Goal: Task Accomplishment & Management: Manage account settings

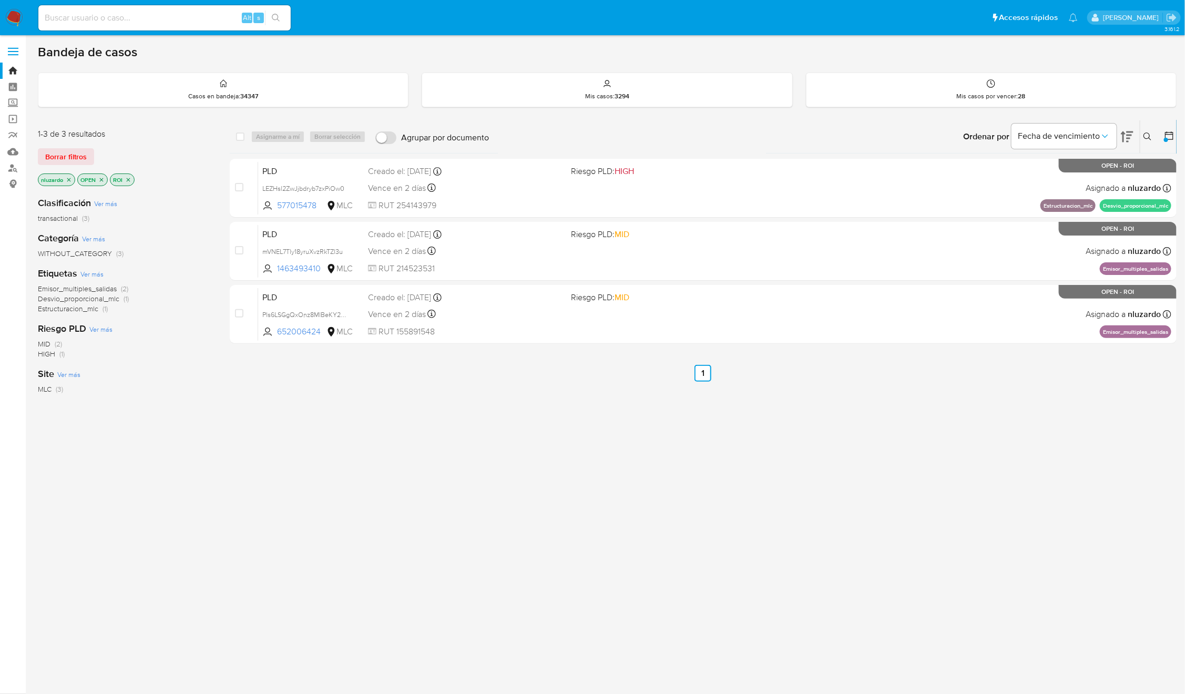
click at [786, 426] on div "select-all-cases-checkbox Asignarme a mí Borrar selección Agrupar por documento…" at bounding box center [703, 358] width 947 height 476
click at [130, 181] on icon "close-filter" at bounding box center [128, 180] width 6 height 6
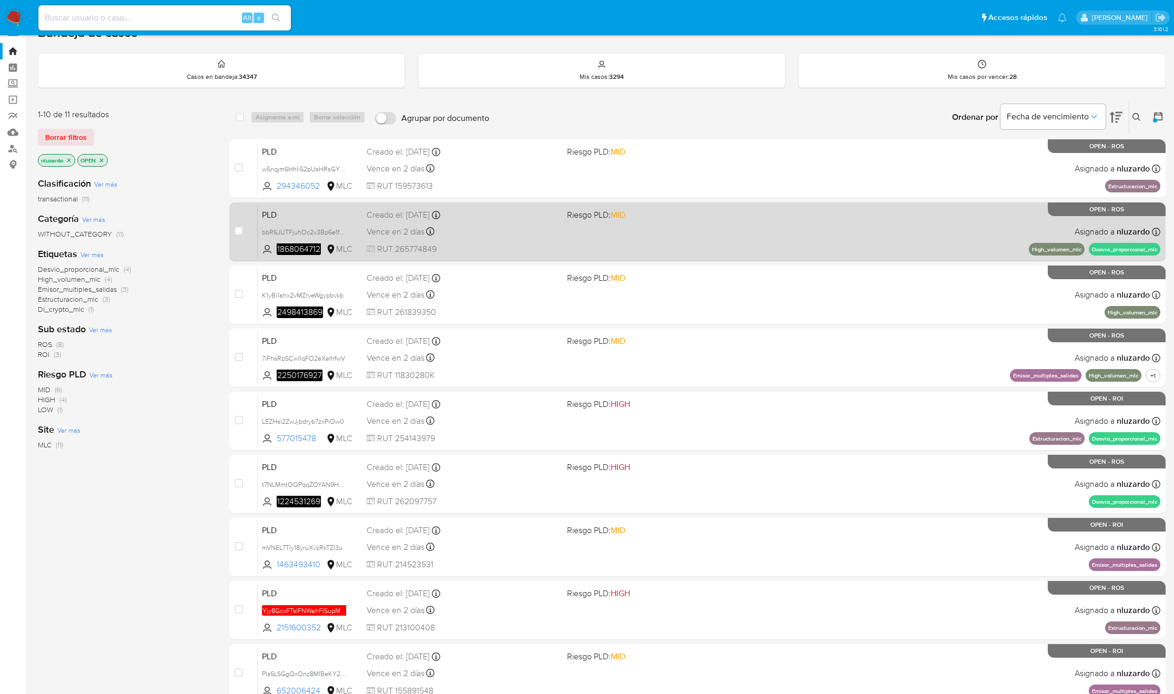
scroll to position [16, 0]
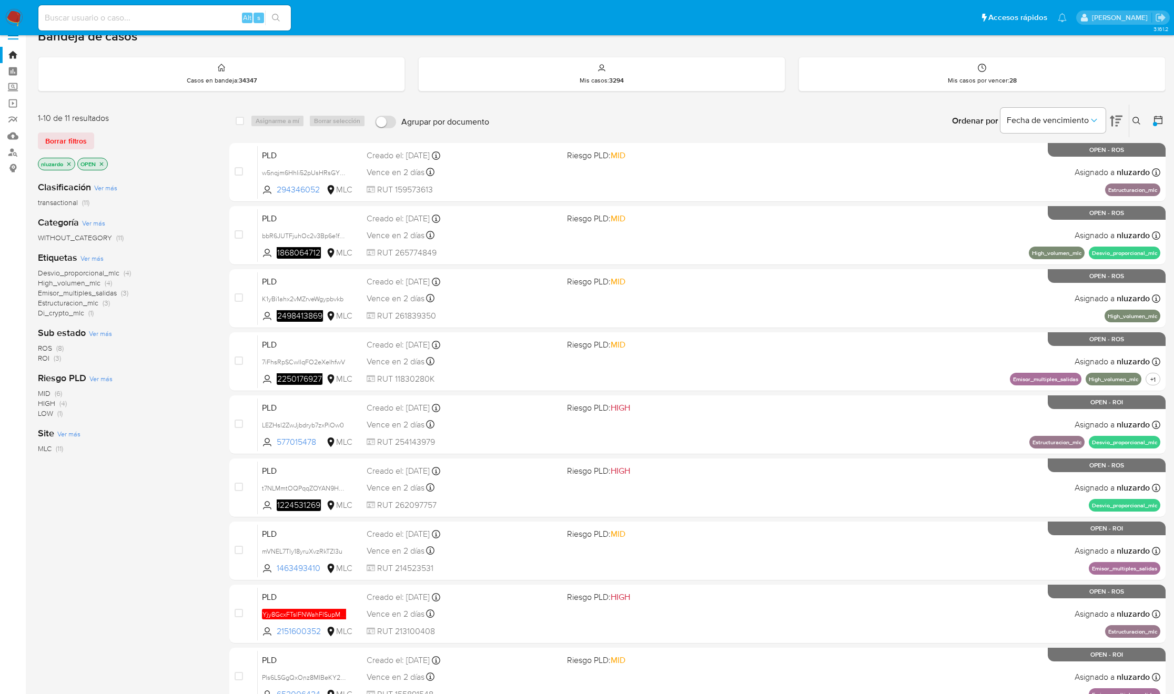
click at [43, 346] on span "ROS" at bounding box center [45, 348] width 14 height 11
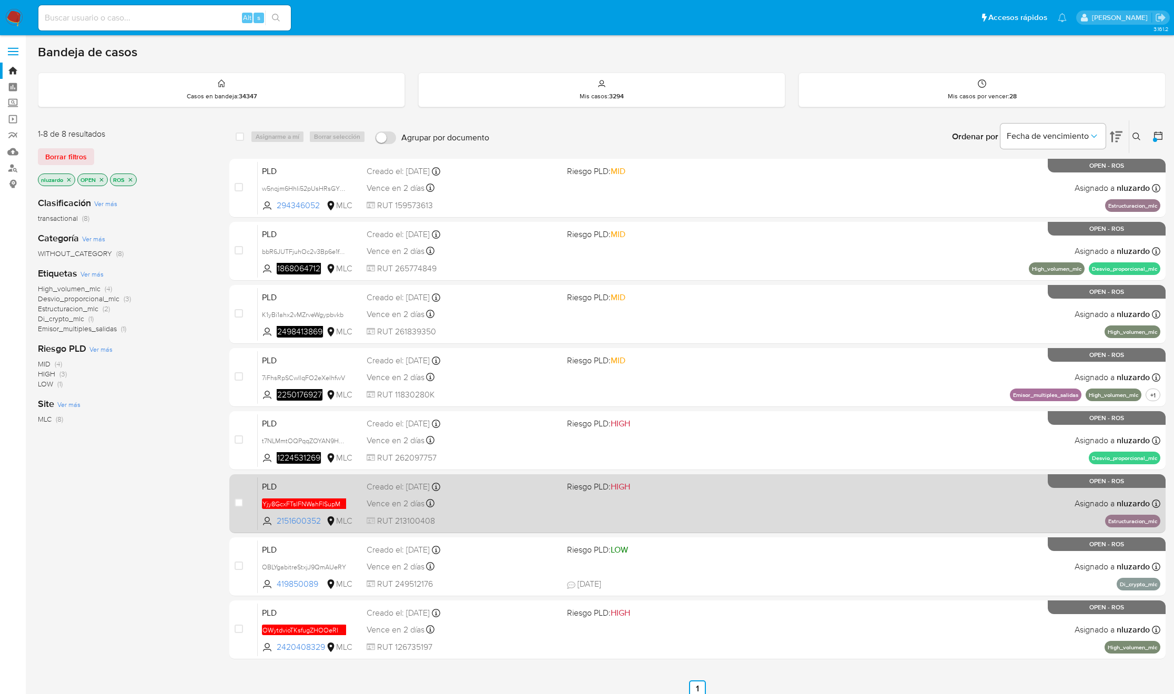
drag, startPoint x: 322, startPoint y: 524, endPoint x: 267, endPoint y: 528, distance: 55.4
click at [273, 527] on div "PLD Yjy8GcxFTsIFNWahFISupM2q 2151600352 MLC Riesgo PLD: HIGH Creado el: 12/07/2…" at bounding box center [709, 503] width 902 height 53
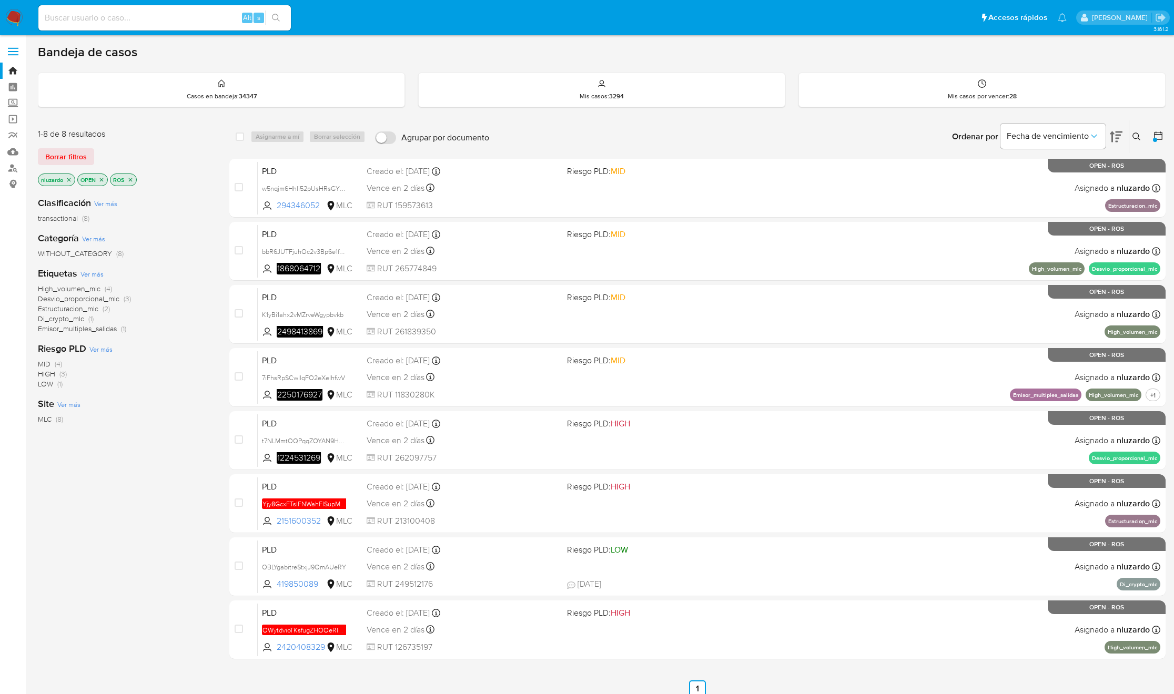
click at [145, 554] on div "1-8 de 8 resultados Borrar filtros nluzardo OPEN ROS Clasificación Ver más tran…" at bounding box center [125, 408] width 175 height 577
drag, startPoint x: 328, startPoint y: 519, endPoint x: 144, endPoint y: 541, distance: 185.4
click at [144, 541] on div "1-8 de 8 resultados Borrar filtros nluzardo OPEN ROS Clasificación Ver más tran…" at bounding box center [601, 408] width 1127 height 577
click at [144, 541] on div "Clasificación Ver más transactional (8) Categoría Ver más WITHOUT_CATEGORY (8) …" at bounding box center [125, 367] width 175 height 358
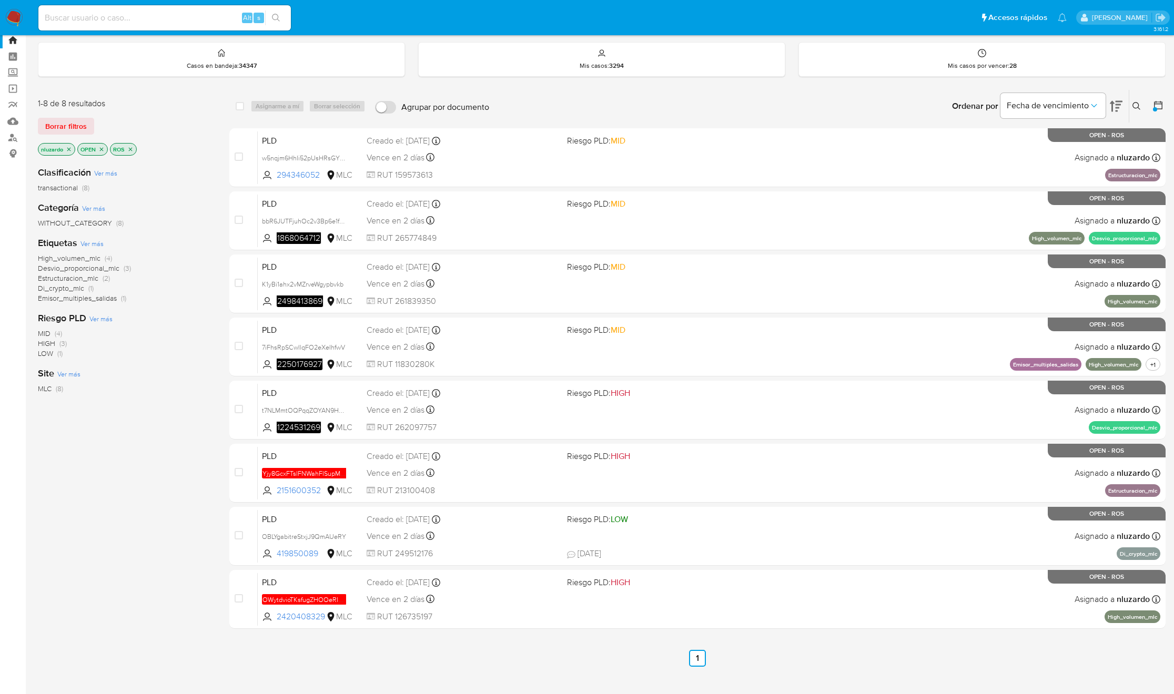
scroll to position [47, 0]
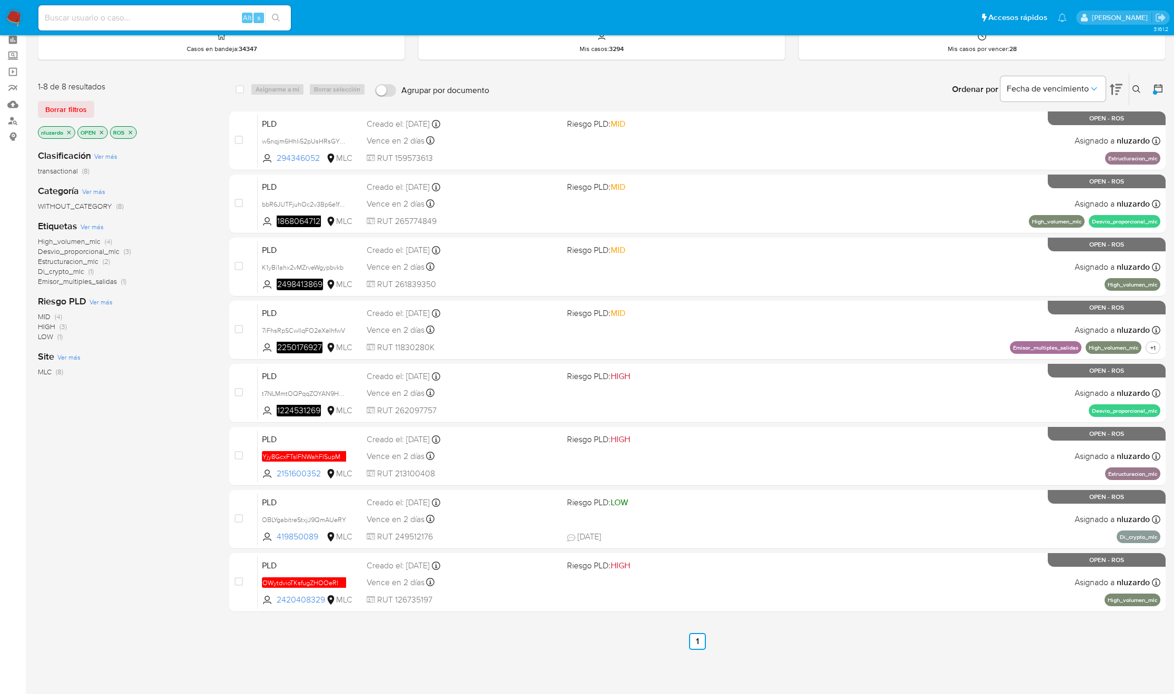
click at [131, 130] on icon "close-filter" at bounding box center [130, 132] width 6 height 6
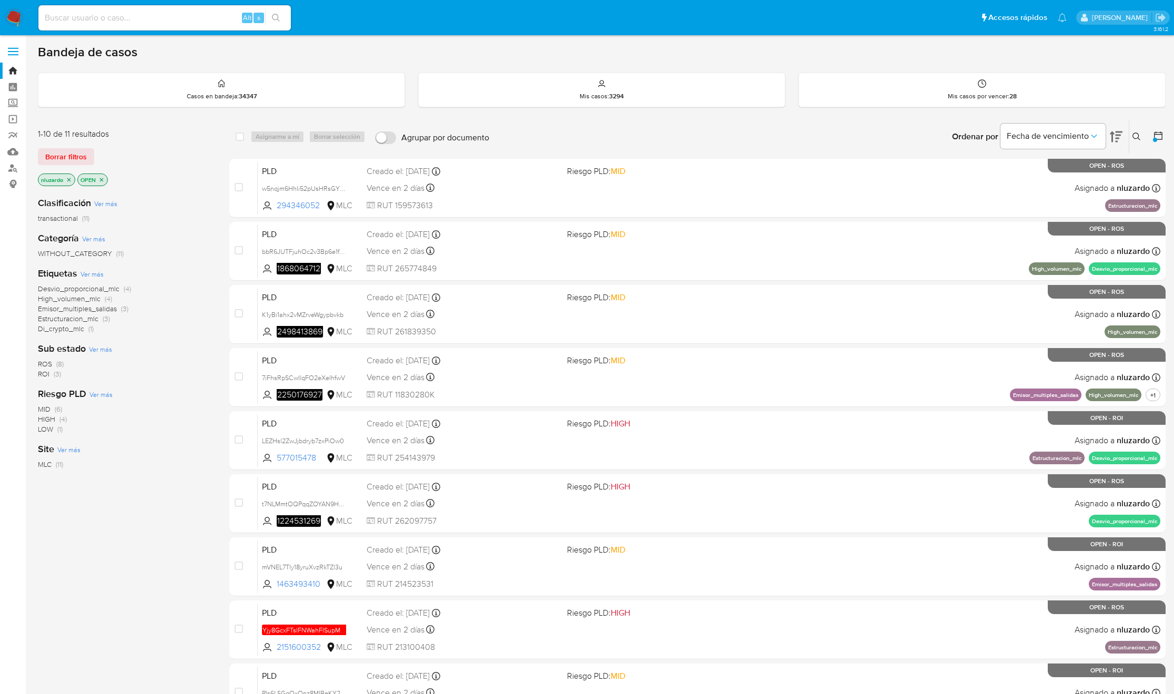
click at [1156, 126] on div at bounding box center [1155, 136] width 19 height 33
click at [1158, 135] on icon at bounding box center [1158, 135] width 11 height 11
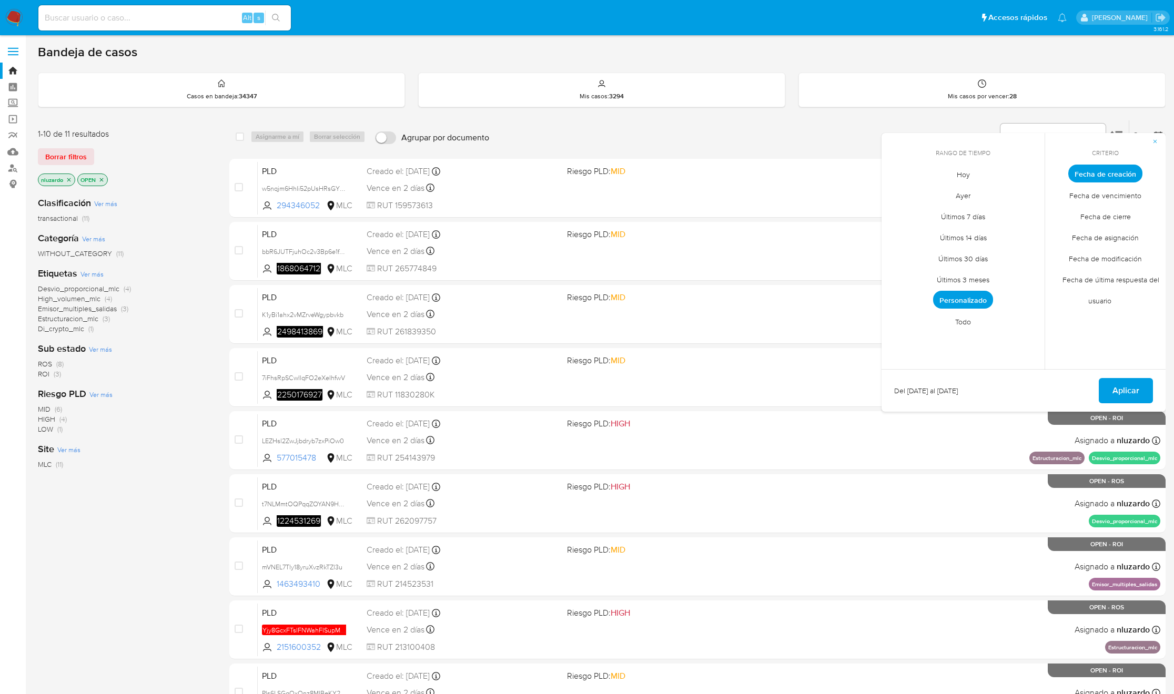
click at [941, 304] on span "Personalizado" at bounding box center [963, 300] width 60 height 18
click at [916, 232] on button "1" at bounding box center [920, 231] width 17 height 17
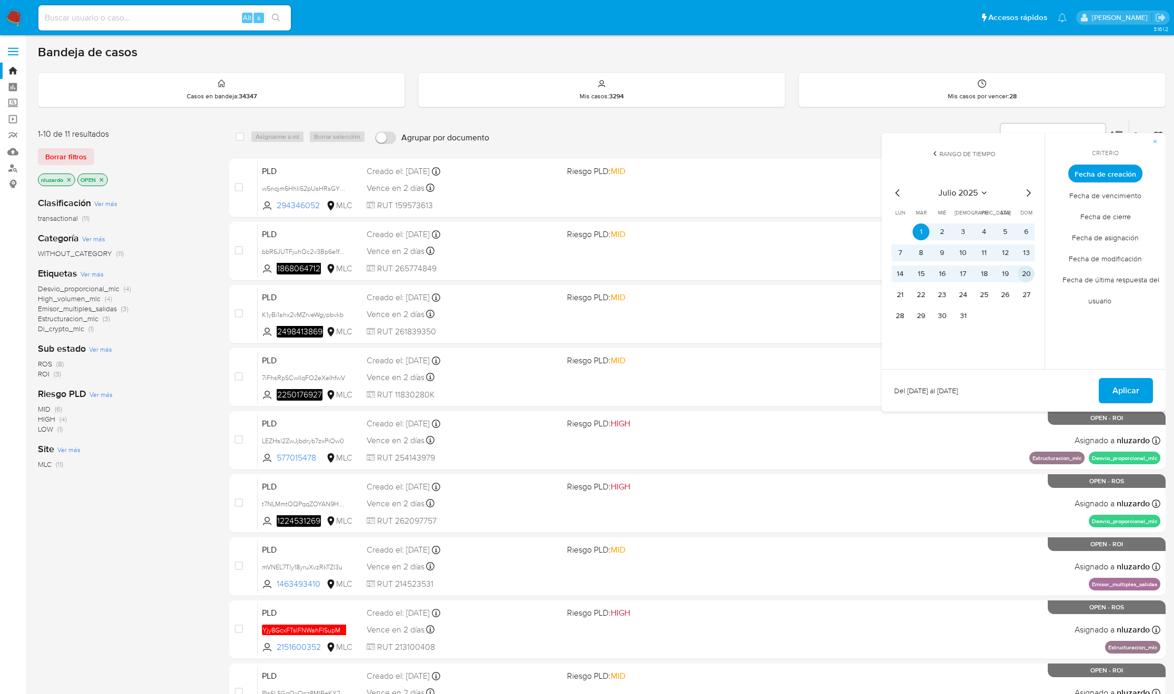
click at [1028, 278] on button "20" at bounding box center [1026, 274] width 17 height 17
click at [958, 321] on button "31" at bounding box center [962, 316] width 17 height 17
click at [919, 229] on button "1" at bounding box center [920, 231] width 17 height 17
click at [1111, 387] on button "Aplicar" at bounding box center [1126, 390] width 54 height 25
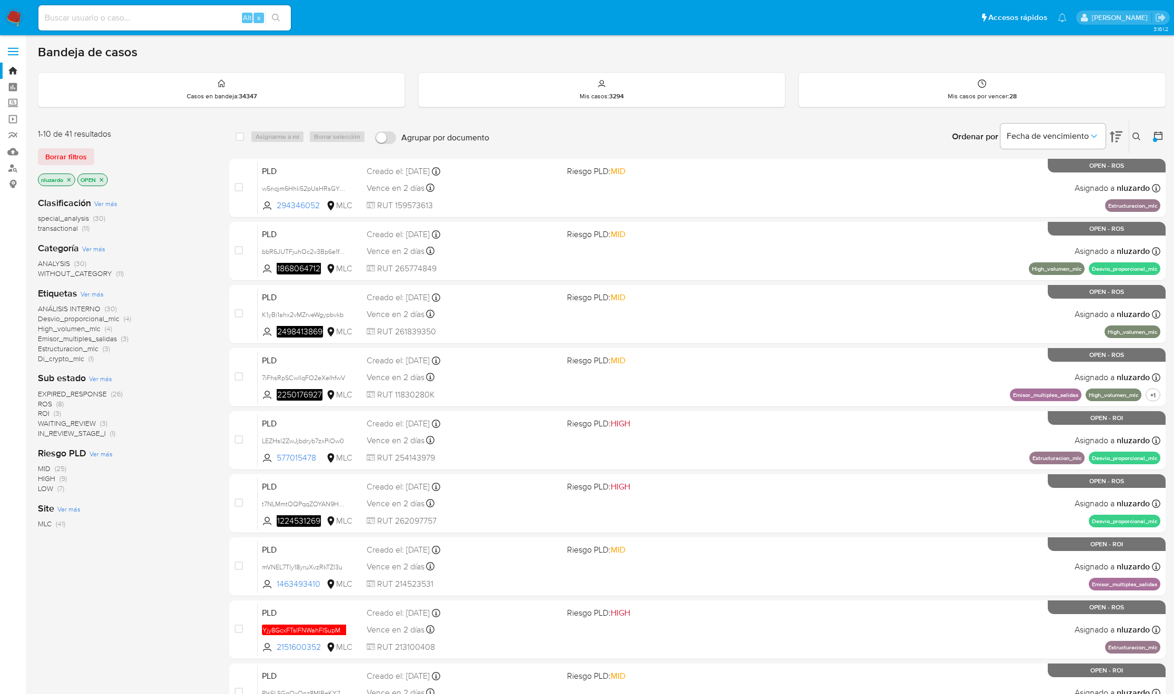
click at [1158, 136] on icon at bounding box center [1158, 135] width 11 height 11
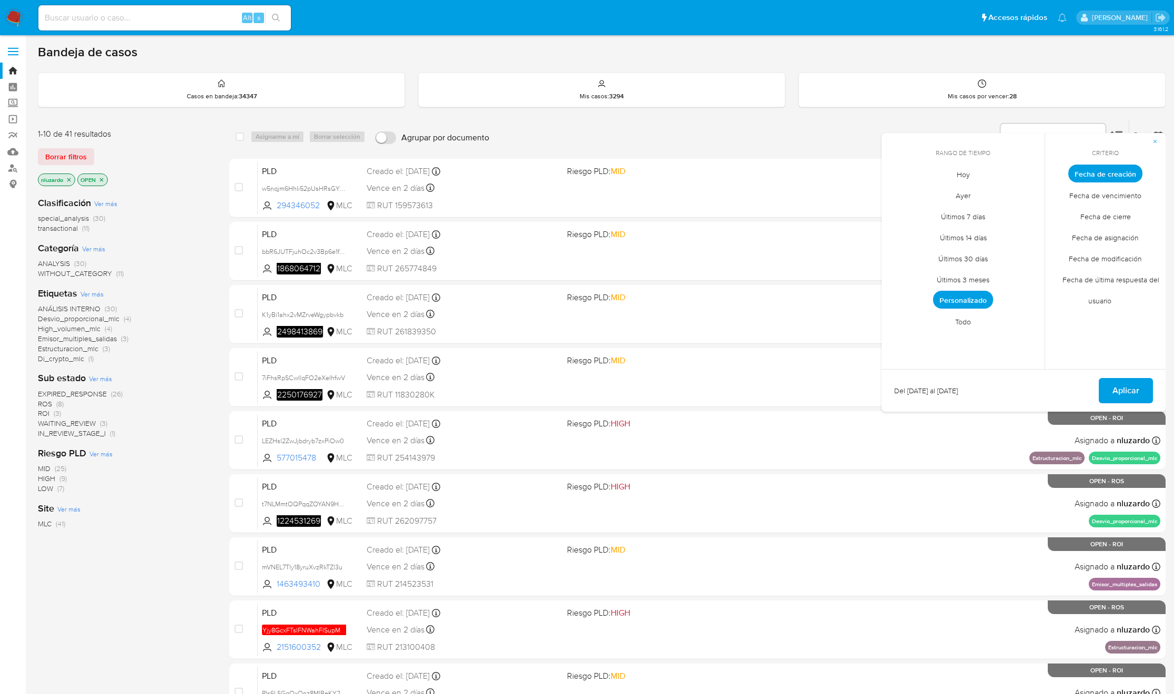
click at [975, 299] on span "Personalizado" at bounding box center [963, 300] width 60 height 18
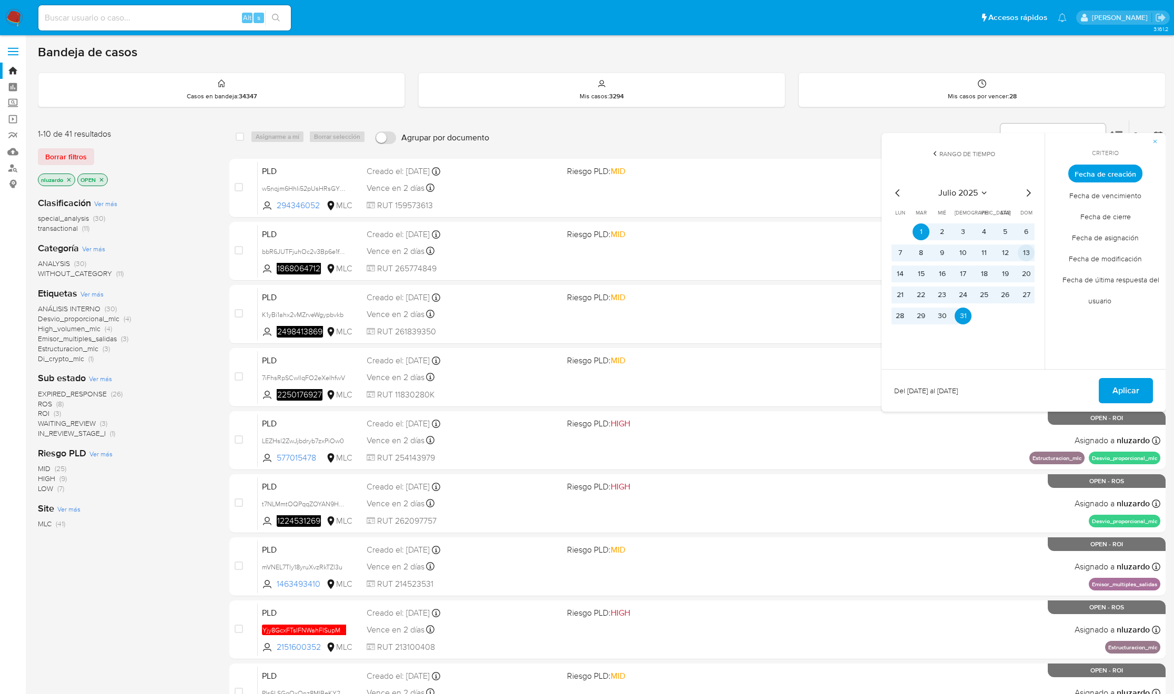
click at [1030, 251] on button "13" at bounding box center [1026, 253] width 17 height 17
click at [964, 316] on button "31" at bounding box center [962, 316] width 17 height 17
click at [1111, 390] on button "Aplicar" at bounding box center [1126, 390] width 54 height 25
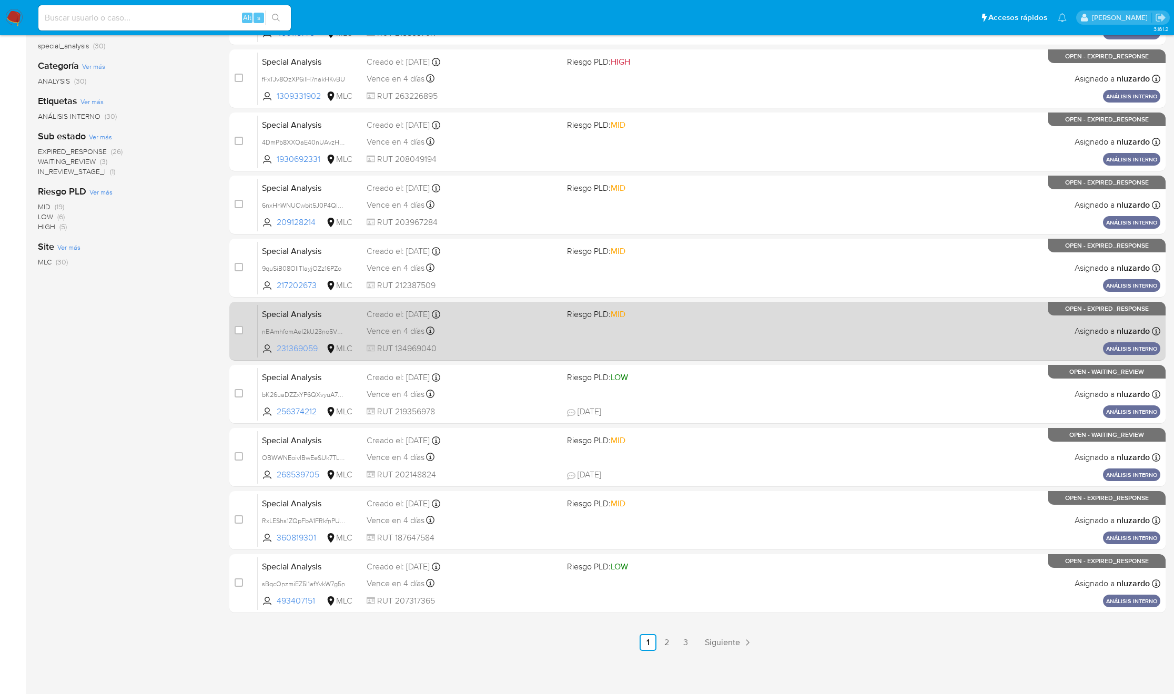
scroll to position [174, 0]
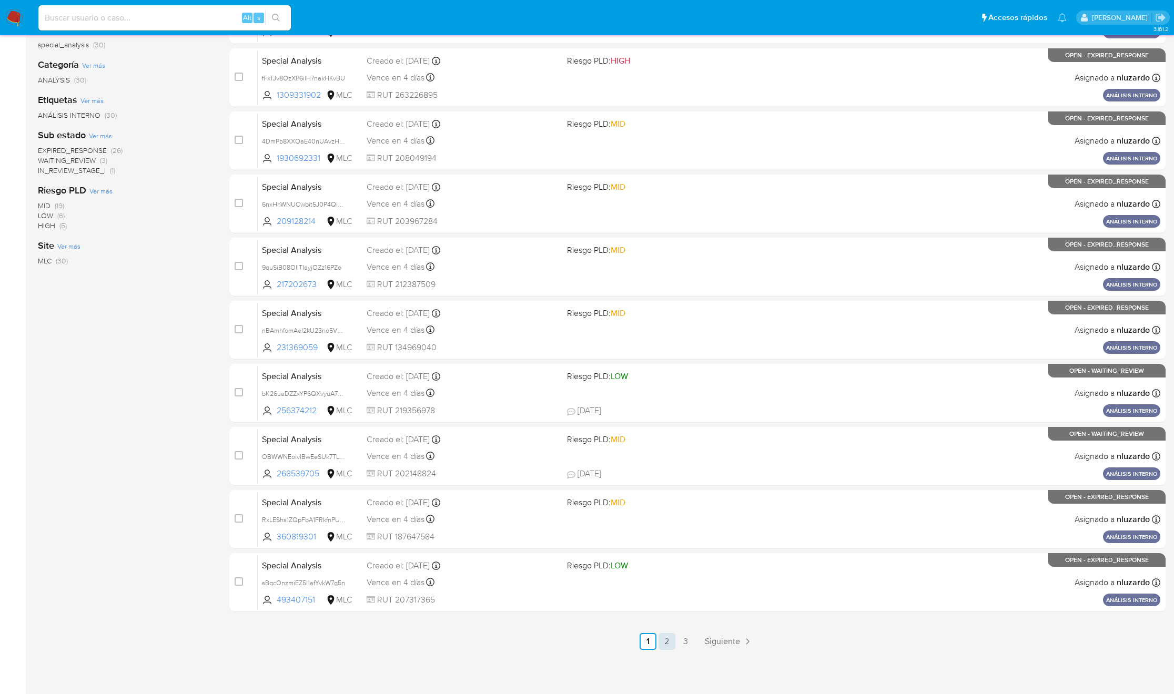
click at [674, 647] on link "2" at bounding box center [666, 641] width 17 height 17
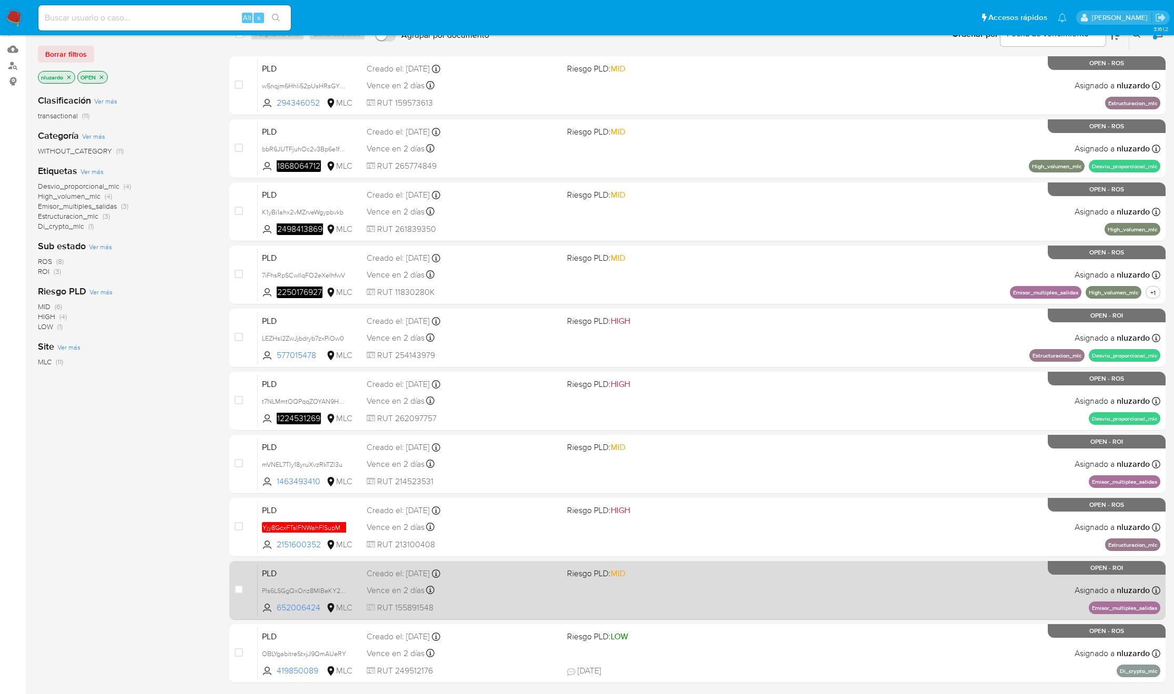
scroll to position [174, 0]
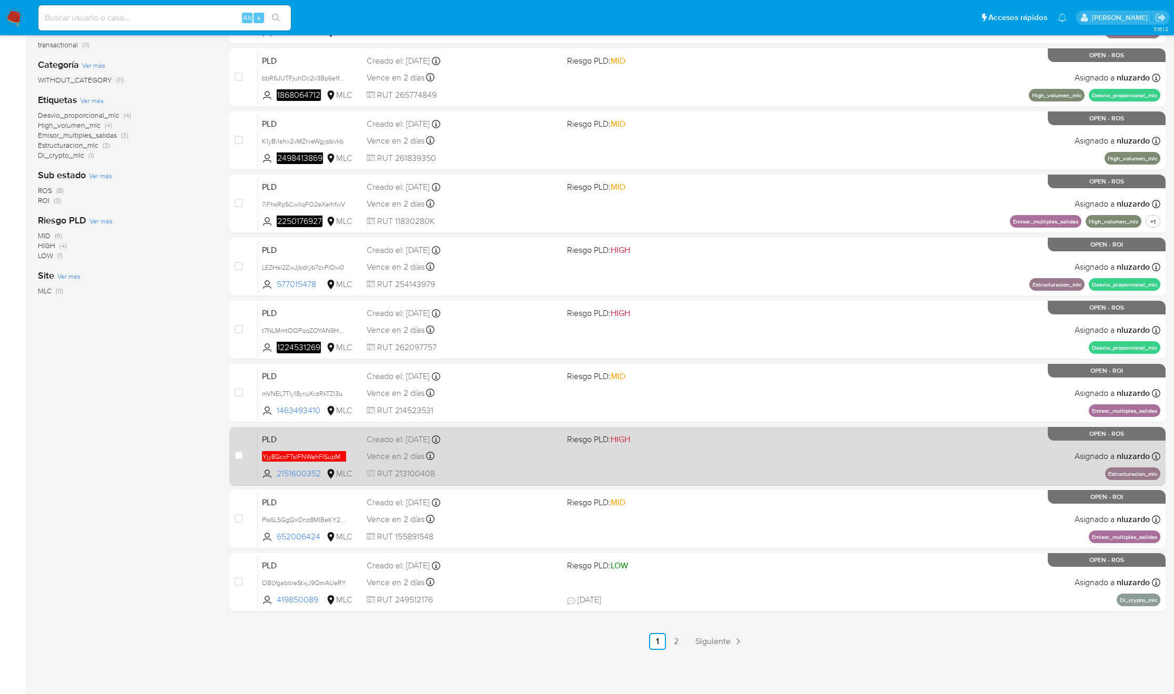
drag, startPoint x: 679, startPoint y: 644, endPoint x: 677, endPoint y: 636, distance: 7.7
click at [679, 644] on link "2" at bounding box center [676, 641] width 17 height 17
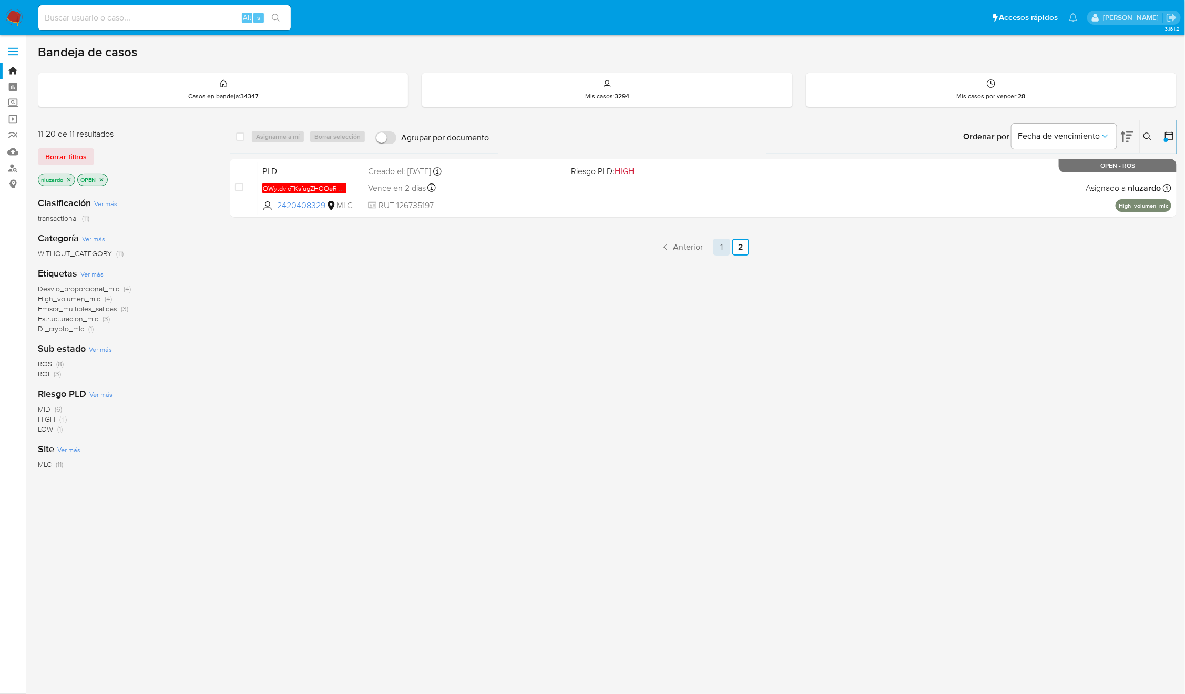
click at [721, 241] on link "1" at bounding box center [722, 247] width 17 height 17
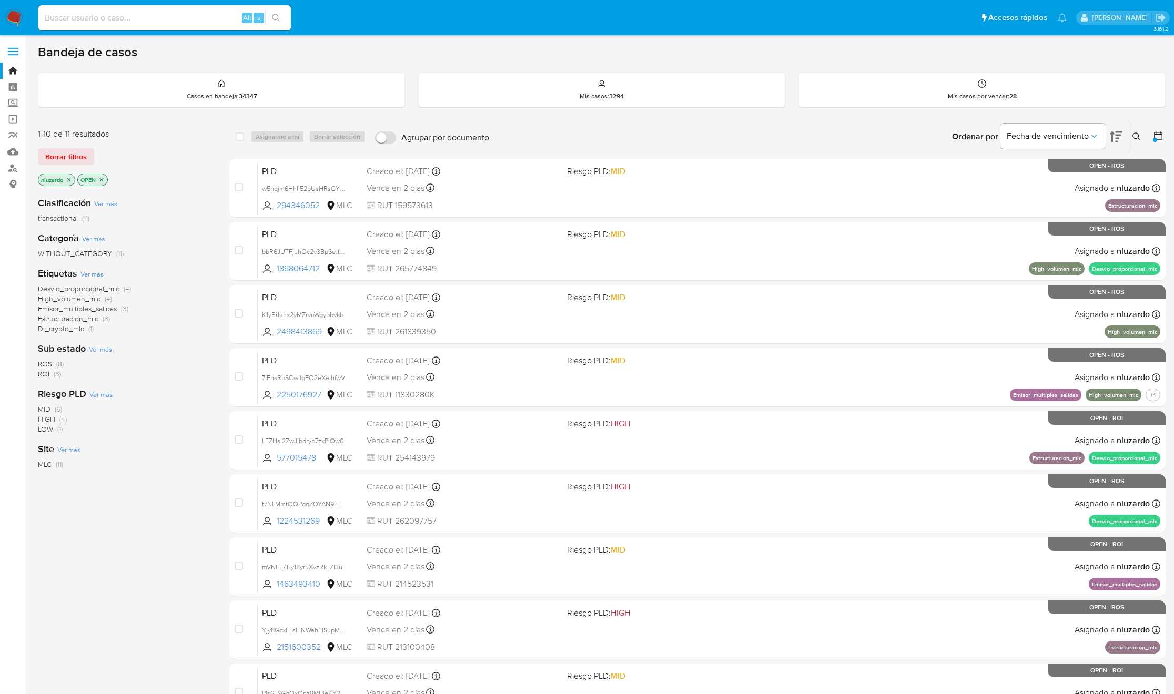
click at [38, 364] on span "ROS" at bounding box center [45, 364] width 14 height 11
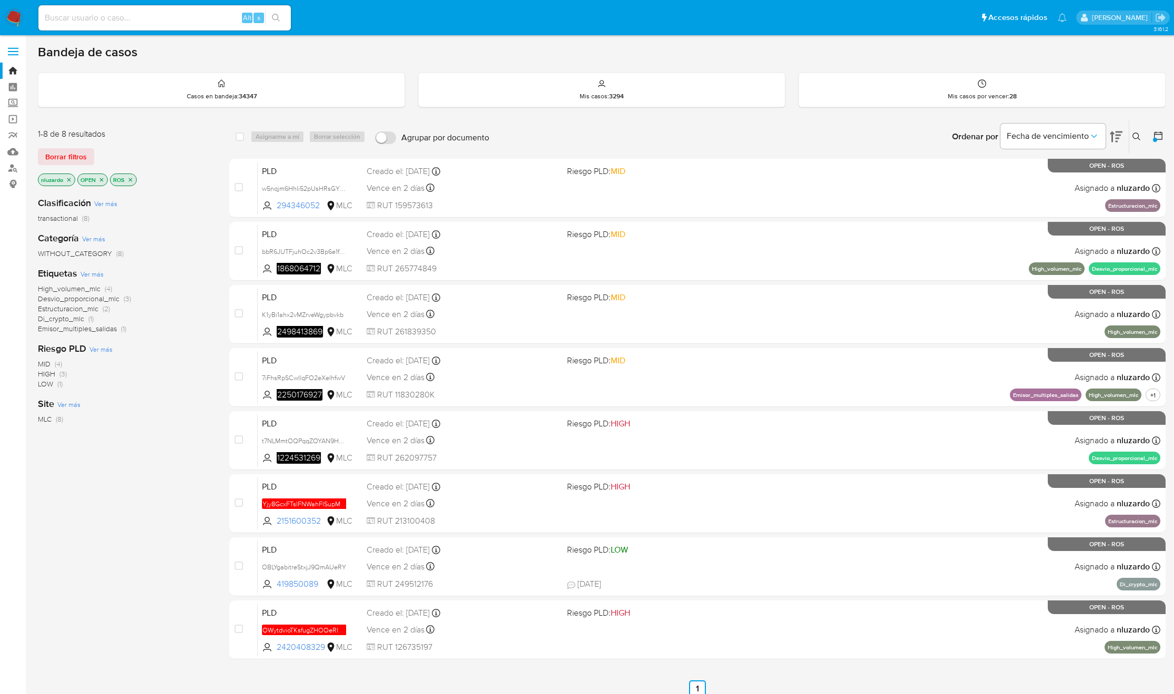
click at [68, 180] on icon "close-filter" at bounding box center [69, 180] width 4 height 4
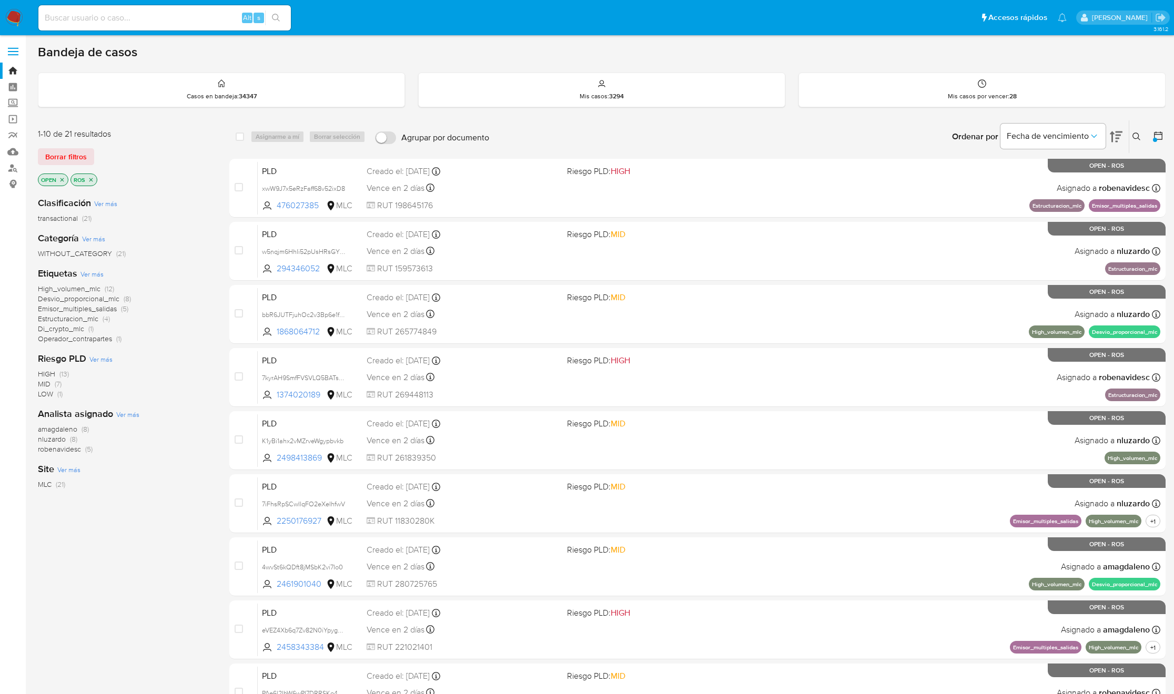
click at [92, 178] on icon "close-filter" at bounding box center [91, 180] width 6 height 6
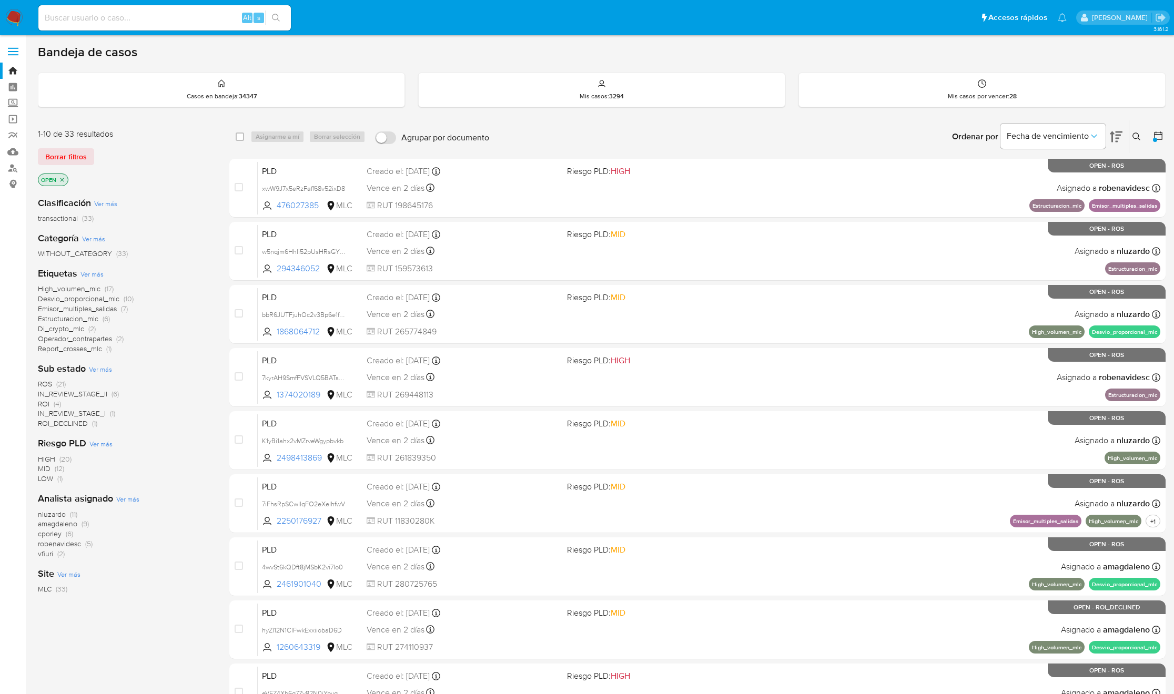
click at [51, 535] on span "cporley" at bounding box center [50, 533] width 24 height 11
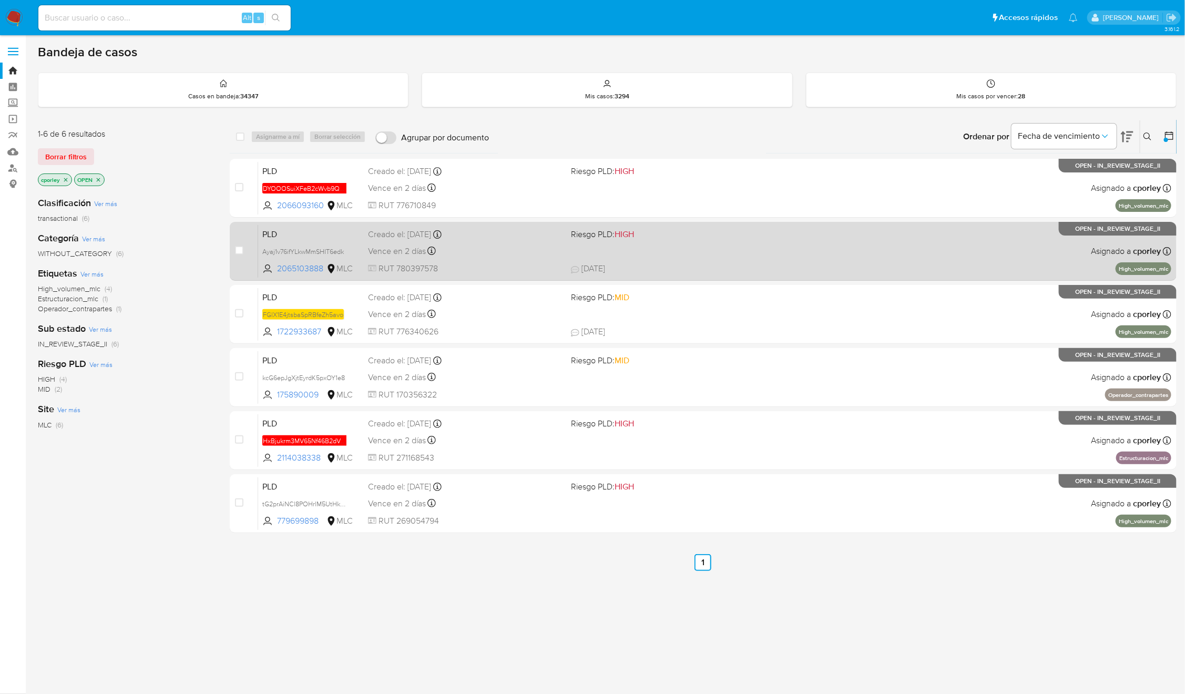
click at [461, 264] on span "RUT 780397578" at bounding box center [465, 269] width 195 height 12
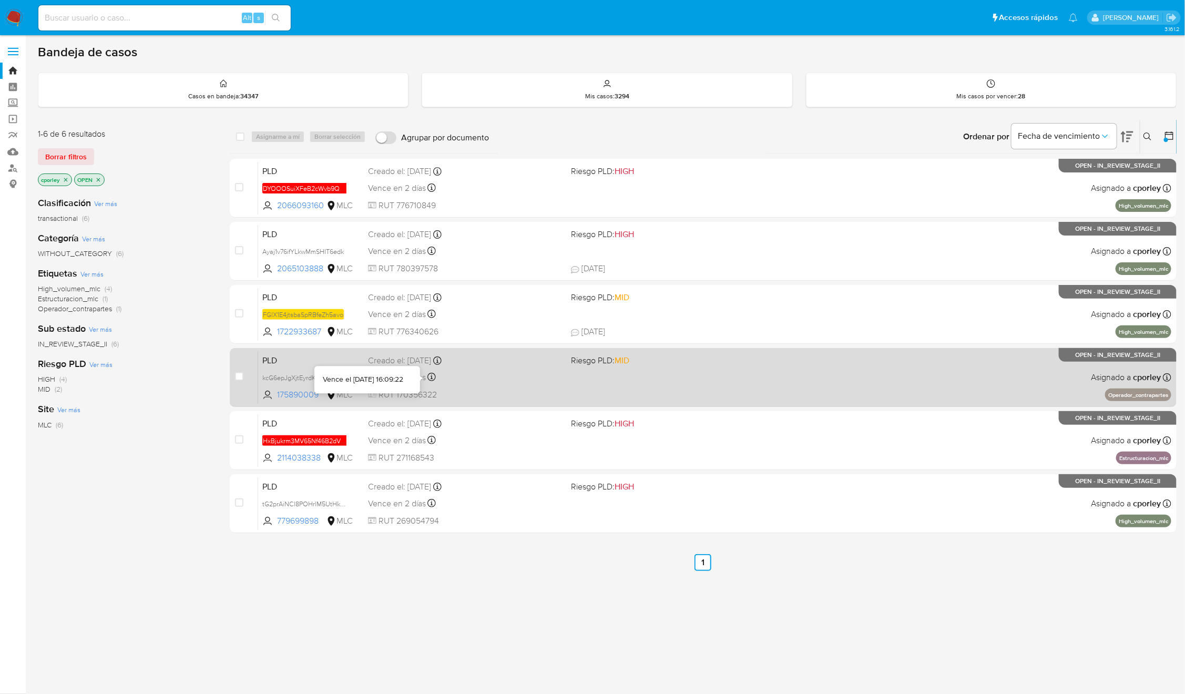
click at [442, 374] on div "Vence en 2 días Vence el 10/10/2025 16:09:22" at bounding box center [465, 377] width 195 height 14
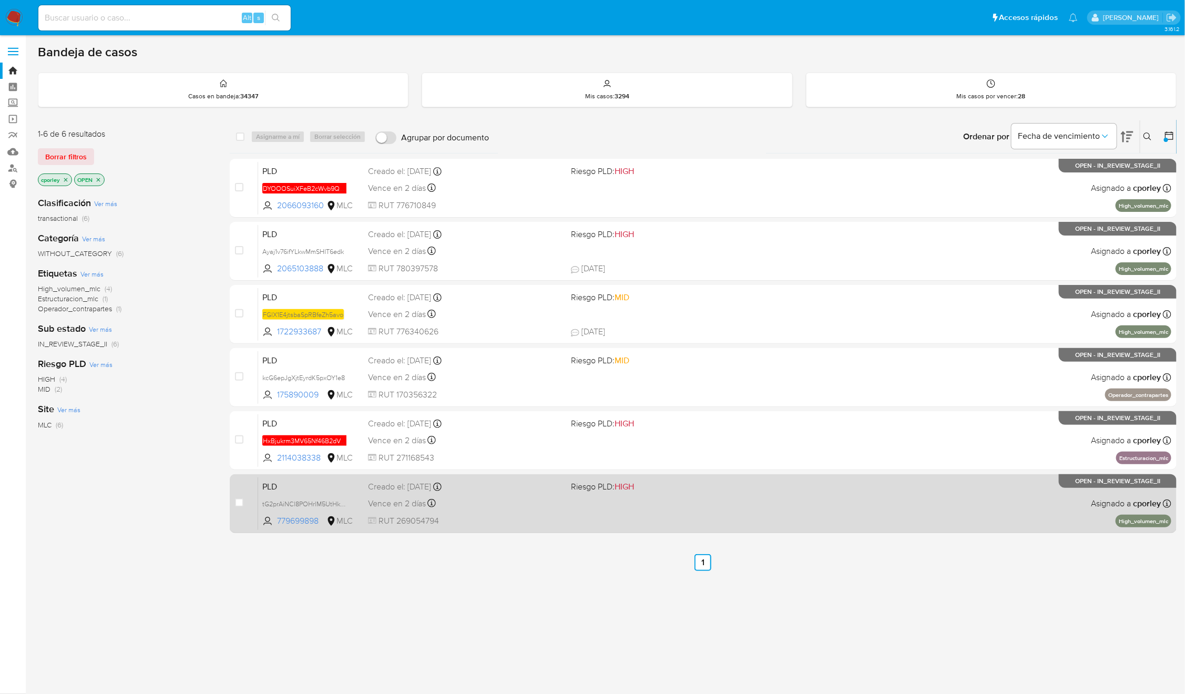
click at [500, 490] on div "Creado el: 12/07/2025 Creado el: 12/07/2025 16:10:08" at bounding box center [465, 487] width 195 height 12
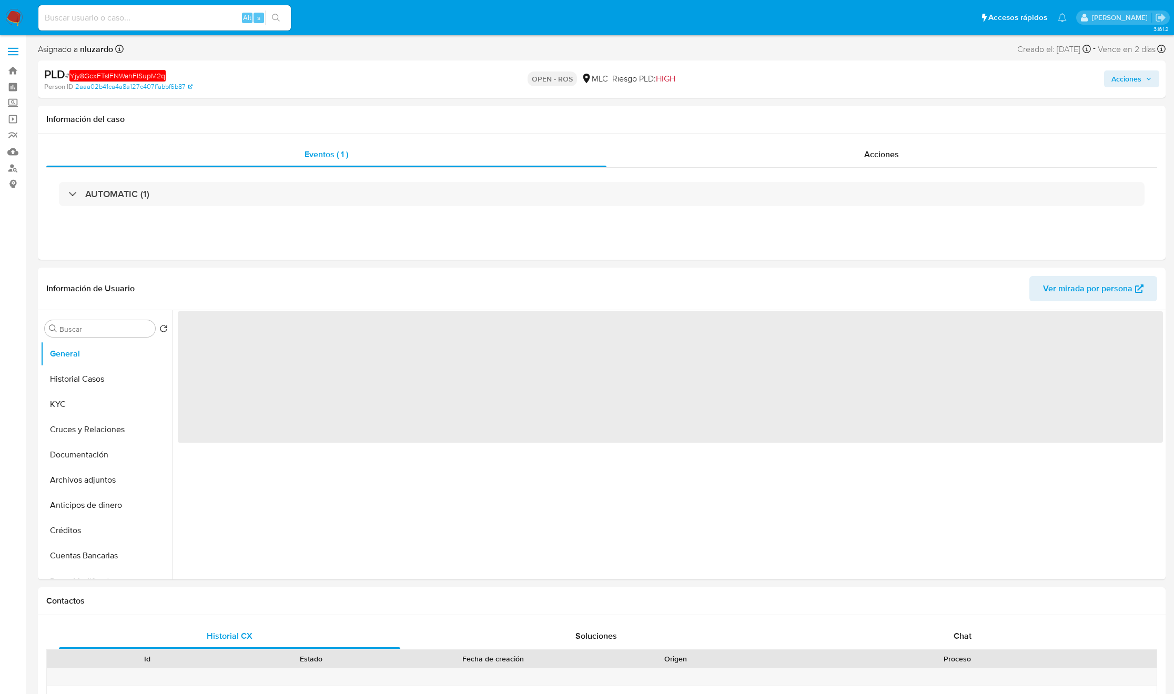
select select "10"
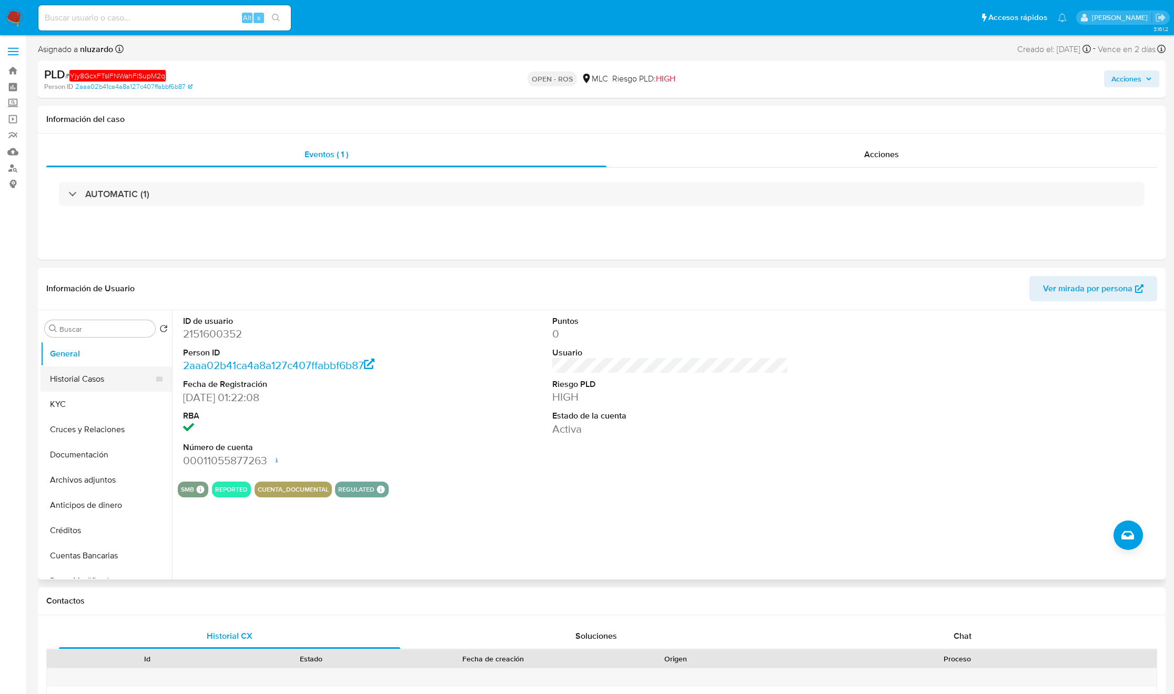
click at [103, 375] on button "Historial Casos" at bounding box center [101, 379] width 123 height 25
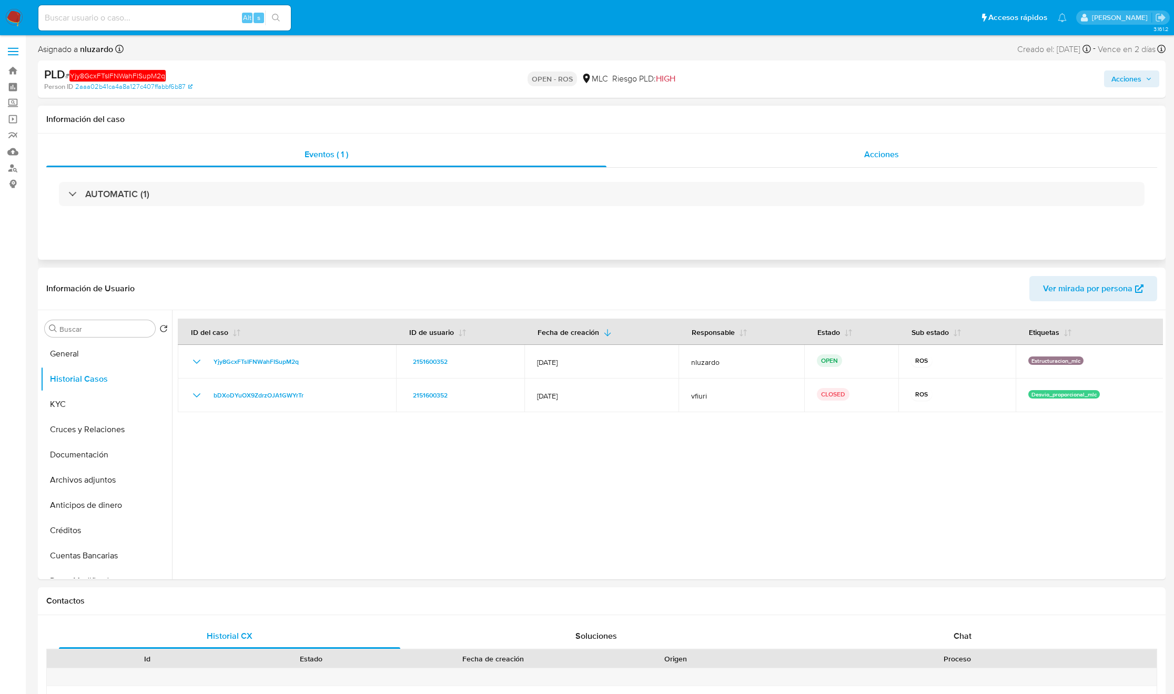
click at [889, 148] on span "Acciones" at bounding box center [881, 154] width 35 height 12
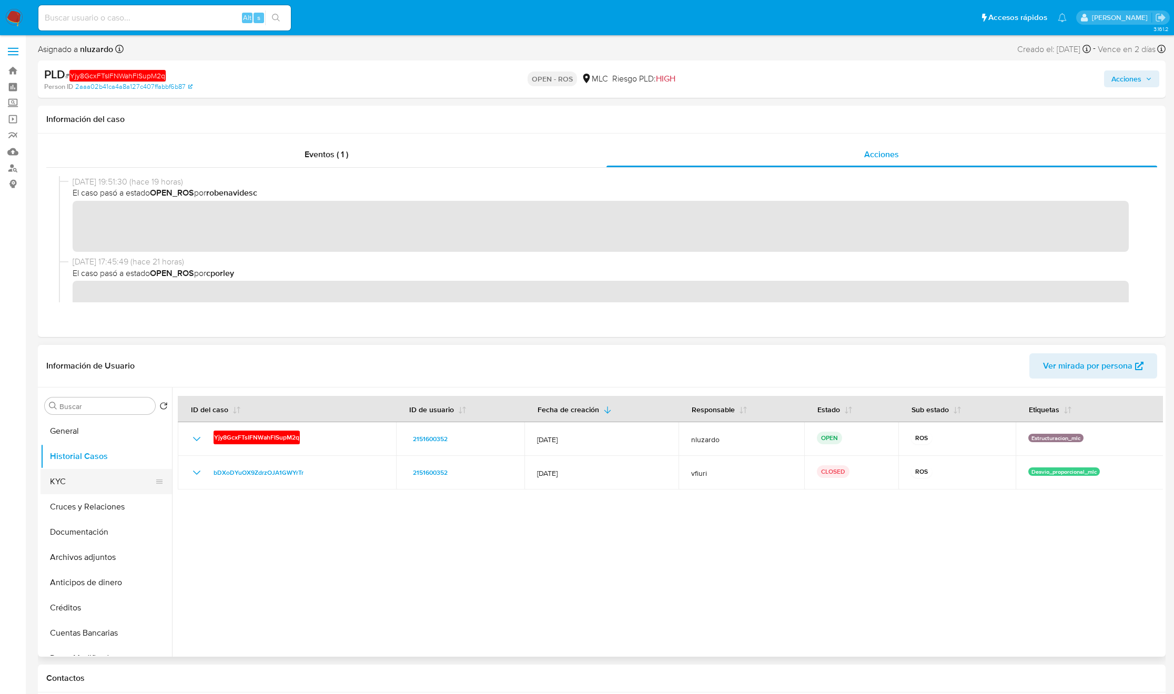
click at [99, 481] on button "KYC" at bounding box center [101, 481] width 123 height 25
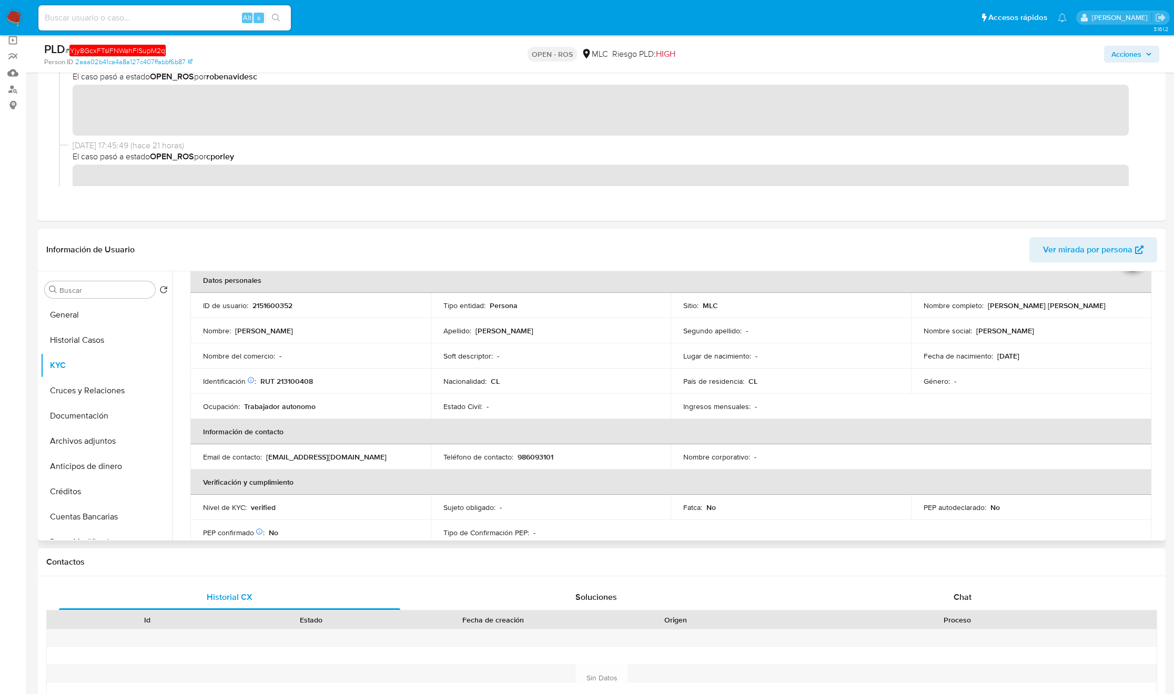
scroll to position [18, 0]
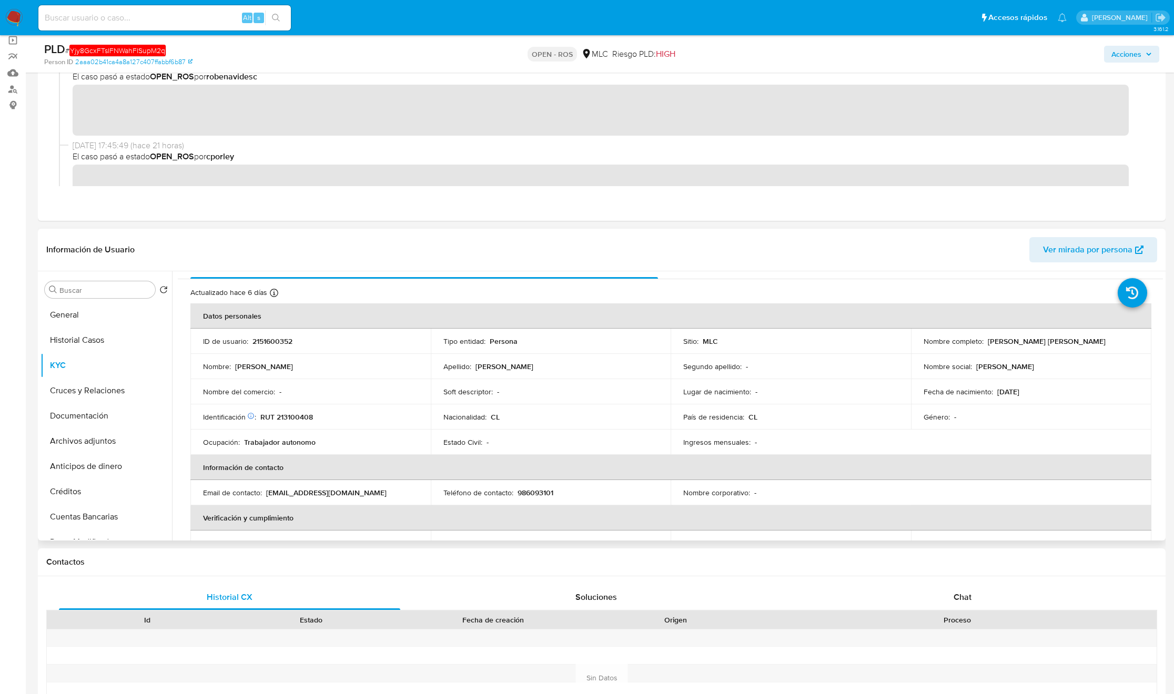
click at [283, 419] on p "RUT 213100408" at bounding box center [286, 416] width 53 height 9
click at [284, 419] on p "RUT 213100408" at bounding box center [286, 416] width 53 height 9
copy p "213100408"
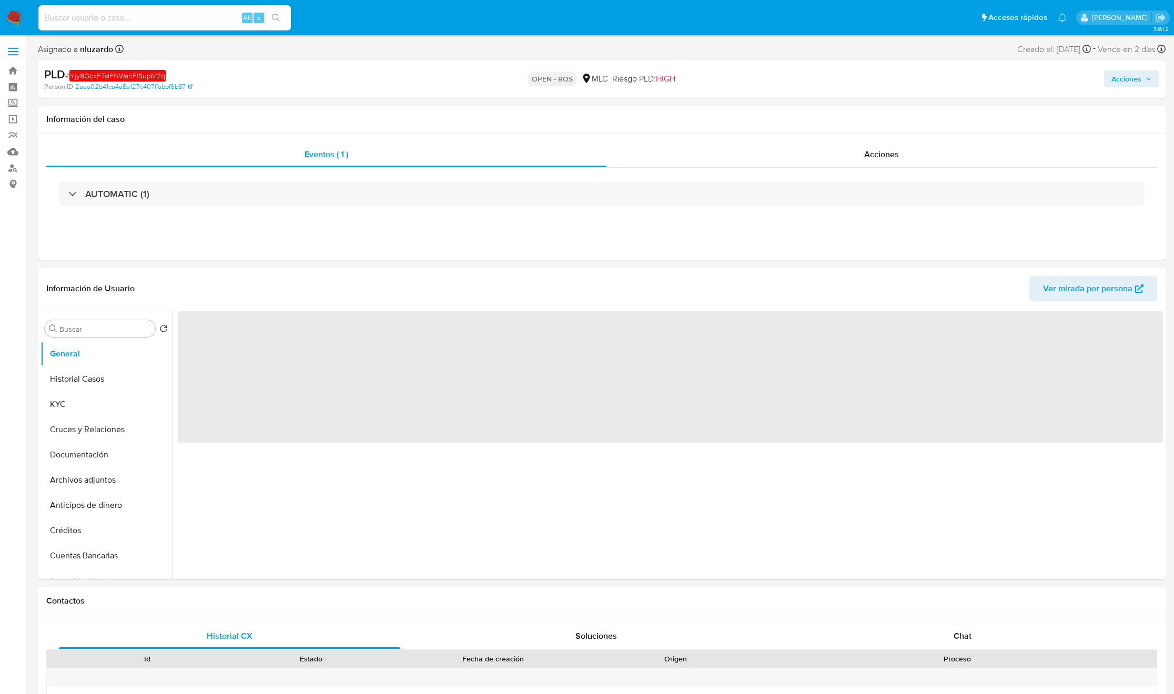
select select "10"
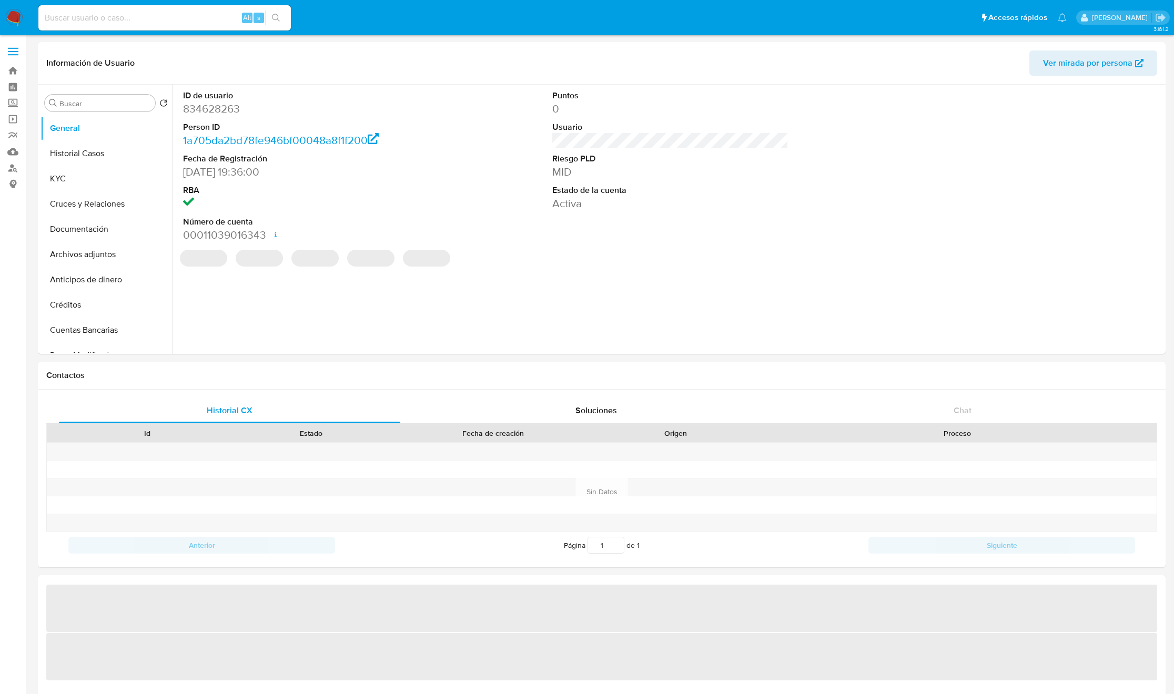
select select "10"
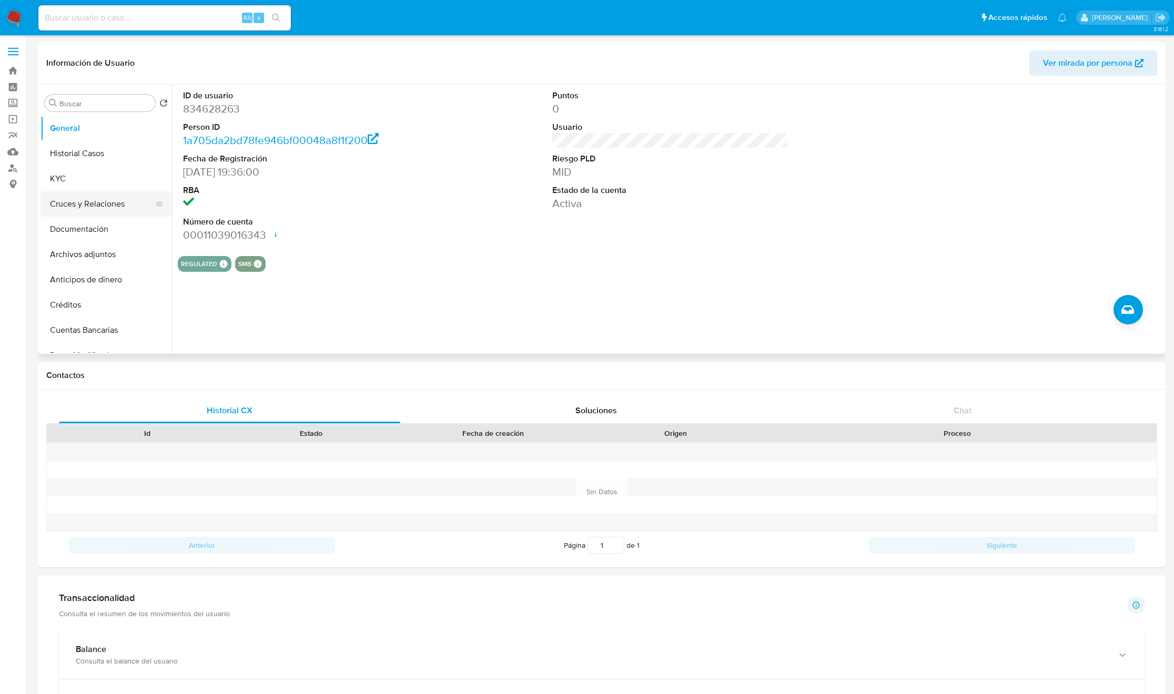
click at [128, 192] on button "Cruces y Relaciones" at bounding box center [101, 203] width 123 height 25
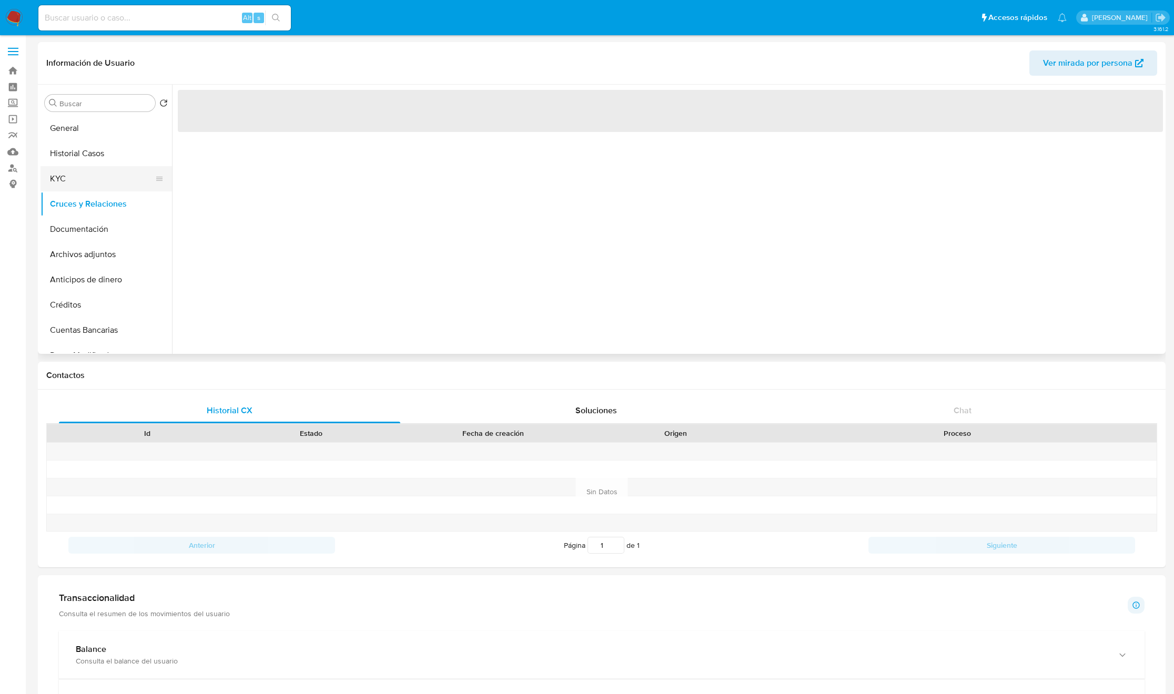
click at [115, 177] on button "KYC" at bounding box center [101, 178] width 123 height 25
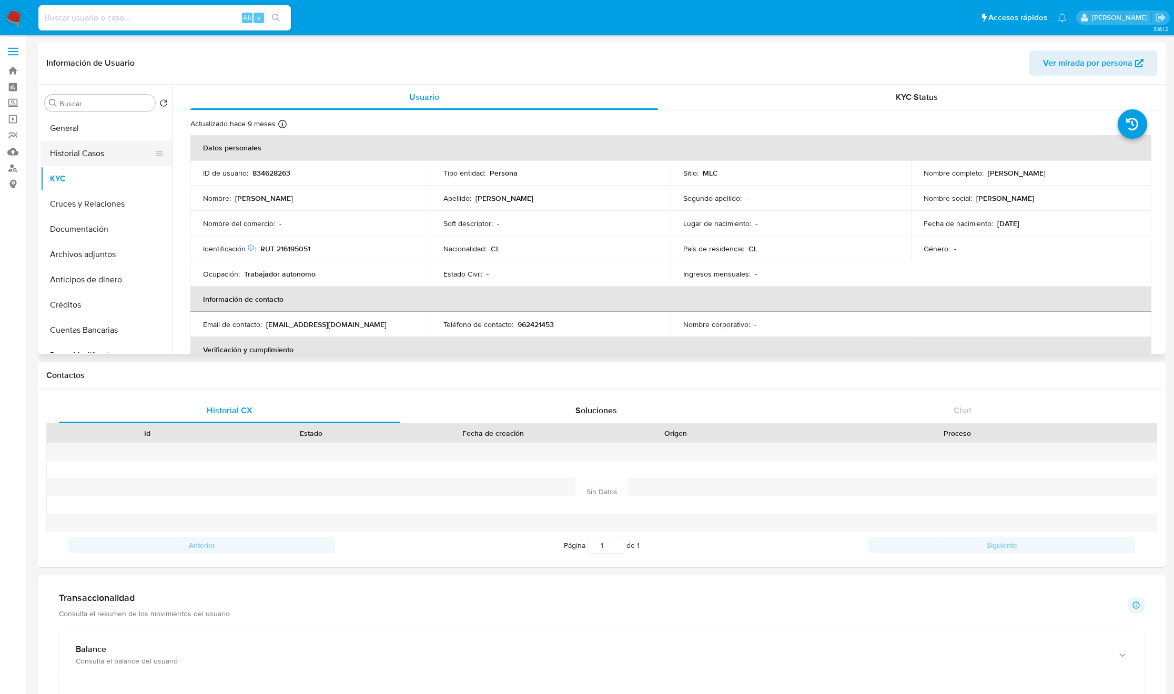
click at [100, 158] on button "Historial Casos" at bounding box center [101, 153] width 123 height 25
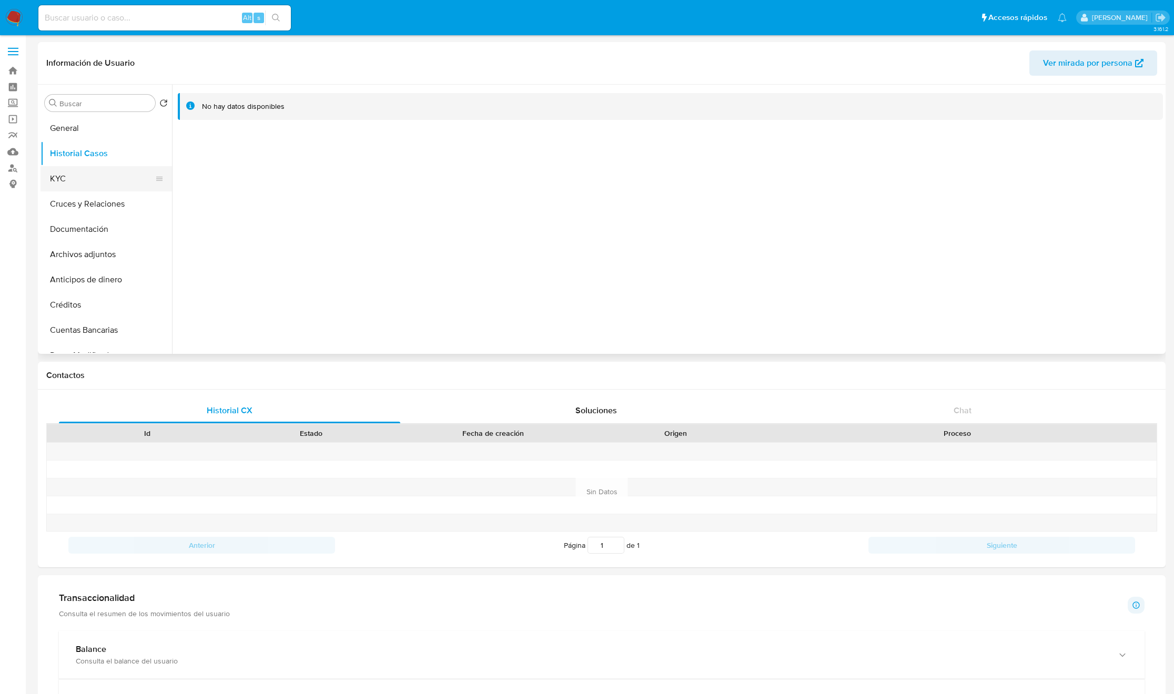
click at [95, 183] on button "KYC" at bounding box center [101, 178] width 123 height 25
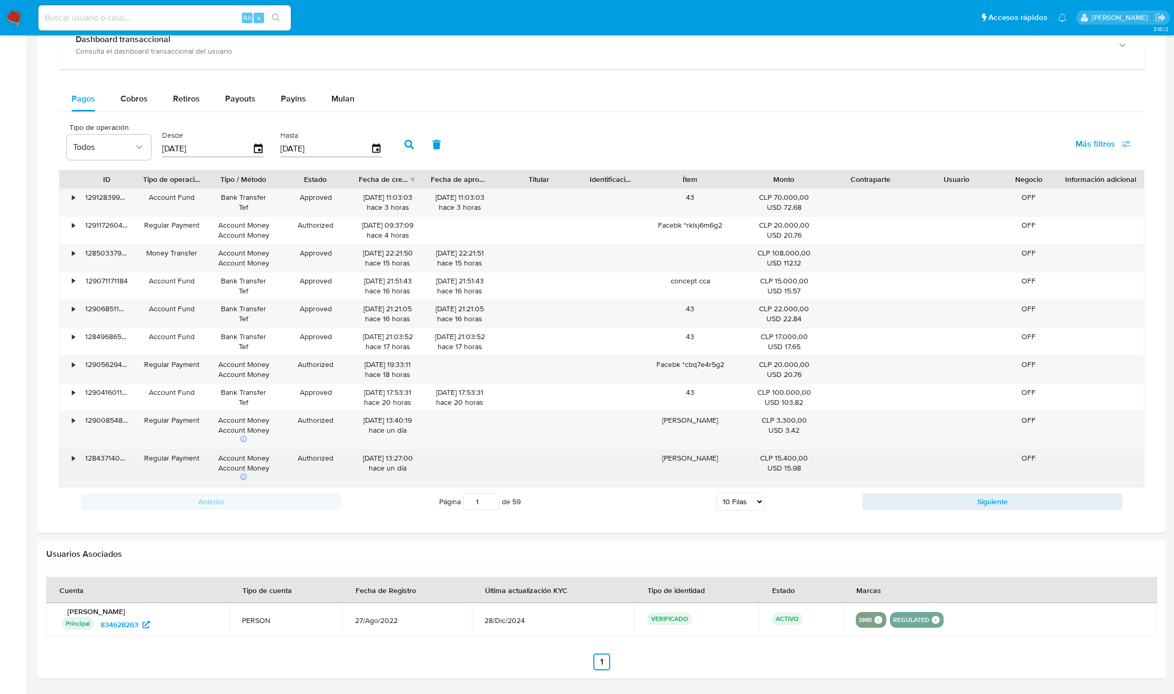
scroll to position [622, 0]
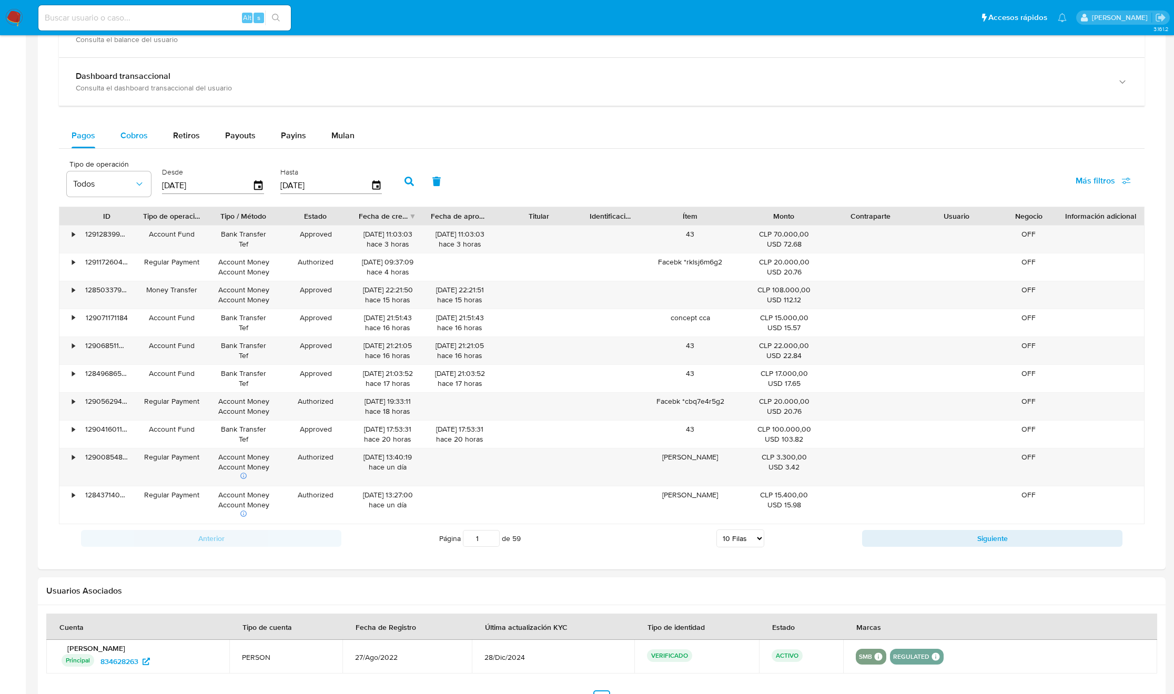
click at [141, 141] on span "Cobros" at bounding box center [133, 135] width 27 height 12
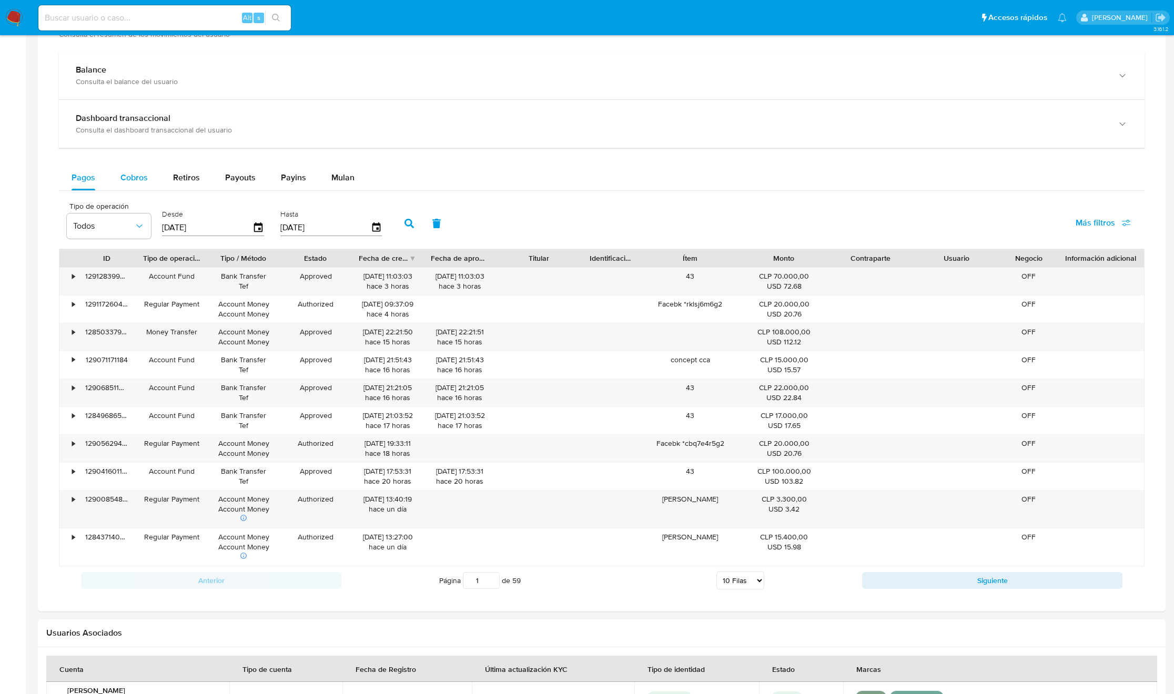
select select "10"
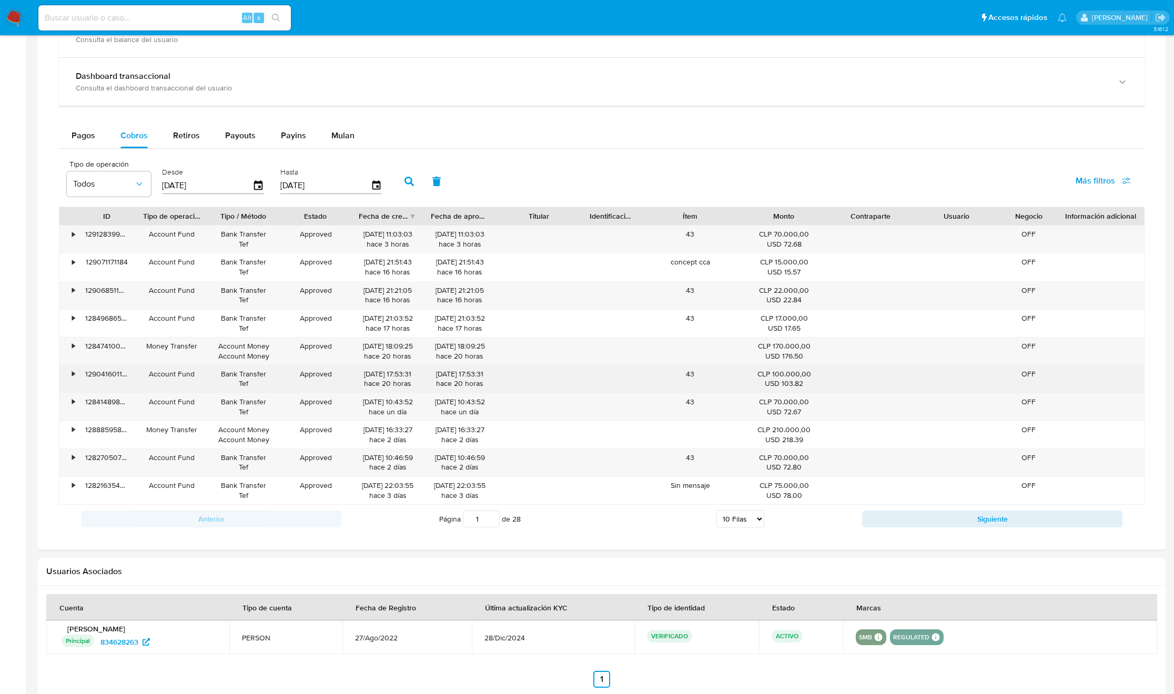
click at [692, 379] on div "43" at bounding box center [689, 378] width 101 height 27
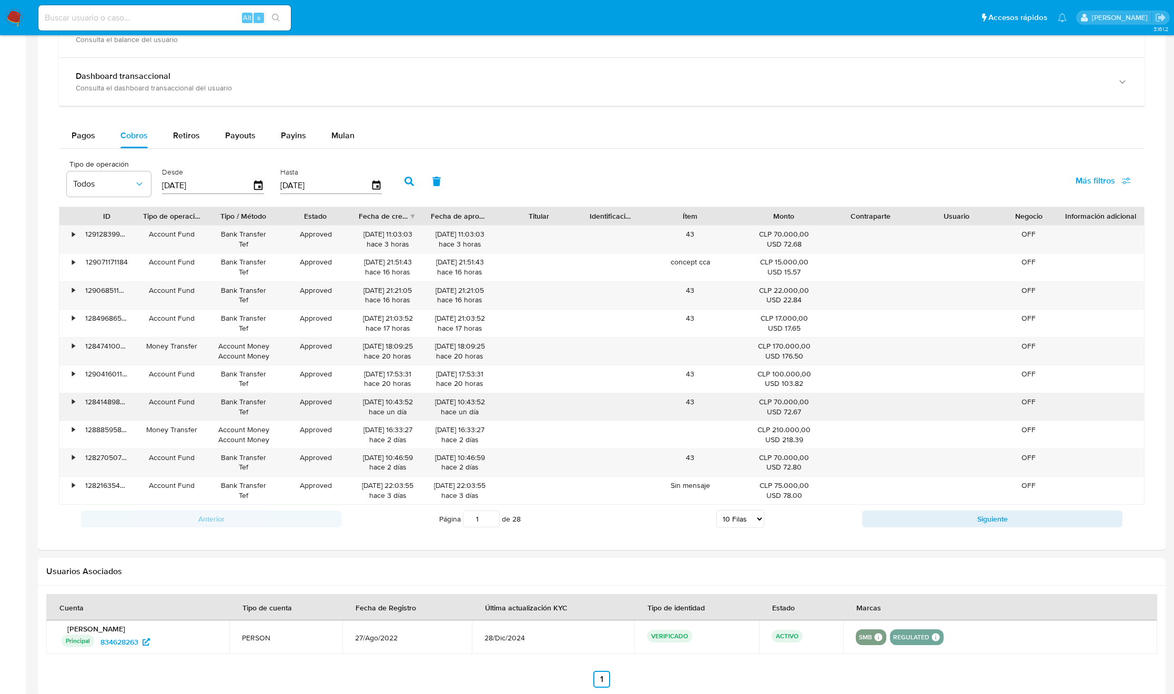
click at [688, 403] on div "43" at bounding box center [689, 406] width 101 height 27
click at [688, 467] on div "43" at bounding box center [689, 462] width 101 height 27
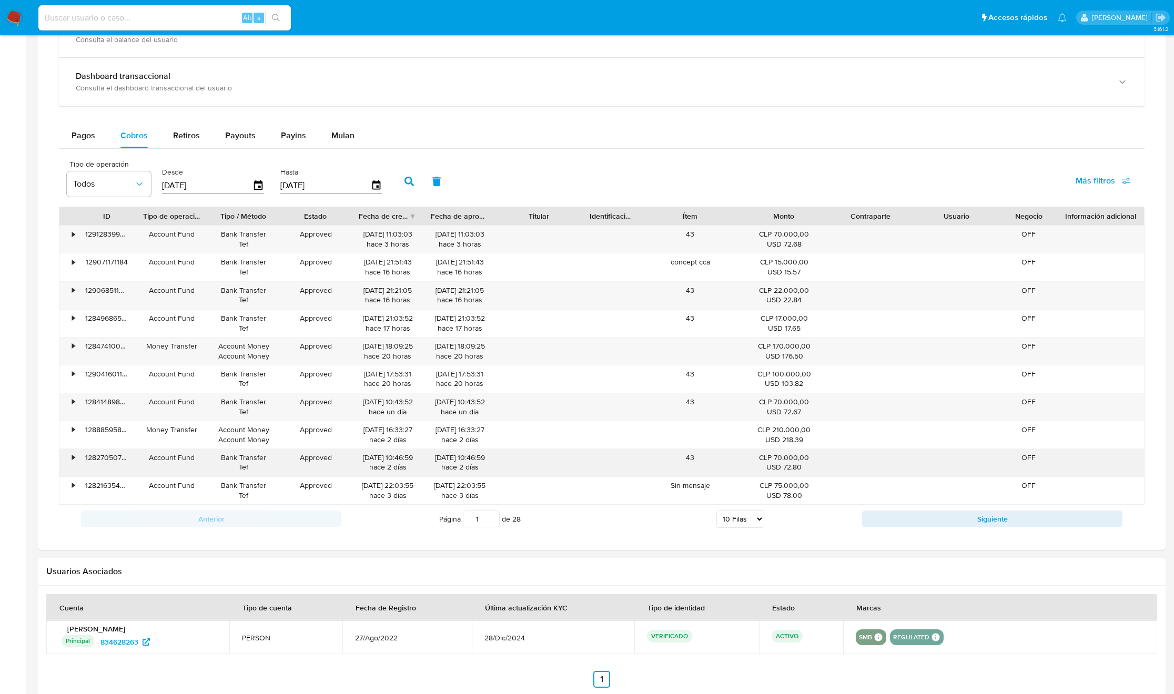
click at [688, 467] on div "43" at bounding box center [689, 462] width 101 height 27
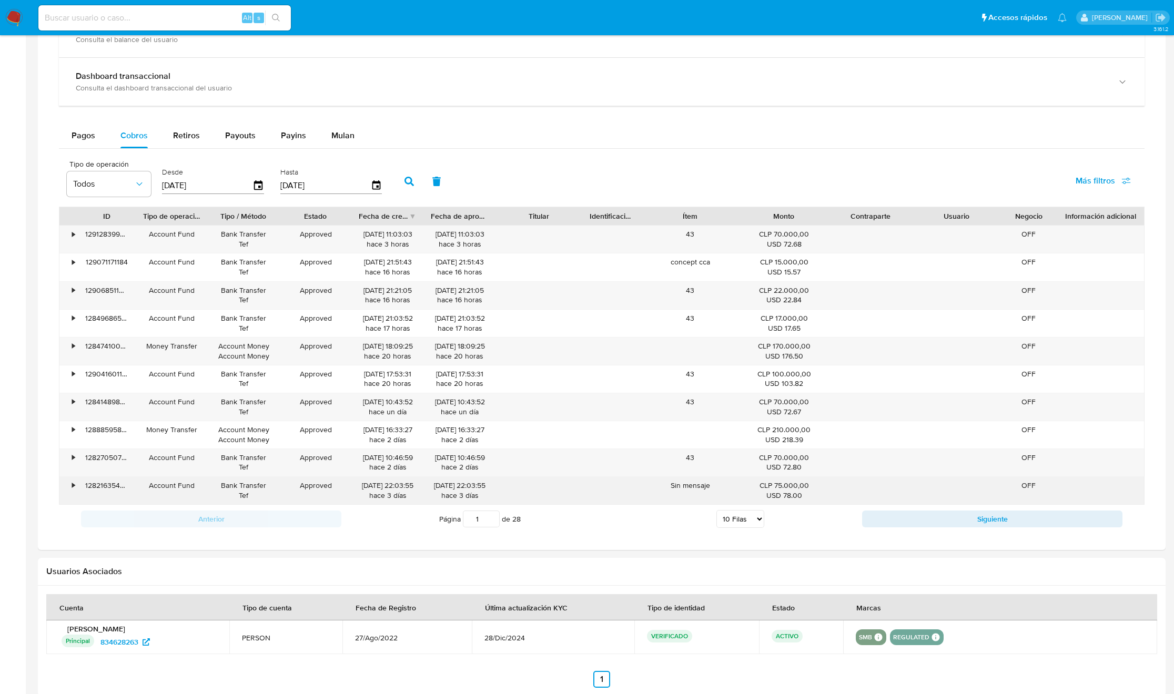
click at [684, 491] on div "Sin mensaje" at bounding box center [689, 490] width 101 height 27
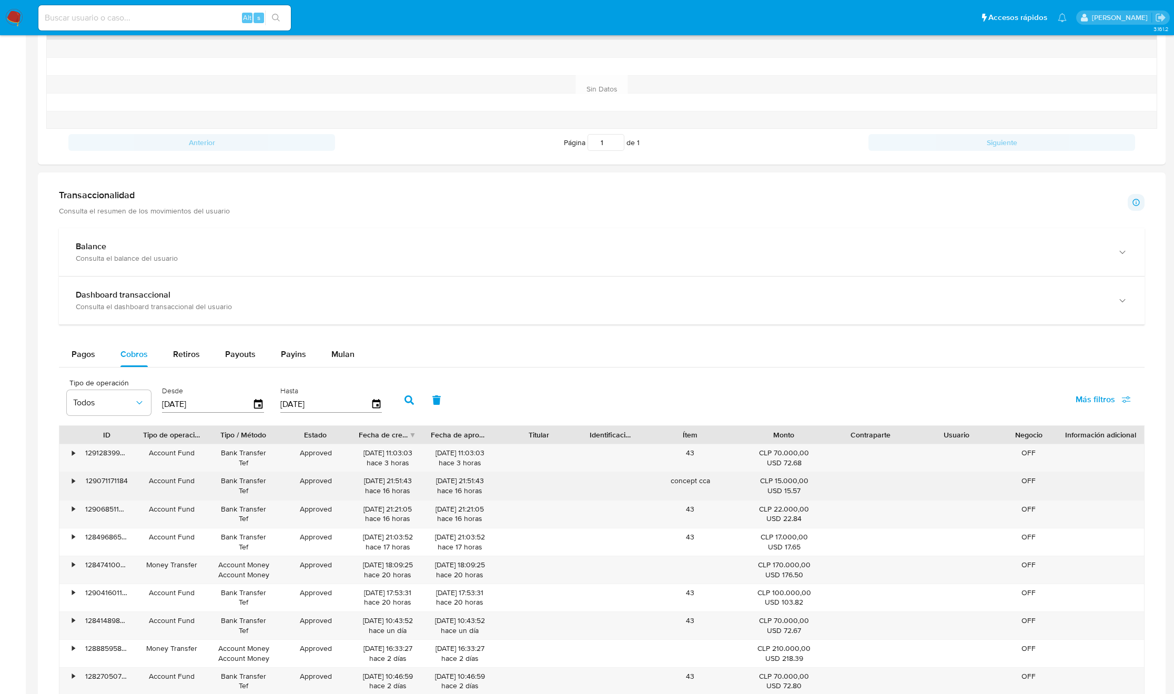
scroll to position [680, 0]
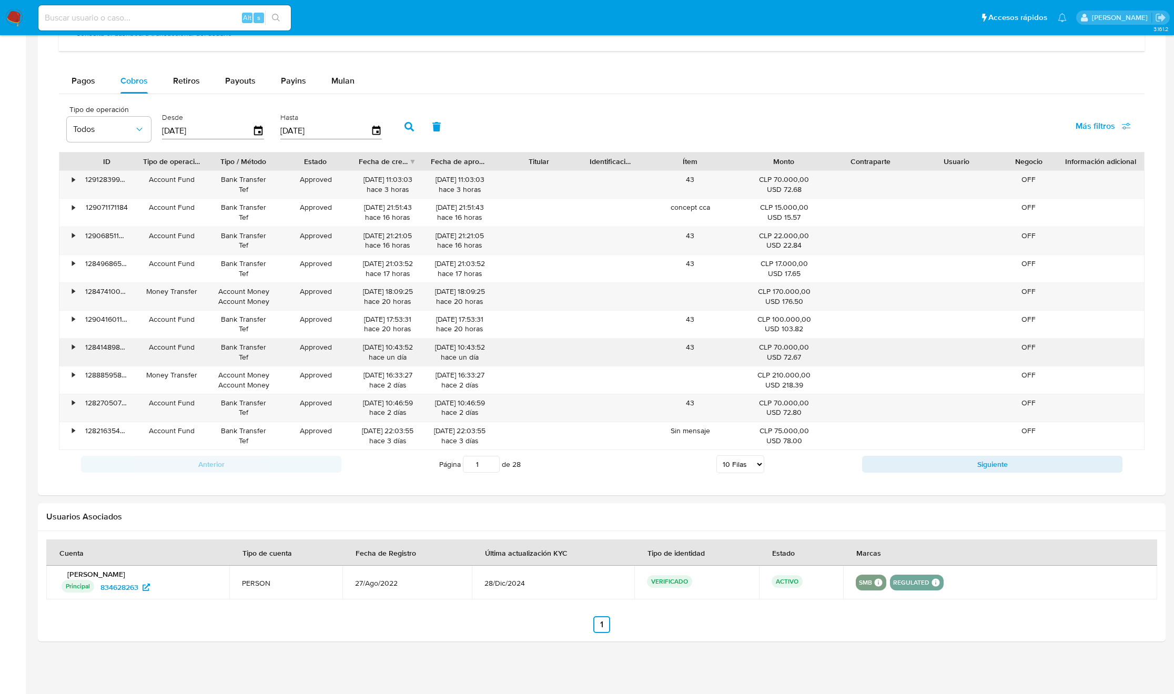
click at [661, 339] on div "43" at bounding box center [689, 352] width 101 height 27
drag, startPoint x: 683, startPoint y: 441, endPoint x: 690, endPoint y: 162, distance: 278.3
click at [690, 162] on div "ID Tipo de operación Tipo / Método Estado Fecha de creación Fecha de aprobación…" at bounding box center [601, 301] width 1085 height 298
click at [688, 153] on div "Ítem" at bounding box center [689, 162] width 101 height 18
click at [693, 140] on div "Tipo de operación Todos Desde 11/07/2025 Hasta 08/10/2025 Más filtros" at bounding box center [601, 125] width 1085 height 53
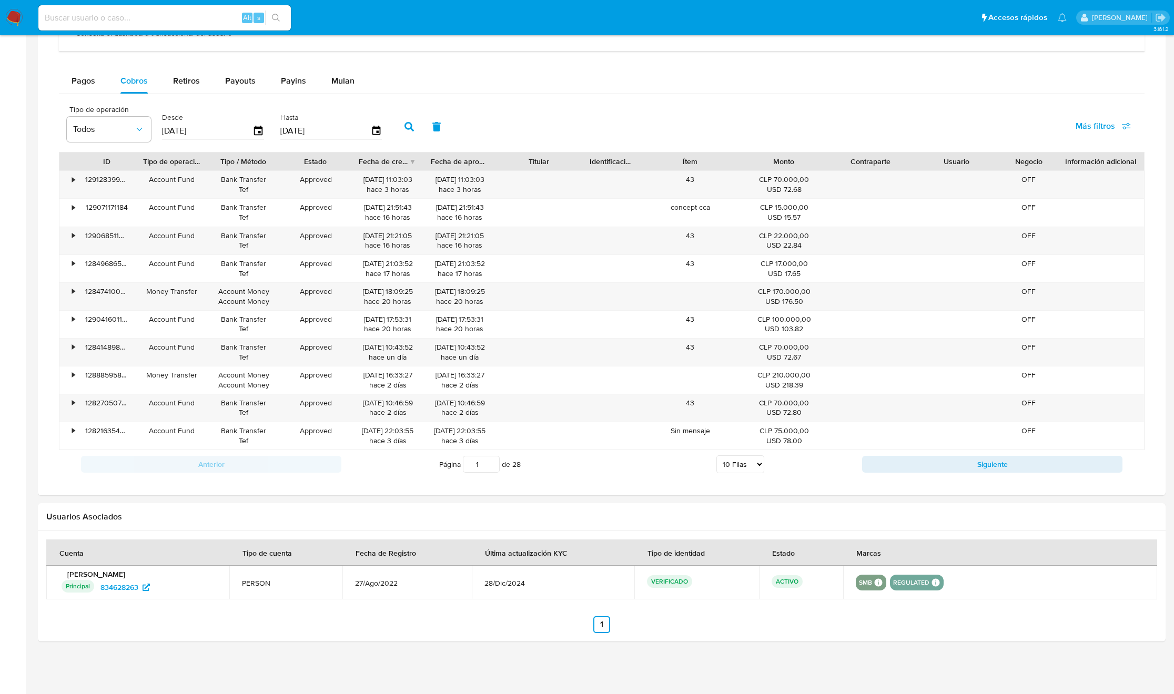
click at [1141, 442] on div "Tipo de operación Todos Desde 11/07/2025 Hasta 08/10/2025 Más filtros ID Tipo d…" at bounding box center [601, 288] width 1085 height 379
click at [1147, 469] on div "Transaccionalidad Consulta el resumen de los movimientos del usuario Informació…" at bounding box center [601, 196] width 1111 height 579
drag, startPoint x: 614, startPoint y: 641, endPoint x: 439, endPoint y: 655, distance: 175.2
click at [439, 655] on div "3.161.2 Información de Usuario Ver mirada por persona Buscar Volver al orden po…" at bounding box center [601, 26] width 1127 height 1321
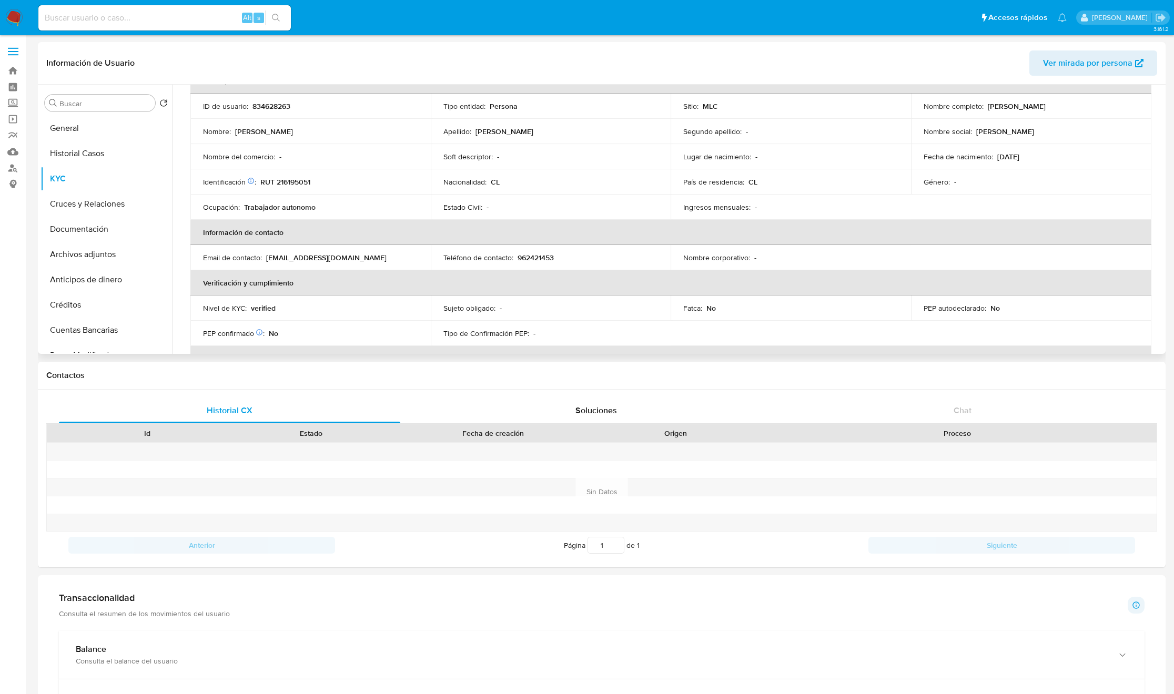
scroll to position [0, 0]
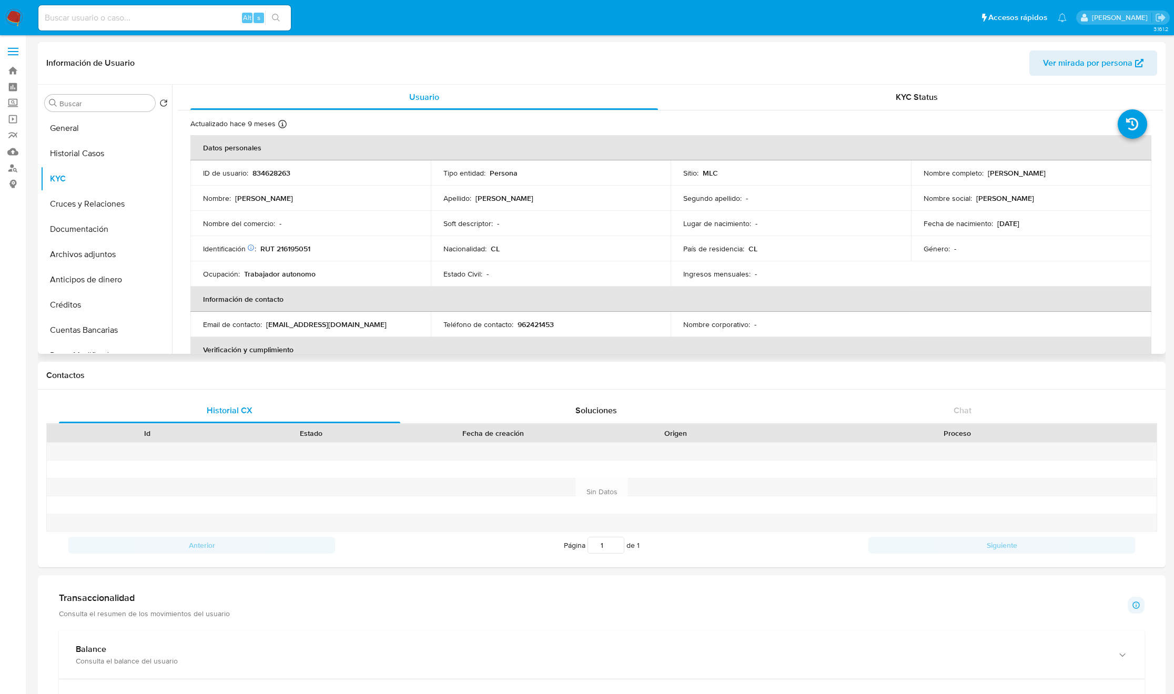
drag, startPoint x: 639, startPoint y: 67, endPoint x: 694, endPoint y: 75, distance: 55.8
click at [694, 75] on header "Información de Usuario Ver mirada por persona" at bounding box center [601, 62] width 1111 height 25
drag, startPoint x: 694, startPoint y: 75, endPoint x: 705, endPoint y: 127, distance: 53.2
click at [694, 76] on div "Información de Usuario Ver mirada por persona" at bounding box center [601, 63] width 1127 height 43
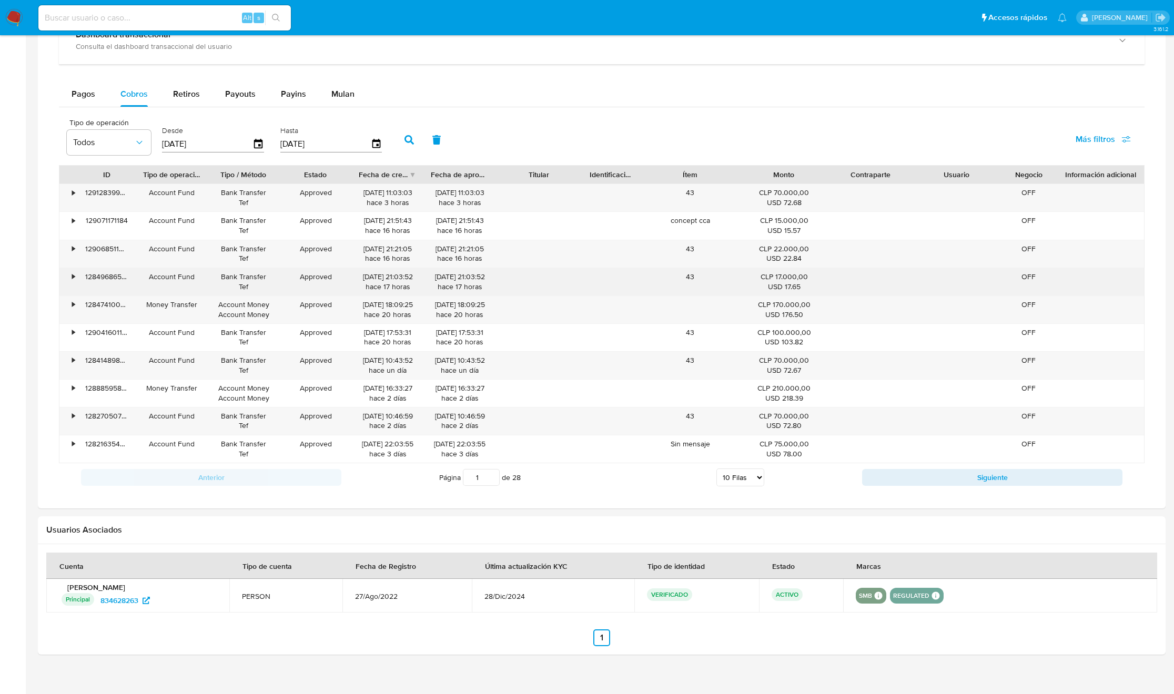
scroll to position [680, 0]
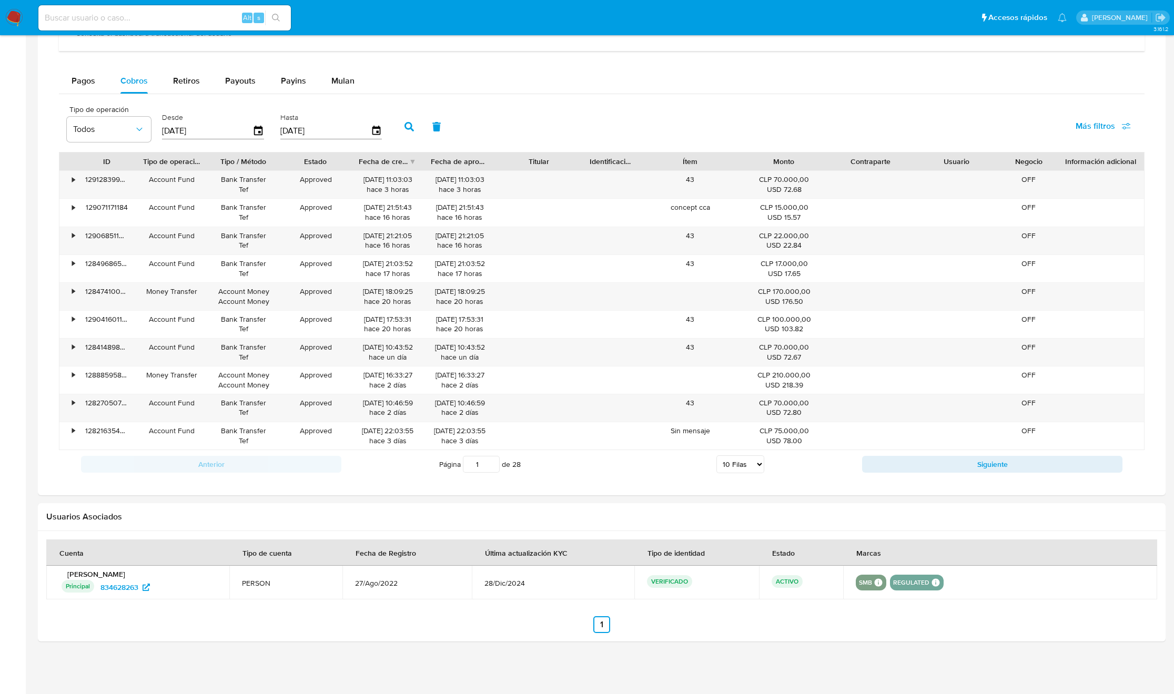
drag, startPoint x: 639, startPoint y: 516, endPoint x: 644, endPoint y: 502, distance: 15.5
click at [644, 502] on div "Información de Usuario Ver mirada por persona Buscar Volver al orden por defect…" at bounding box center [601, 4] width 1127 height 1276
click at [262, 581] on span "PERSON" at bounding box center [286, 582] width 88 height 9
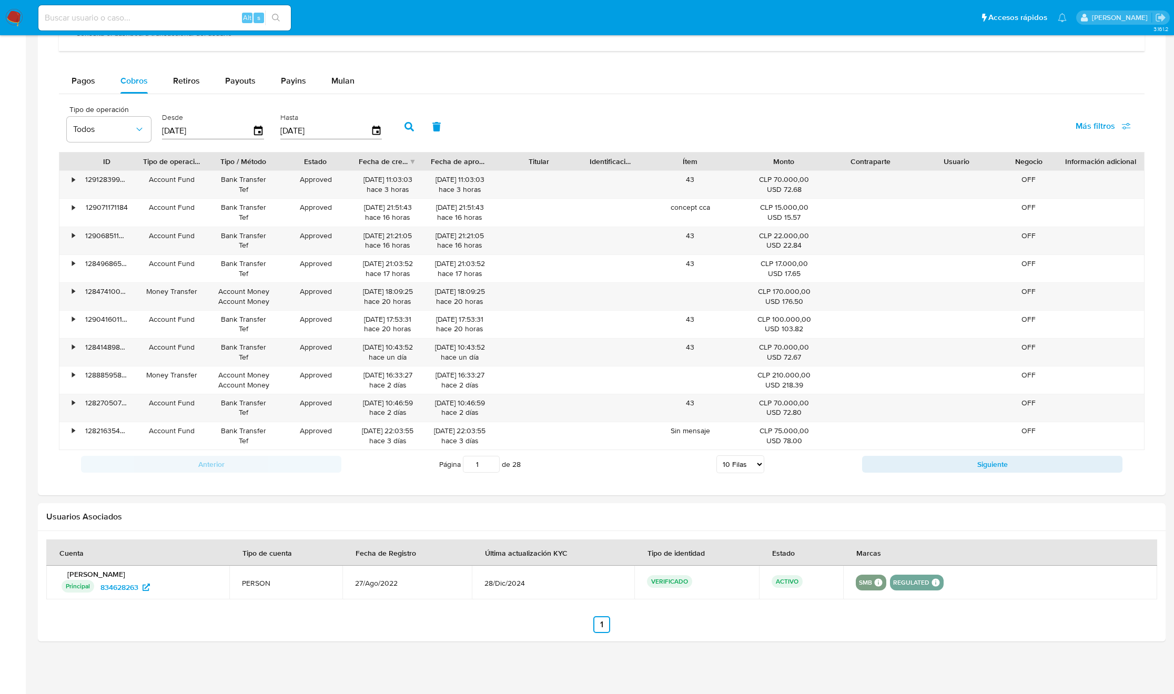
click at [263, 581] on span "PERSON" at bounding box center [286, 582] width 88 height 9
click at [263, 584] on span "PERSON" at bounding box center [286, 582] width 88 height 9
drag, startPoint x: 1030, startPoint y: 582, endPoint x: 829, endPoint y: 693, distance: 229.9
click at [1029, 582] on div "SMB SMB SMB Advisor Email - Advisor Name - REGULATED REGULATED MLC EMISOR Evalu…" at bounding box center [1000, 583] width 289 height 16
click at [632, 611] on section at bounding box center [601, 587] width 1111 height 94
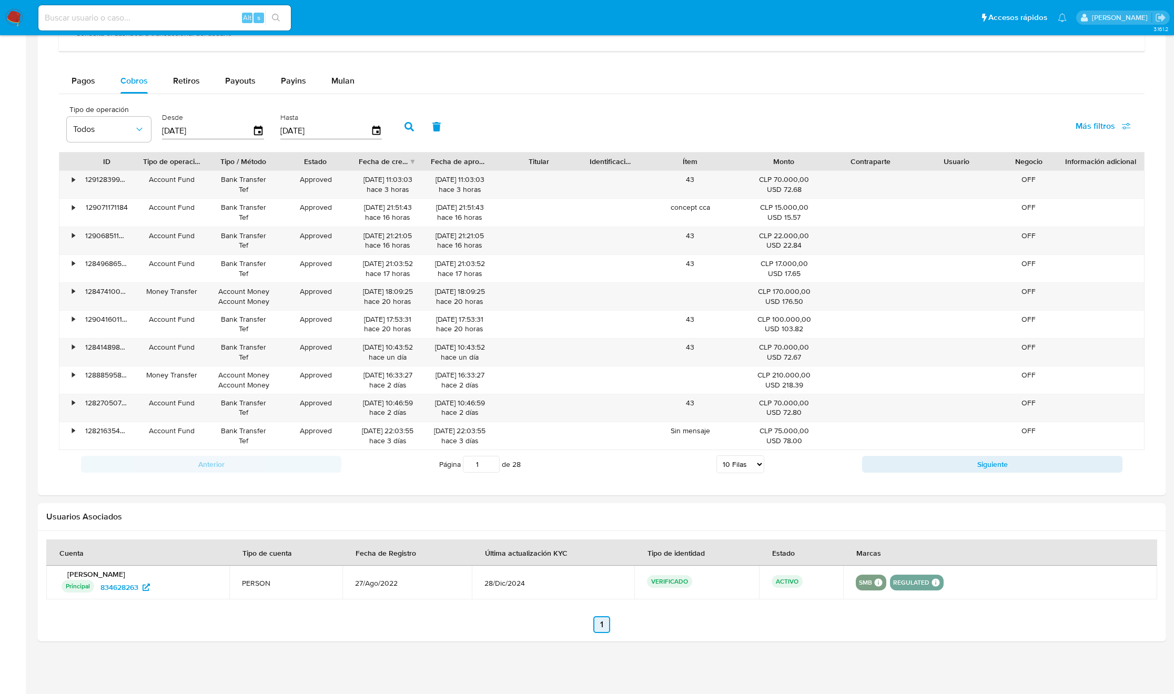
click at [598, 622] on link "1" at bounding box center [601, 624] width 17 height 17
drag, startPoint x: 643, startPoint y: 622, endPoint x: 650, endPoint y: 597, distance: 25.8
click at [644, 622] on ul "Anterior 1 Siguiente" at bounding box center [601, 624] width 1111 height 17
click at [655, 580] on p "VERIFICADO" at bounding box center [669, 581] width 45 height 13
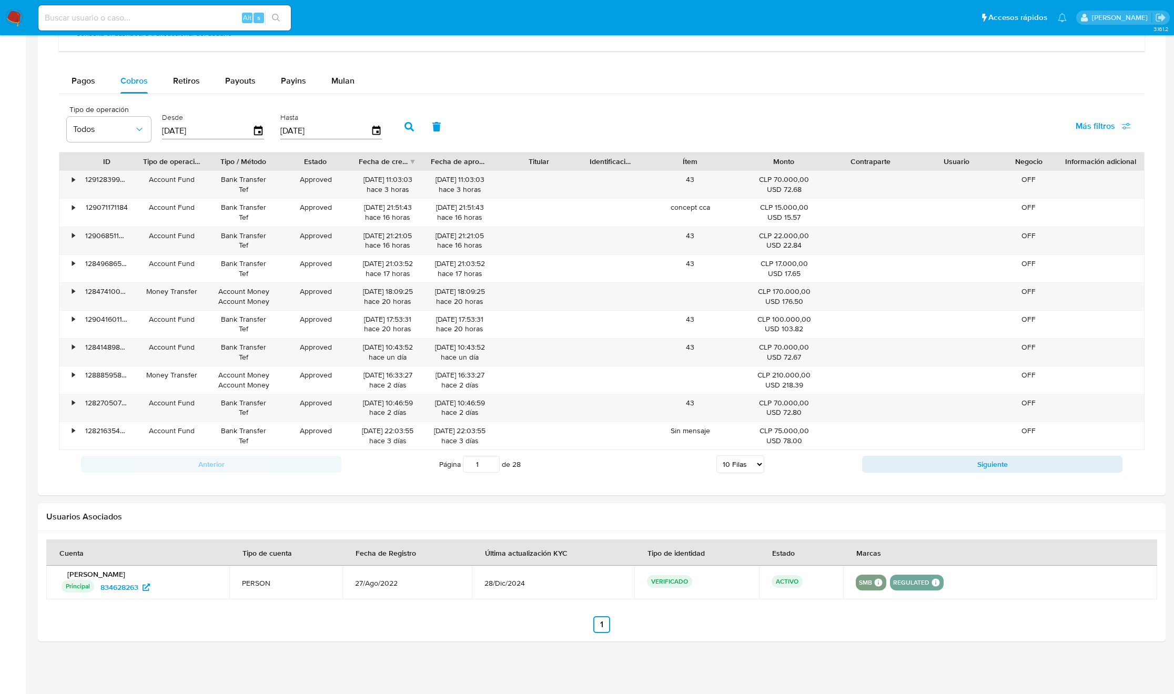
click at [655, 580] on p "VERIFICADO" at bounding box center [669, 581] width 45 height 13
click at [631, 623] on ul "Anterior 1 Siguiente" at bounding box center [601, 624] width 1111 height 17
click at [582, 625] on ul "Anterior 1 Siguiente" at bounding box center [601, 624] width 1111 height 17
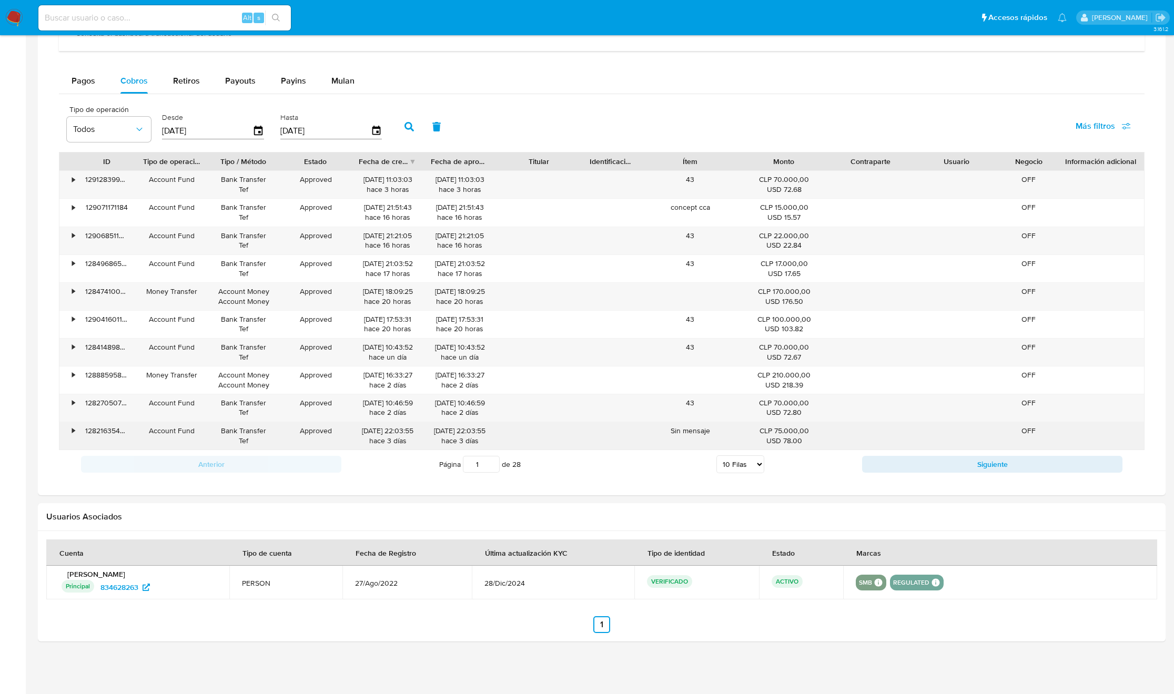
click at [686, 432] on div "Sin mensaje" at bounding box center [689, 435] width 101 height 27
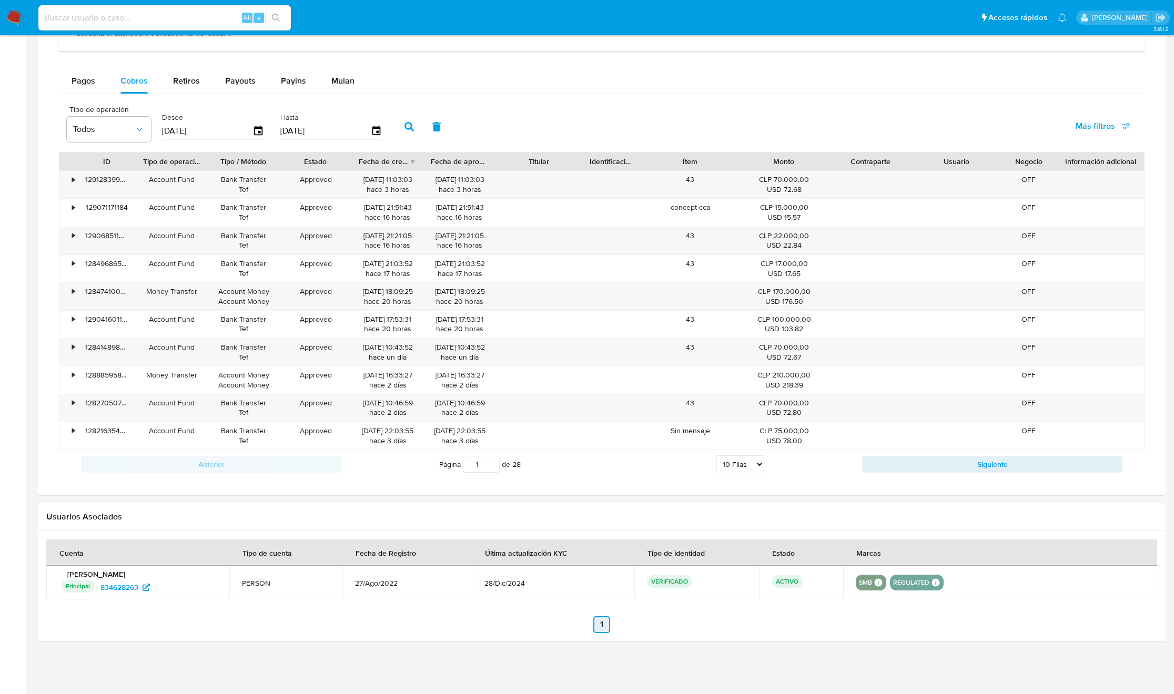
click at [606, 622] on link "1" at bounding box center [601, 624] width 17 height 17
click at [607, 622] on link "1" at bounding box center [601, 624] width 17 height 17
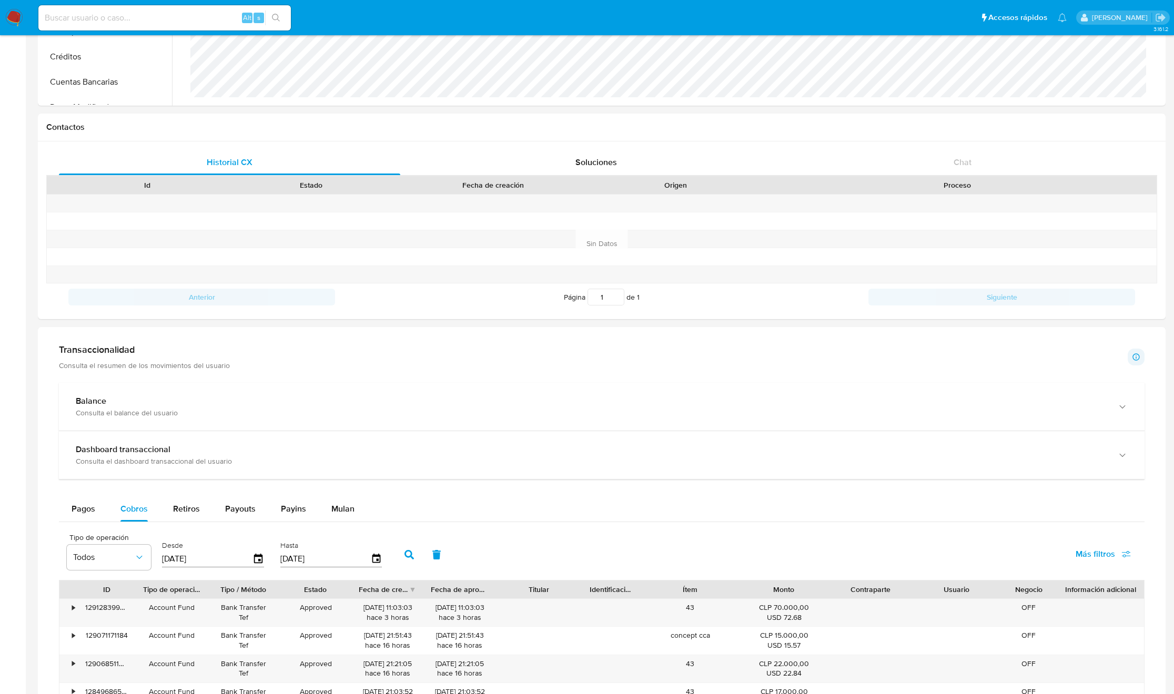
scroll to position [0, 0]
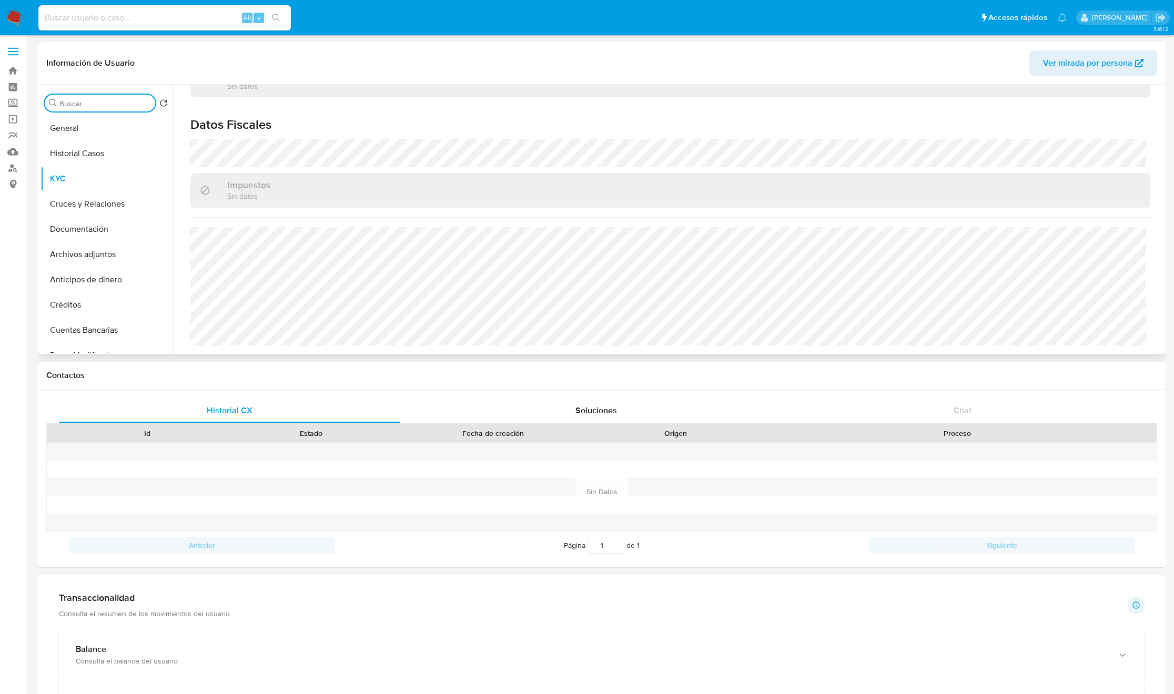
click at [73, 101] on input "Buscar" at bounding box center [105, 103] width 92 height 9
click at [87, 149] on button "Historial Casos" at bounding box center [101, 153] width 123 height 25
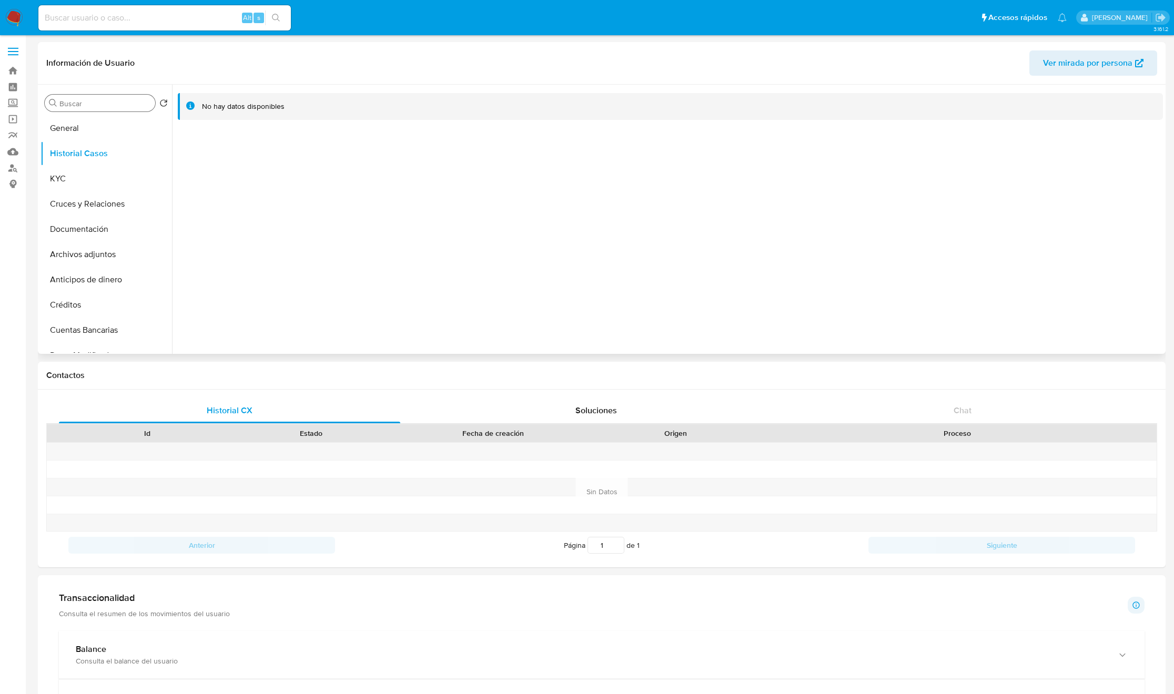
click at [89, 106] on input "Buscar" at bounding box center [105, 103] width 92 height 9
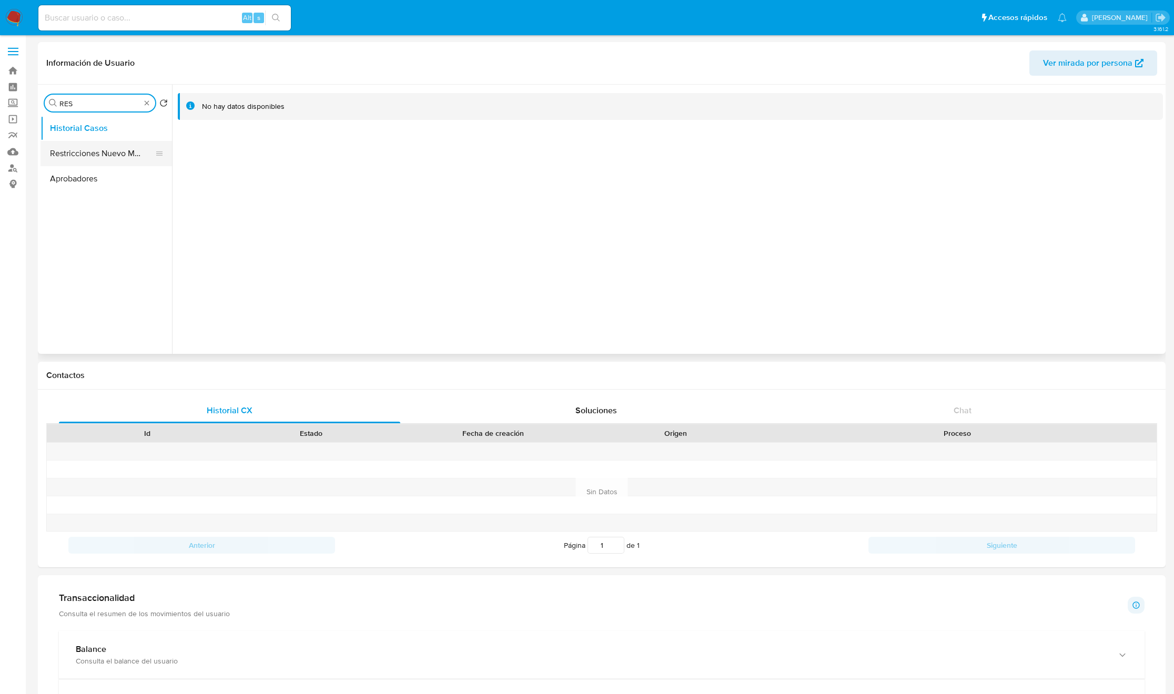
type input "RES"
click at [90, 156] on button "Restricciones Nuevo Mundo" at bounding box center [101, 153] width 123 height 25
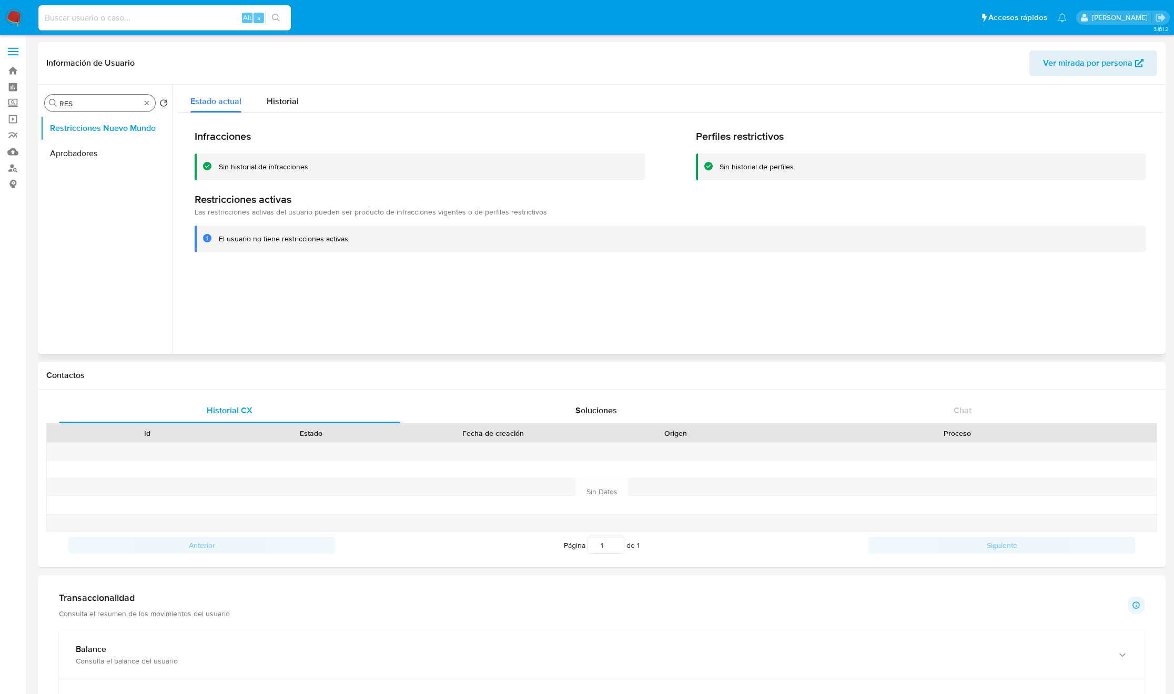
drag, startPoint x: 150, startPoint y: 98, endPoint x: 147, endPoint y: 109, distance: 11.4
click at [150, 98] on div "Buscar RES" at bounding box center [100, 103] width 110 height 17
click at [147, 109] on div "Buscar RES" at bounding box center [100, 103] width 110 height 17
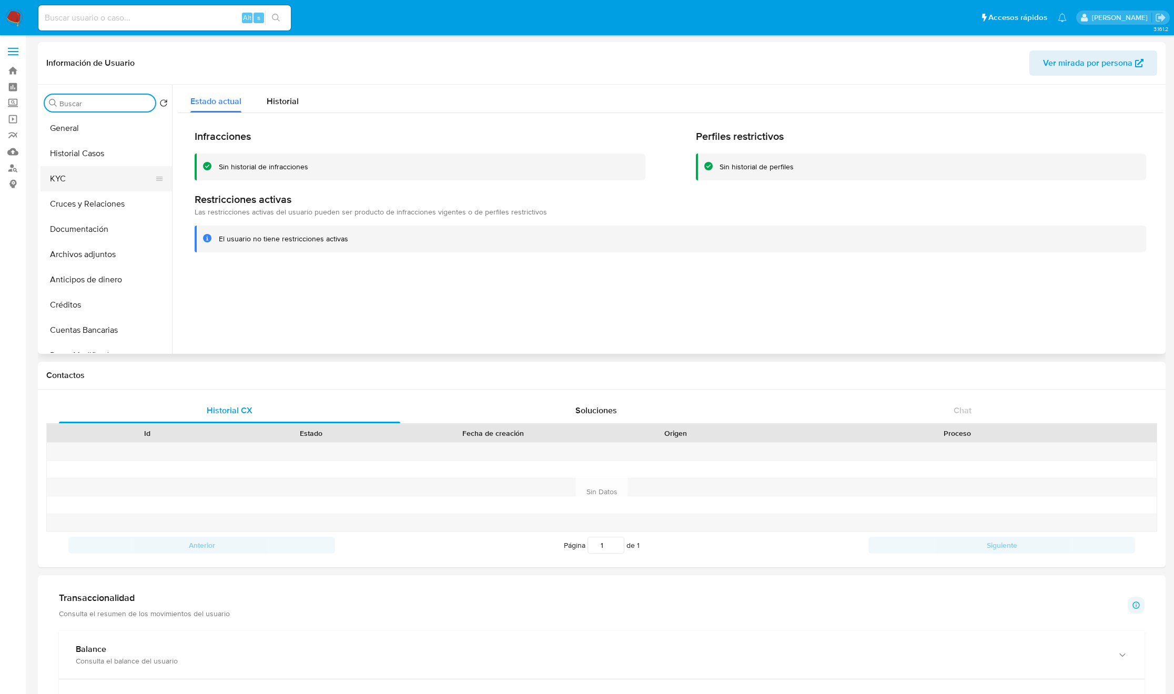
click at [87, 170] on button "KYC" at bounding box center [101, 178] width 123 height 25
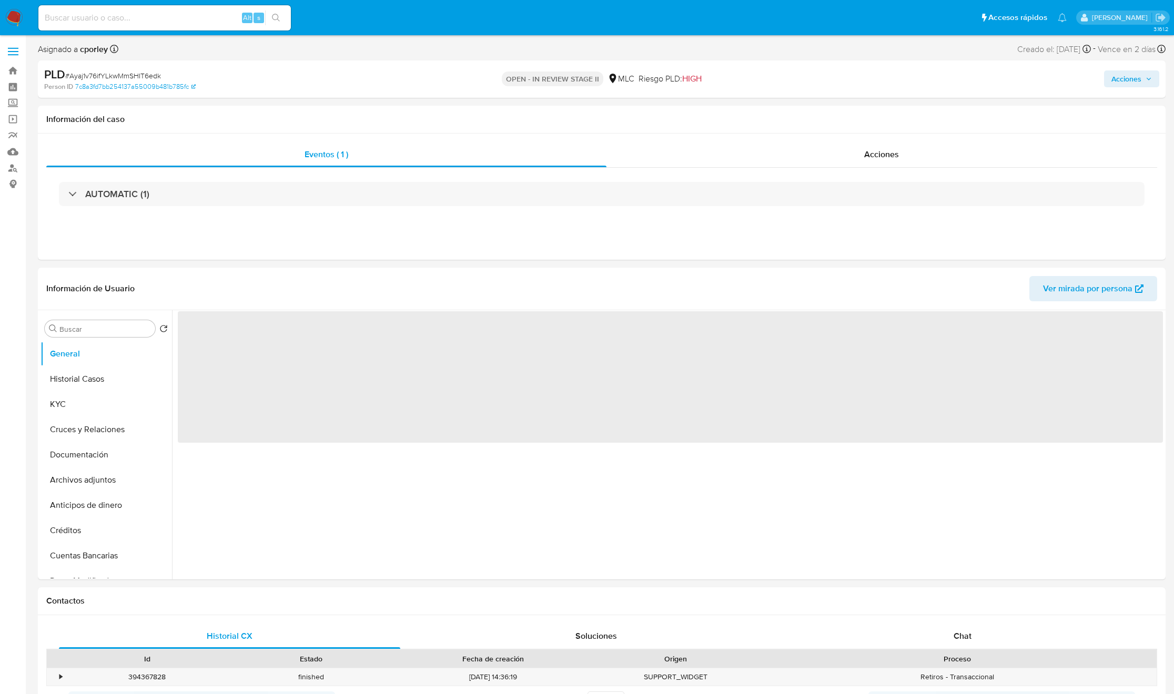
select select "10"
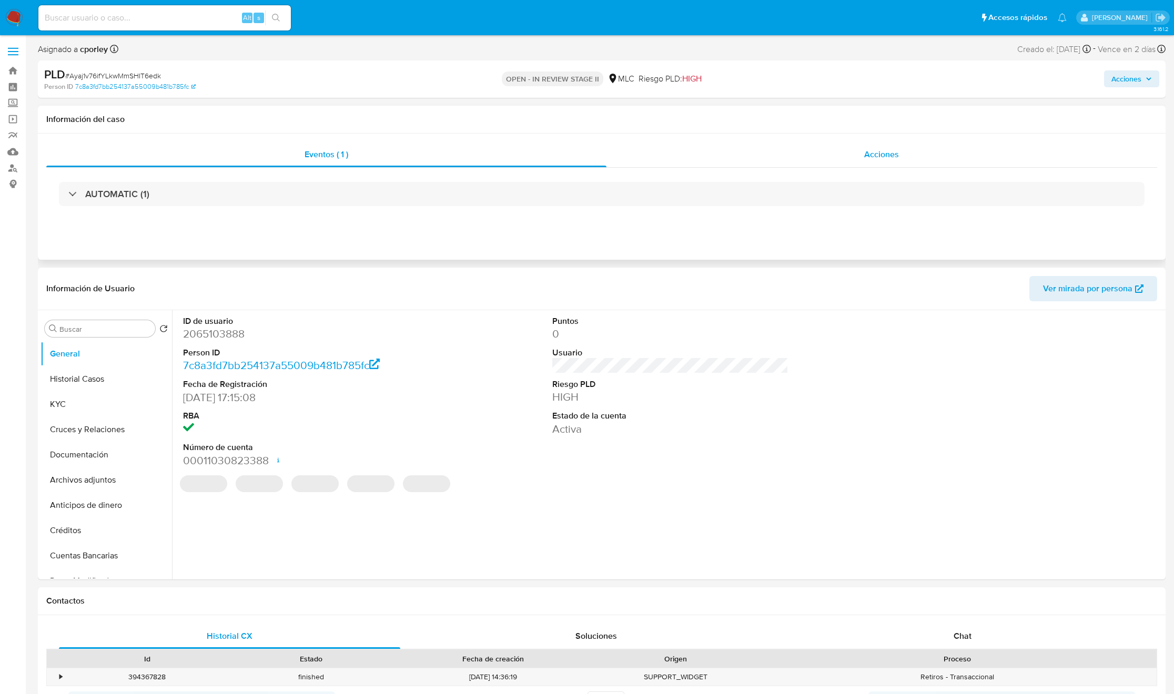
click at [782, 152] on div "Acciones" at bounding box center [881, 154] width 551 height 25
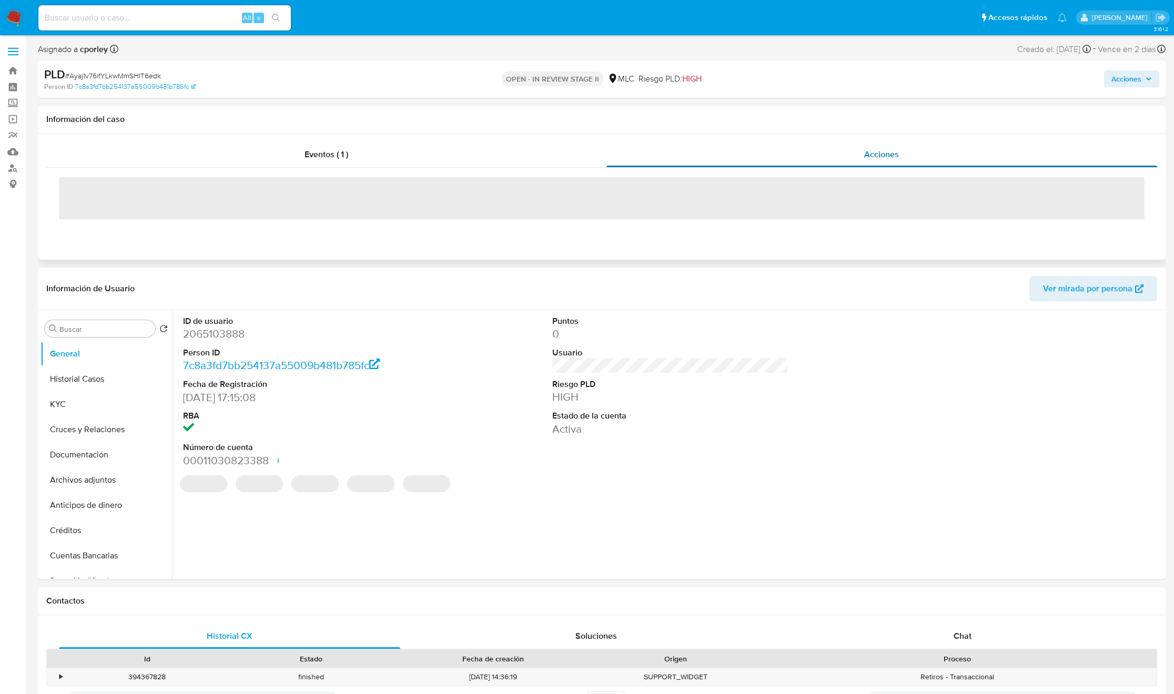
click at [782, 152] on div "Acciones" at bounding box center [881, 154] width 551 height 25
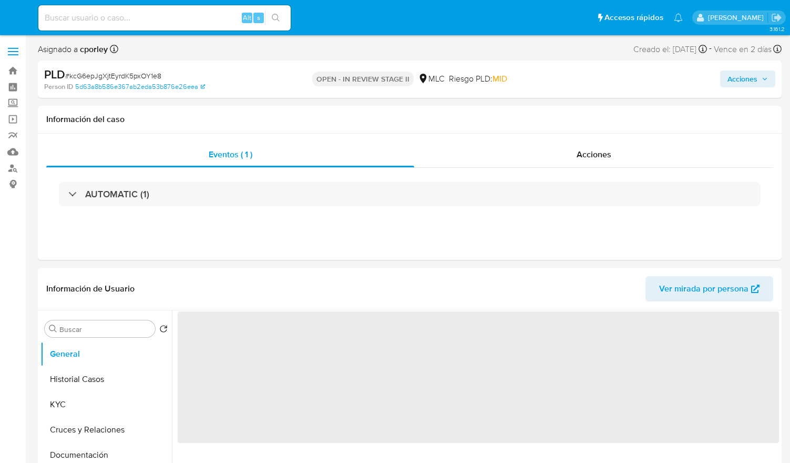
select select "10"
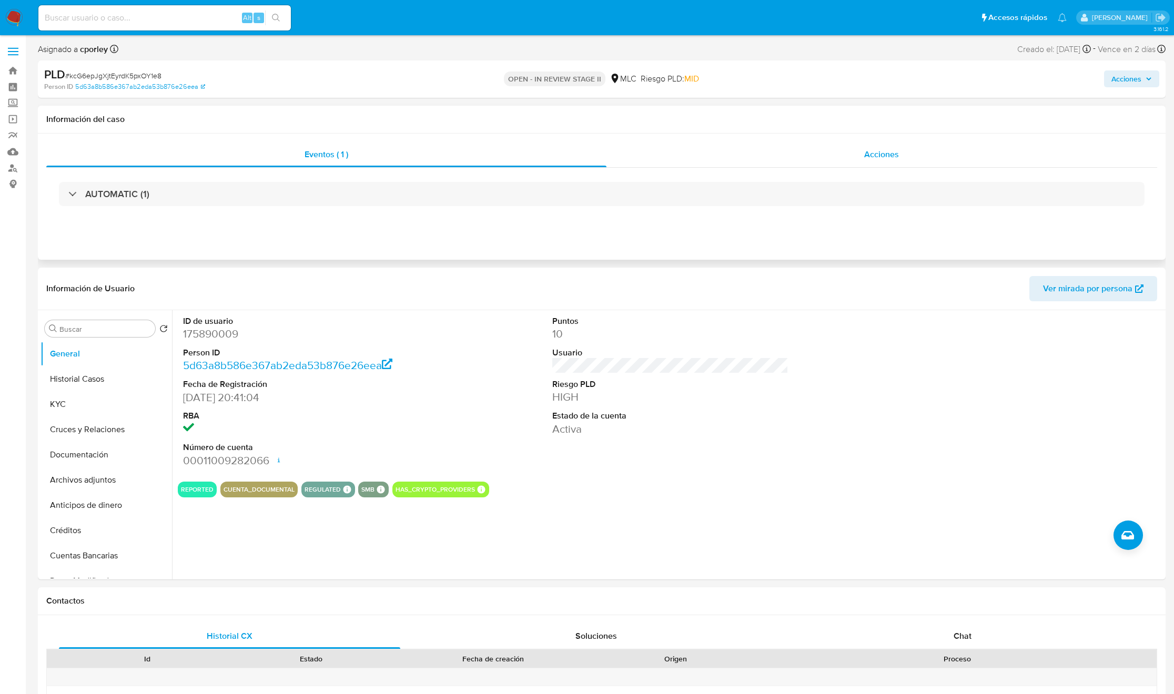
click at [790, 146] on div "Acciones" at bounding box center [881, 154] width 551 height 25
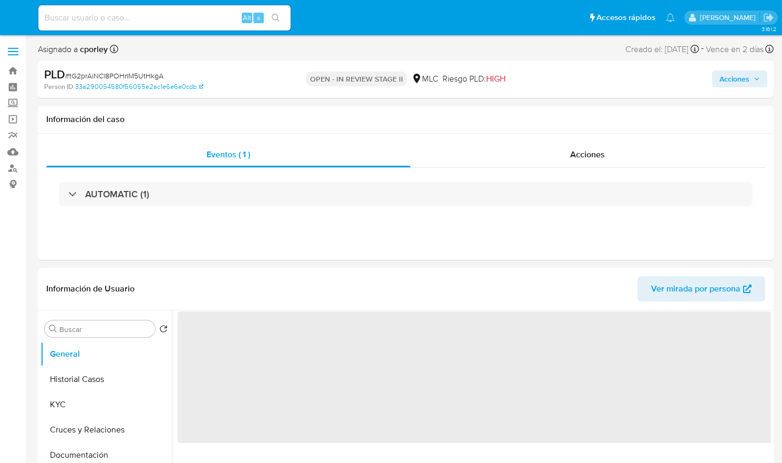
select select "10"
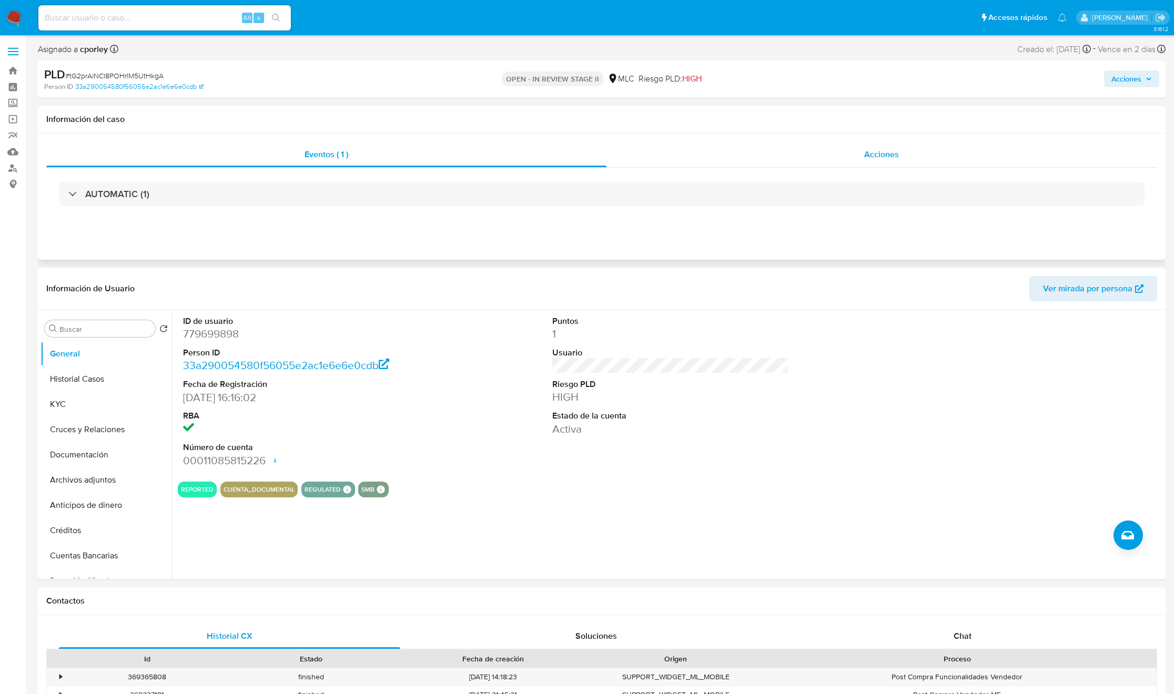
click at [782, 154] on span "Acciones" at bounding box center [881, 154] width 35 height 12
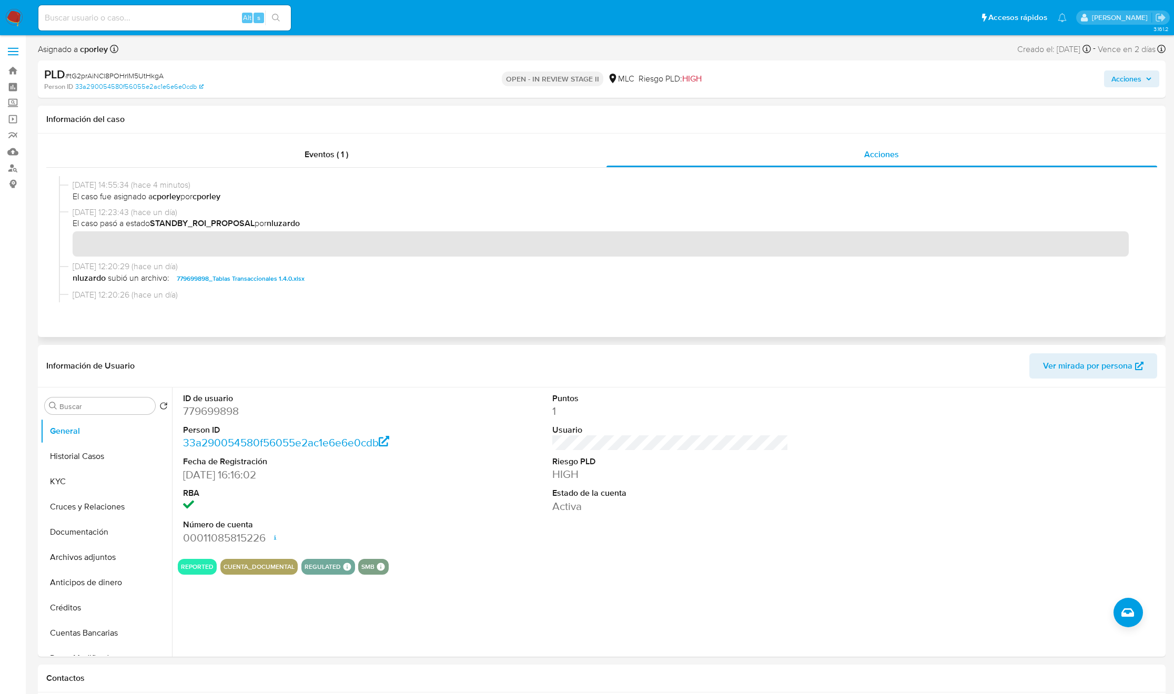
scroll to position [79, 0]
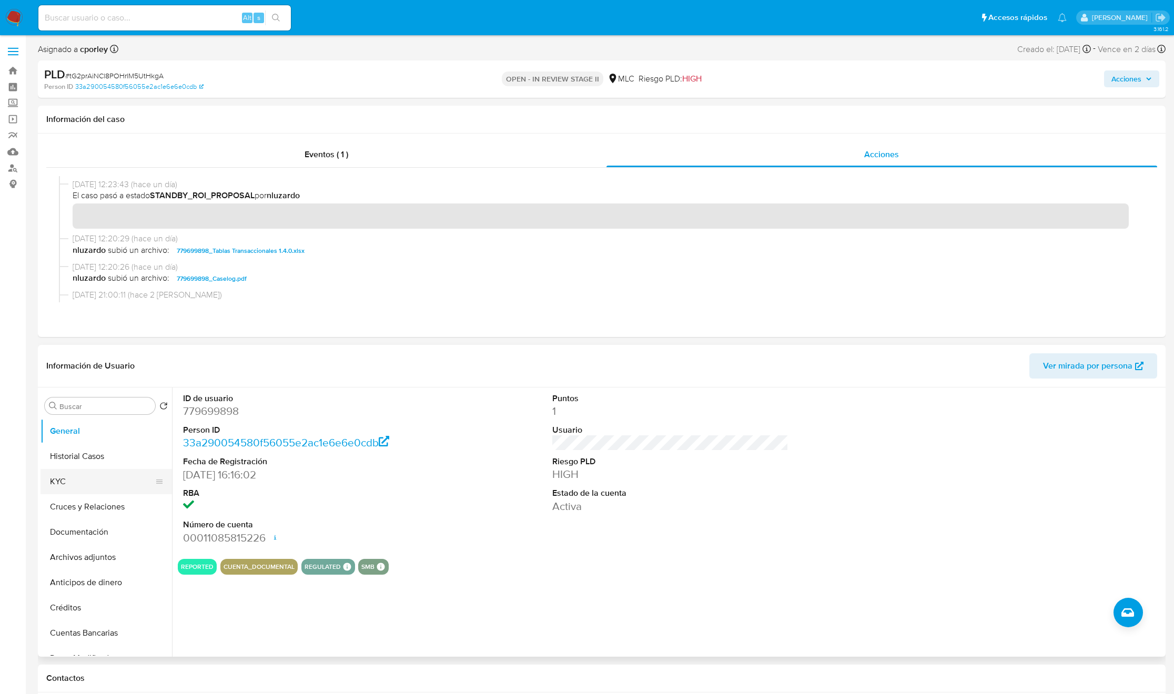
click at [83, 462] on button "KYC" at bounding box center [101, 481] width 123 height 25
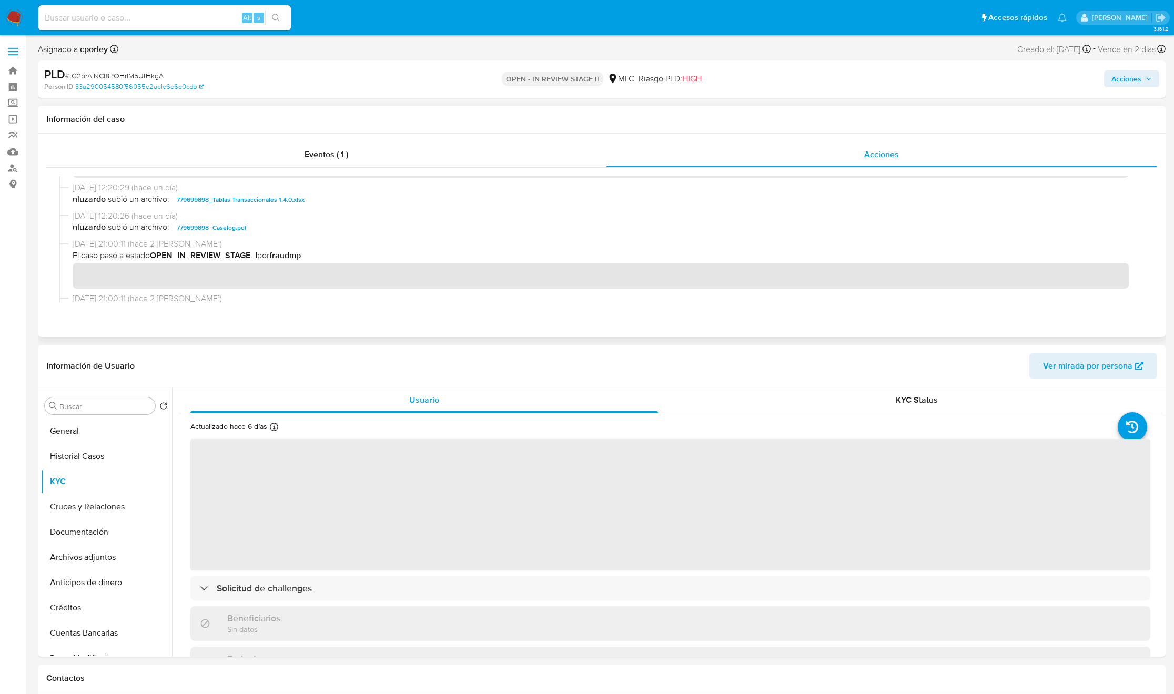
scroll to position [158, 0]
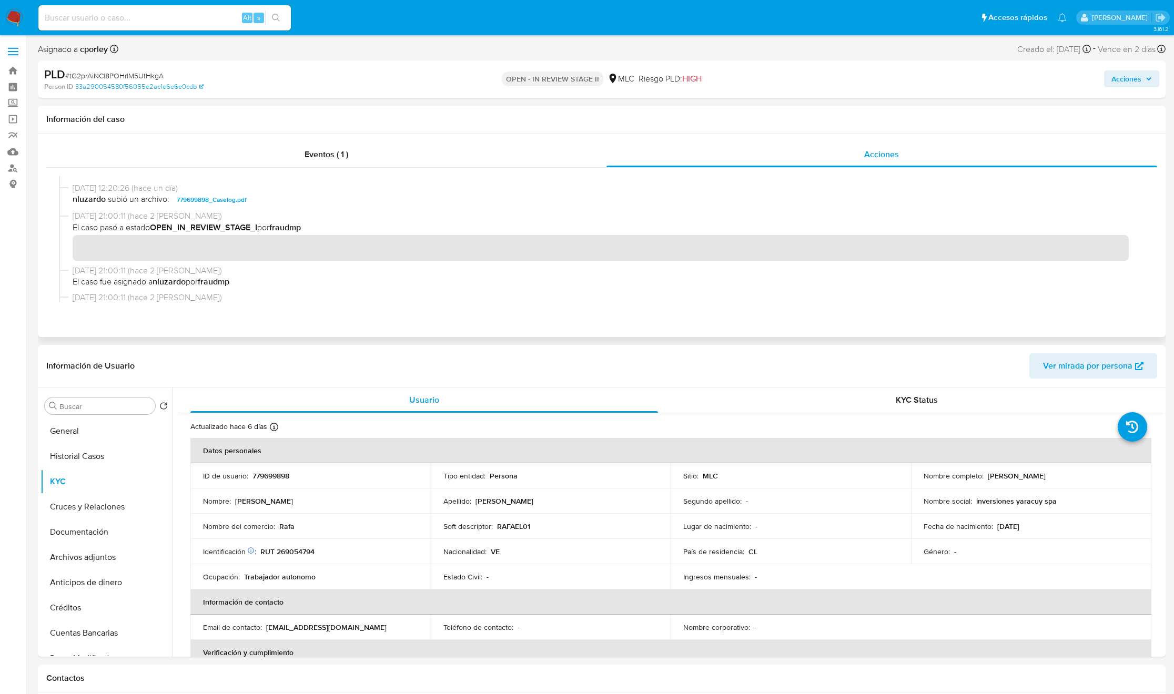
click at [278, 207] on div "[DATE] 12:20:26 (hace un día) nluzardo subió un archivo: 779699898_Caselog.pdf" at bounding box center [601, 196] width 1085 height 28
click at [272, 462] on p "779699898" at bounding box center [270, 475] width 37 height 9
copy p "779699898"
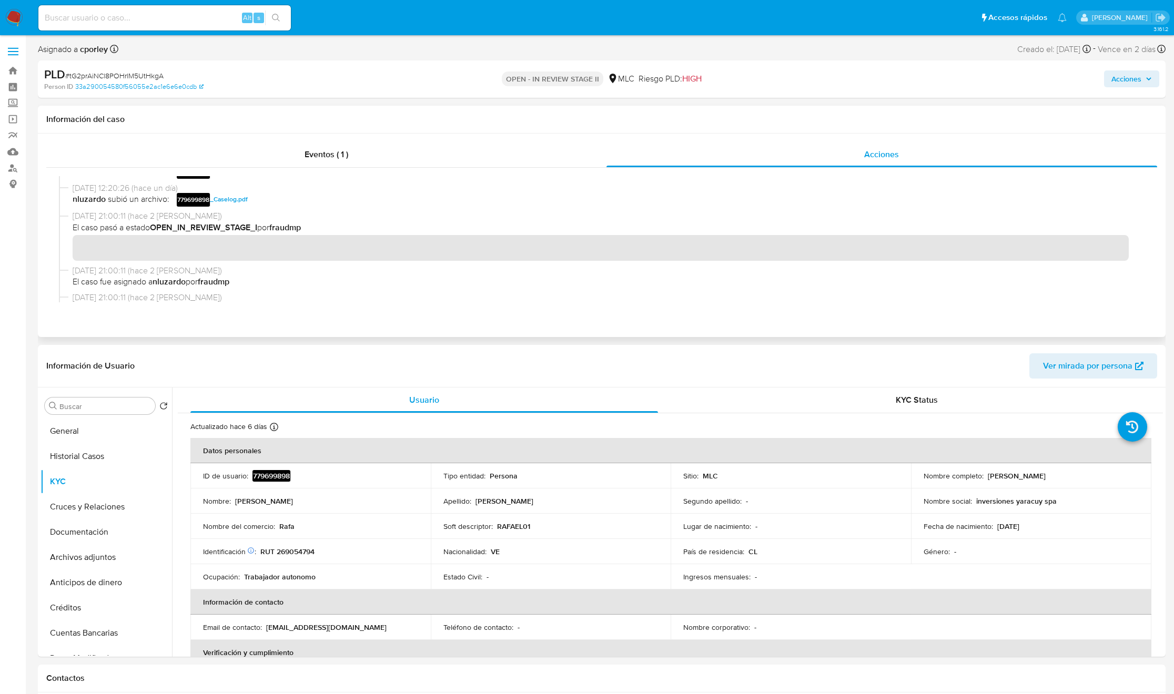
click at [299, 302] on b "fraudmp" at bounding box center [287, 308] width 32 height 12
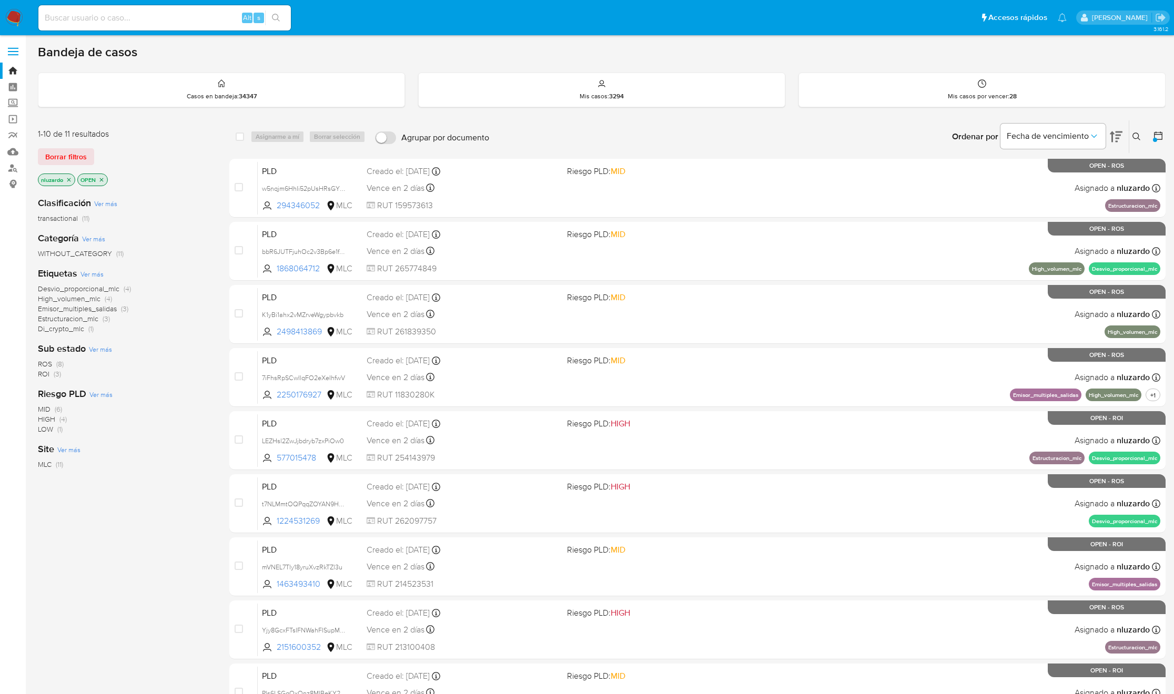
click at [44, 366] on span "ROS" at bounding box center [45, 364] width 14 height 11
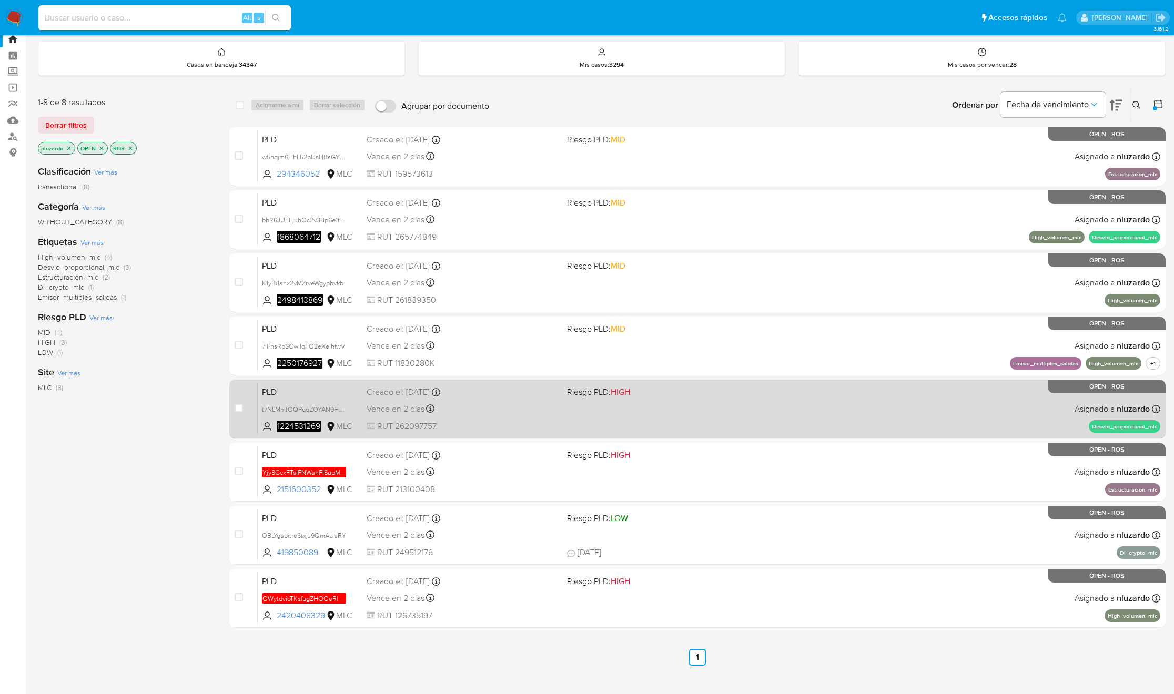
scroll to position [47, 0]
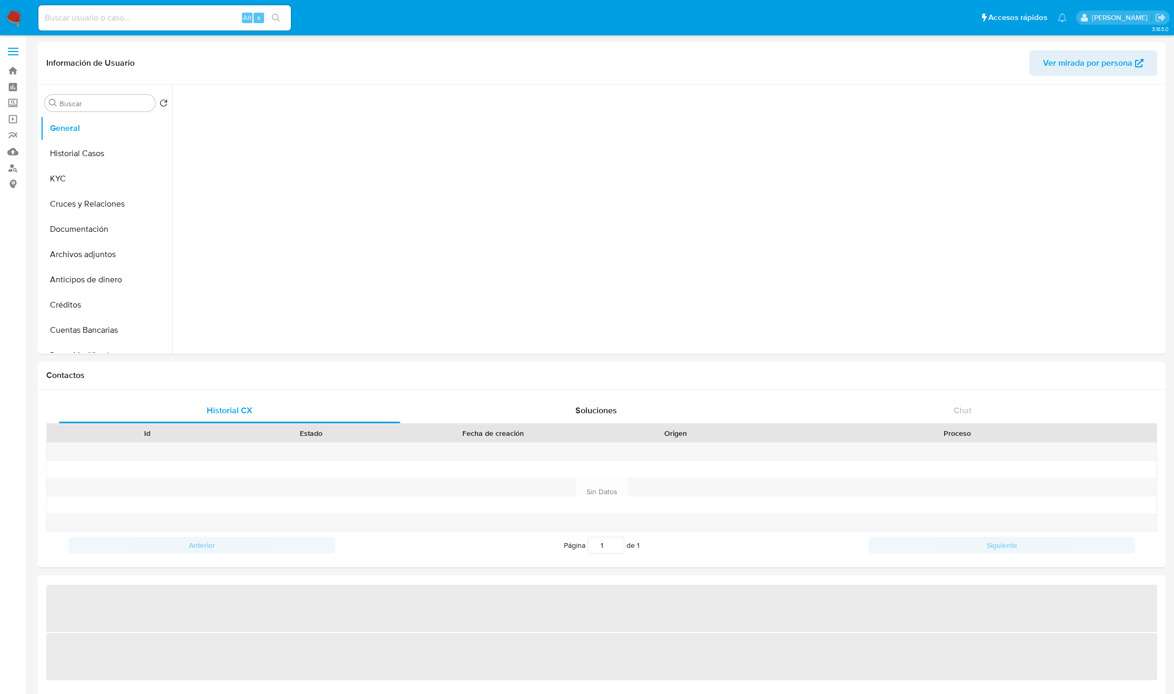
select select "10"
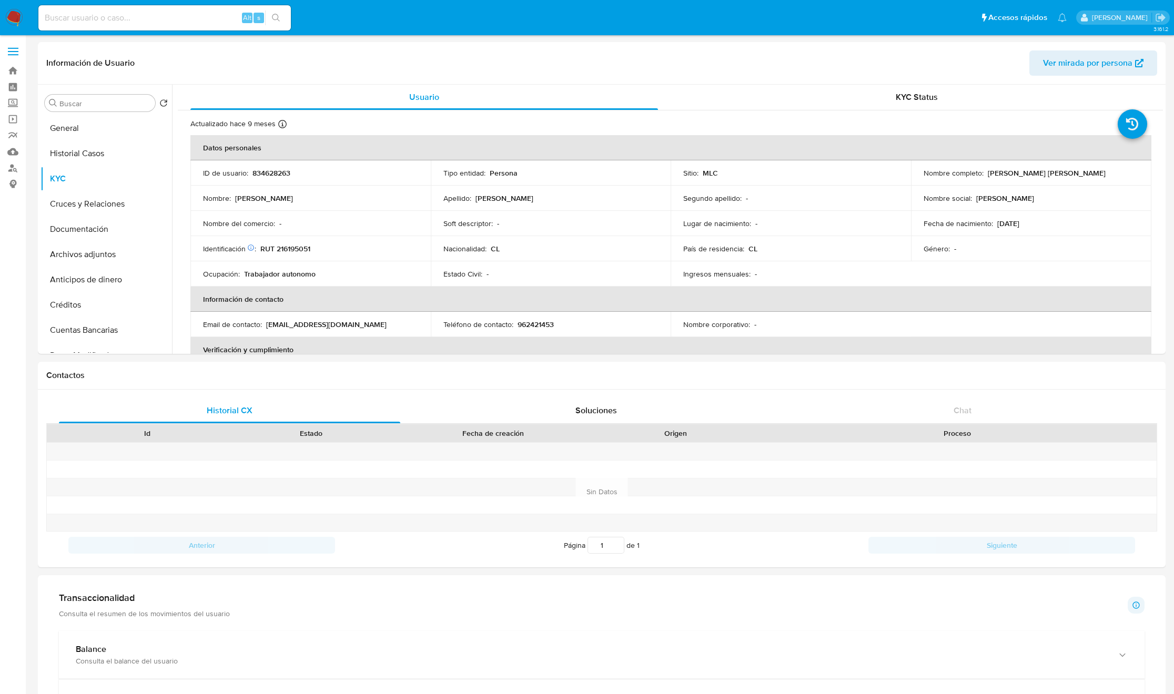
select select "10"
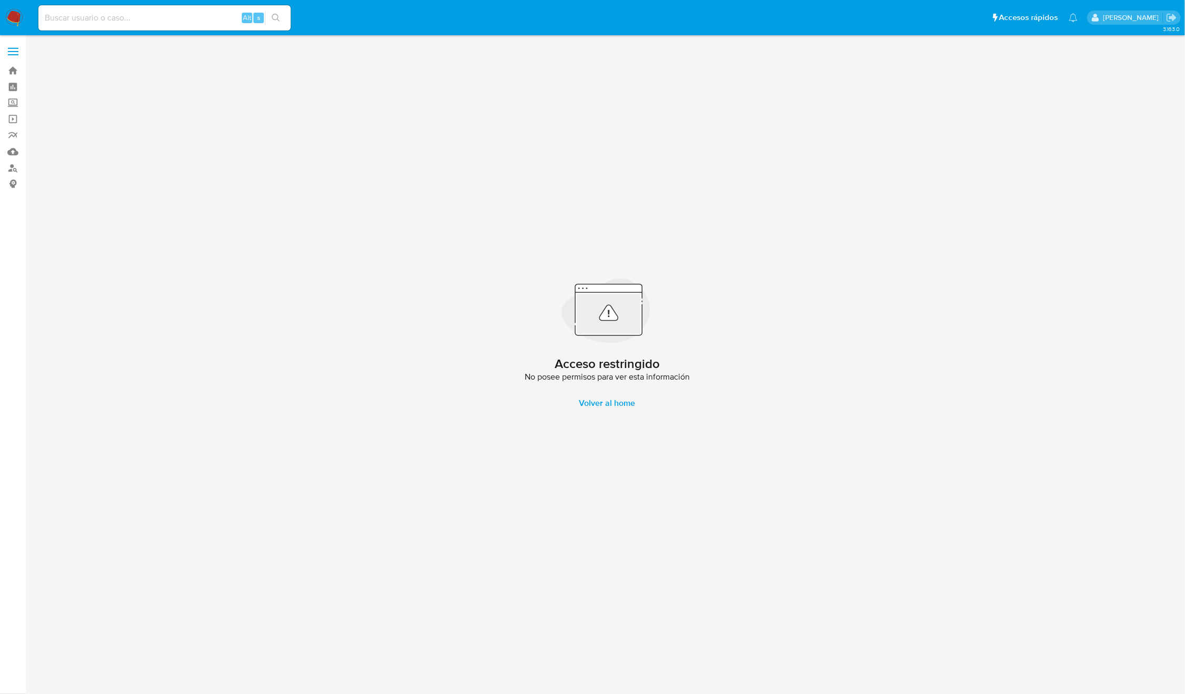
click at [165, 12] on input at bounding box center [164, 18] width 252 height 14
paste input "154479082"
type input "154479082"
click at [276, 16] on icon "search-icon" at bounding box center [276, 18] width 8 height 8
click at [13, 164] on link "Buscador de personas" at bounding box center [62, 168] width 125 height 16
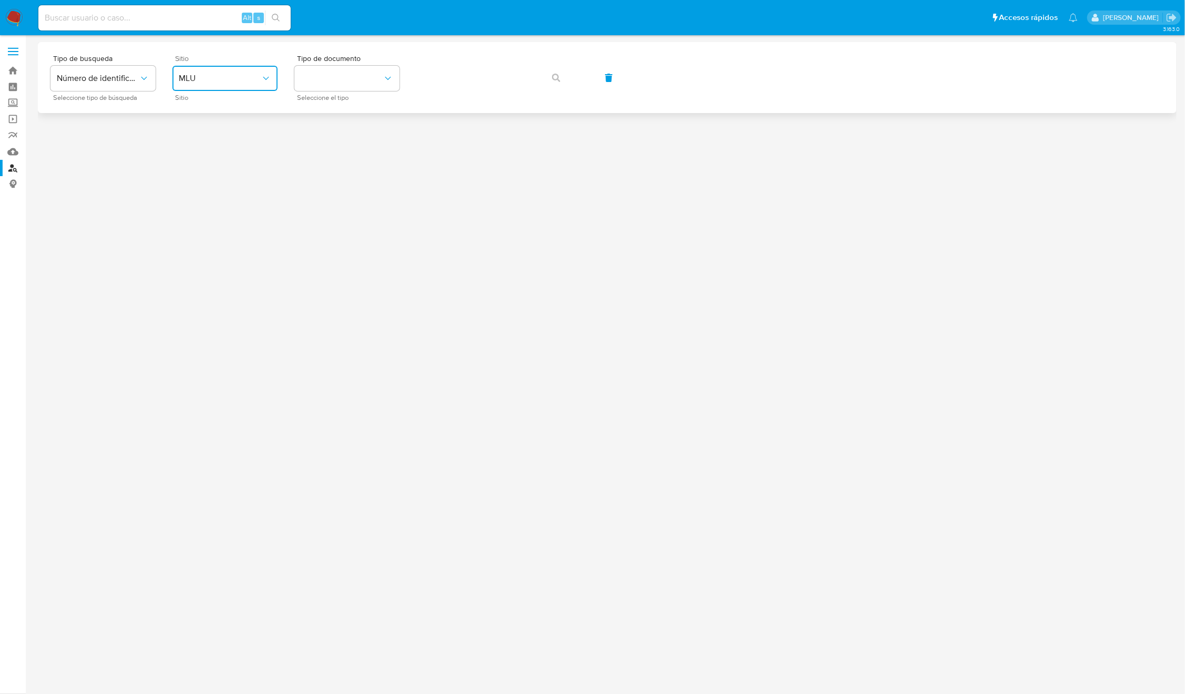
click at [232, 84] on button "MLU" at bounding box center [224, 78] width 105 height 25
drag, startPoint x: 204, startPoint y: 243, endPoint x: 205, endPoint y: 253, distance: 10.1
click at [205, 253] on ul "MCO MLA MLB MPE MLU MLM MLC" at bounding box center [224, 182] width 109 height 177
click at [205, 253] on div "MLC" at bounding box center [222, 258] width 86 height 25
click at [358, 76] on button "identificationType" at bounding box center [346, 78] width 105 height 25
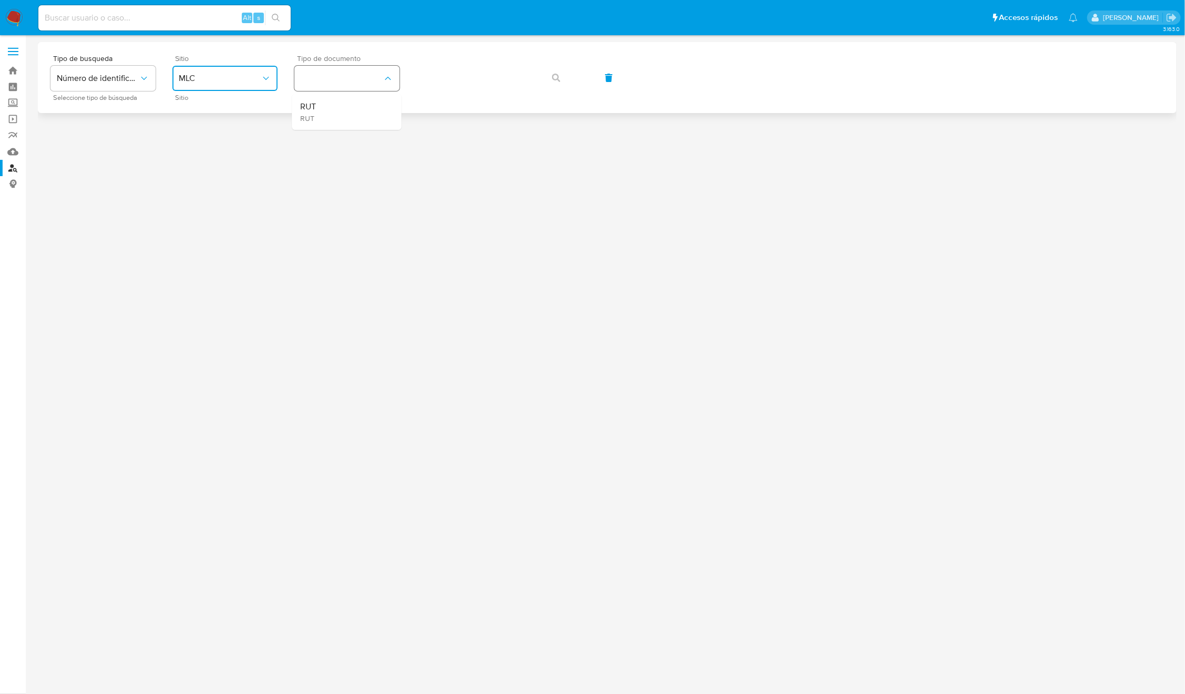
click at [340, 109] on div "RUT RUT" at bounding box center [344, 112] width 86 height 36
click at [583, 80] on div "Tipo de busqueda Número de identificación Seleccione tipo de búsqueda Sitio MLC…" at bounding box center [607, 78] width 1114 height 46
click at [555, 82] on span "button" at bounding box center [556, 77] width 8 height 23
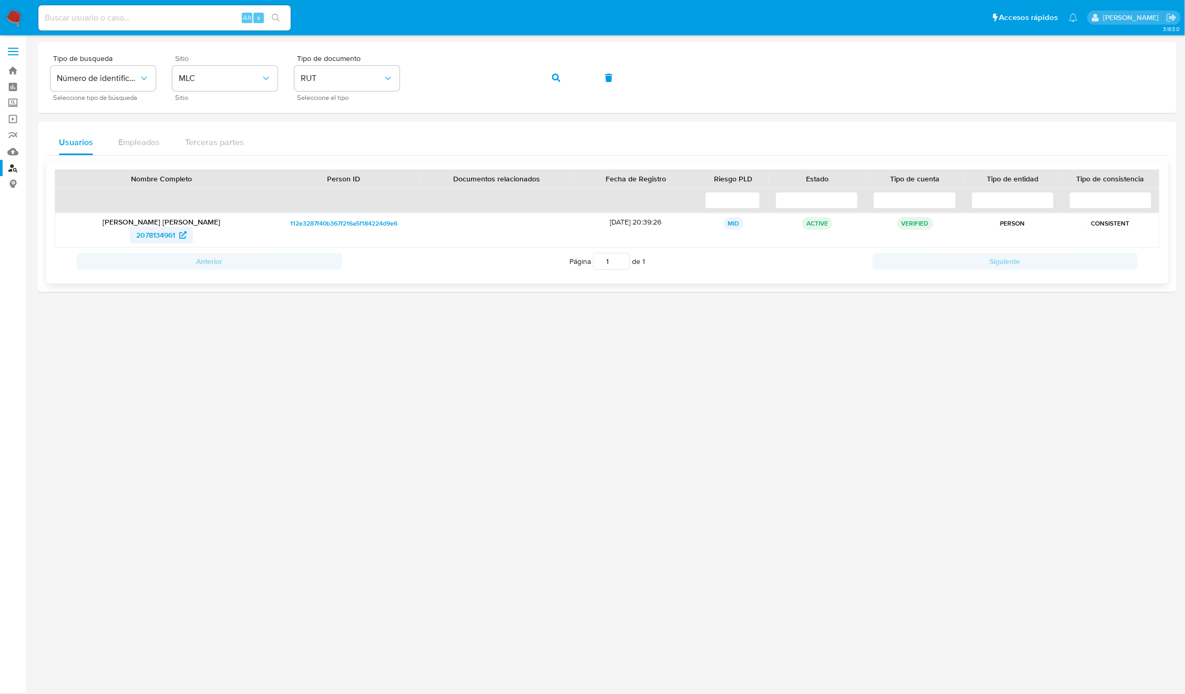
click at [153, 241] on span "2078134961" at bounding box center [155, 235] width 39 height 17
drag, startPoint x: 160, startPoint y: 245, endPoint x: 144, endPoint y: 401, distance: 157.0
click at [139, 353] on div at bounding box center [607, 345] width 1139 height 607
click at [139, 234] on span "2078134961" at bounding box center [155, 235] width 39 height 17
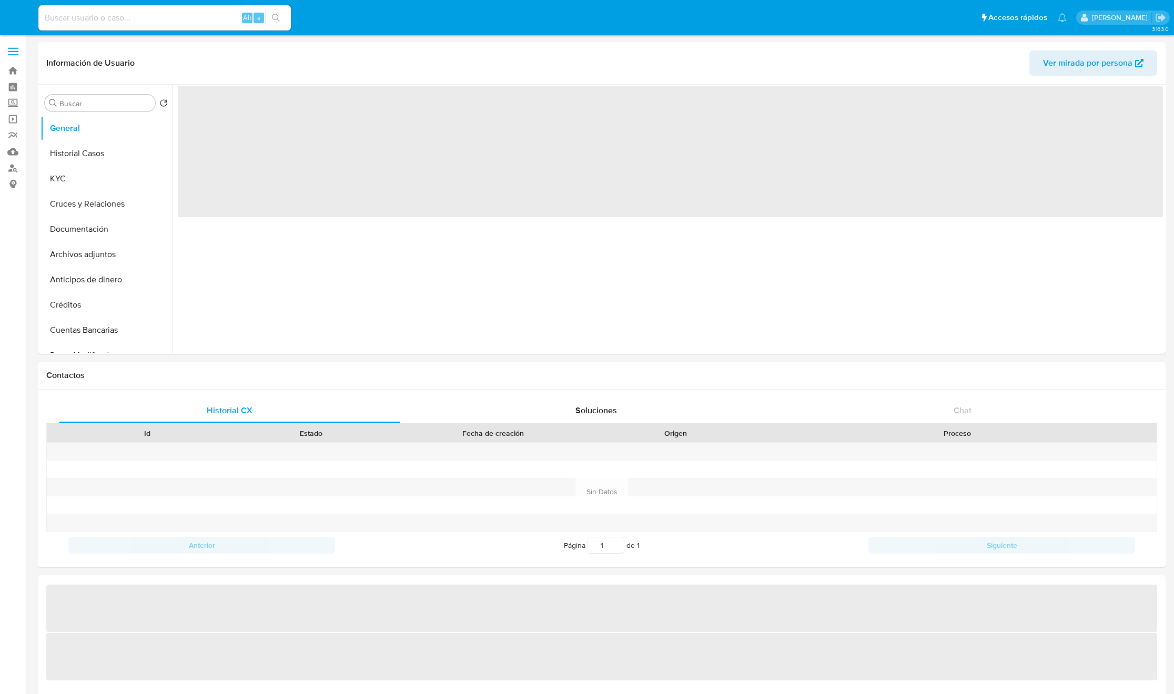
select select "10"
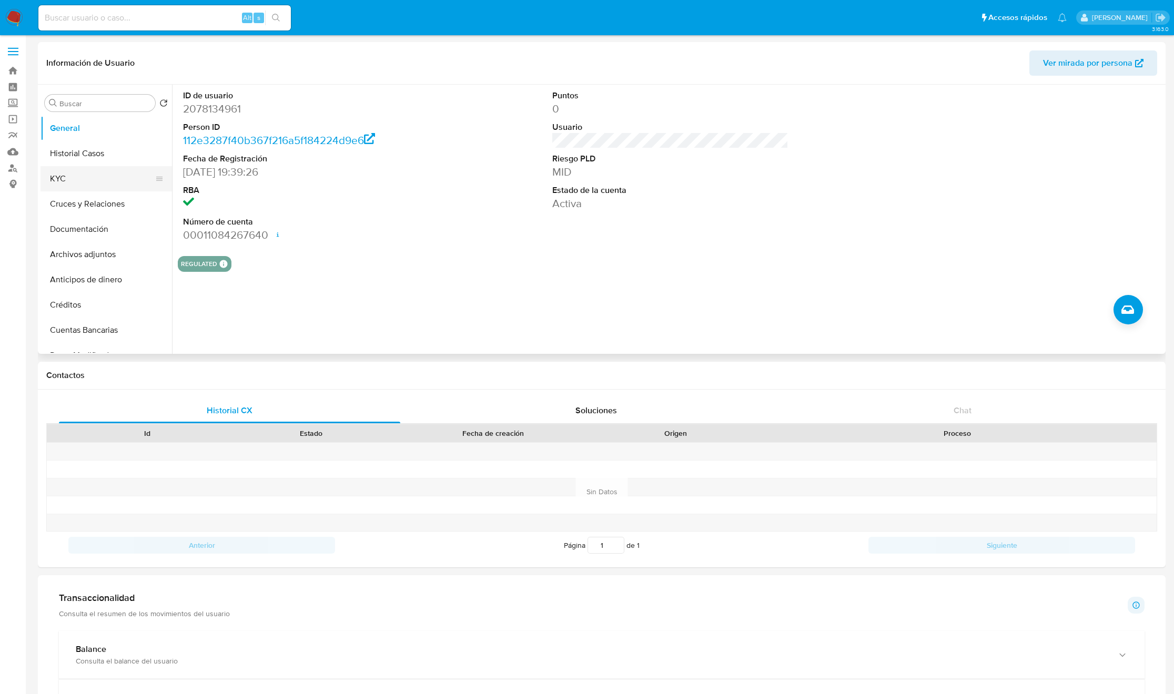
click at [62, 187] on button "KYC" at bounding box center [101, 178] width 123 height 25
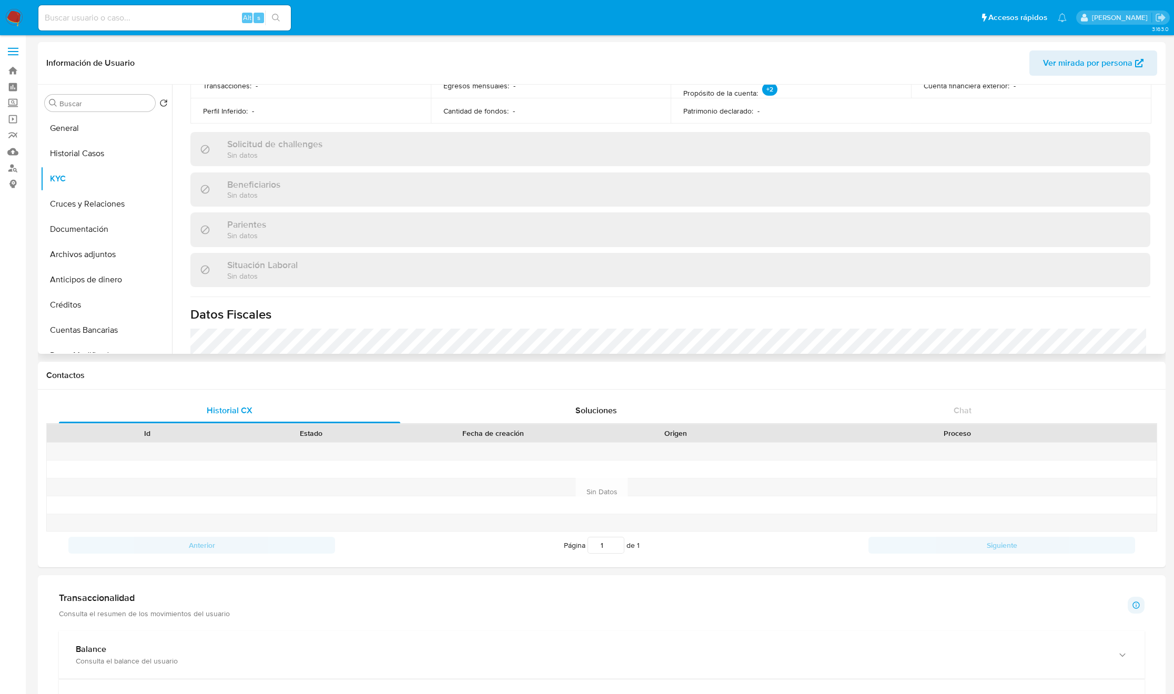
scroll to position [581, 0]
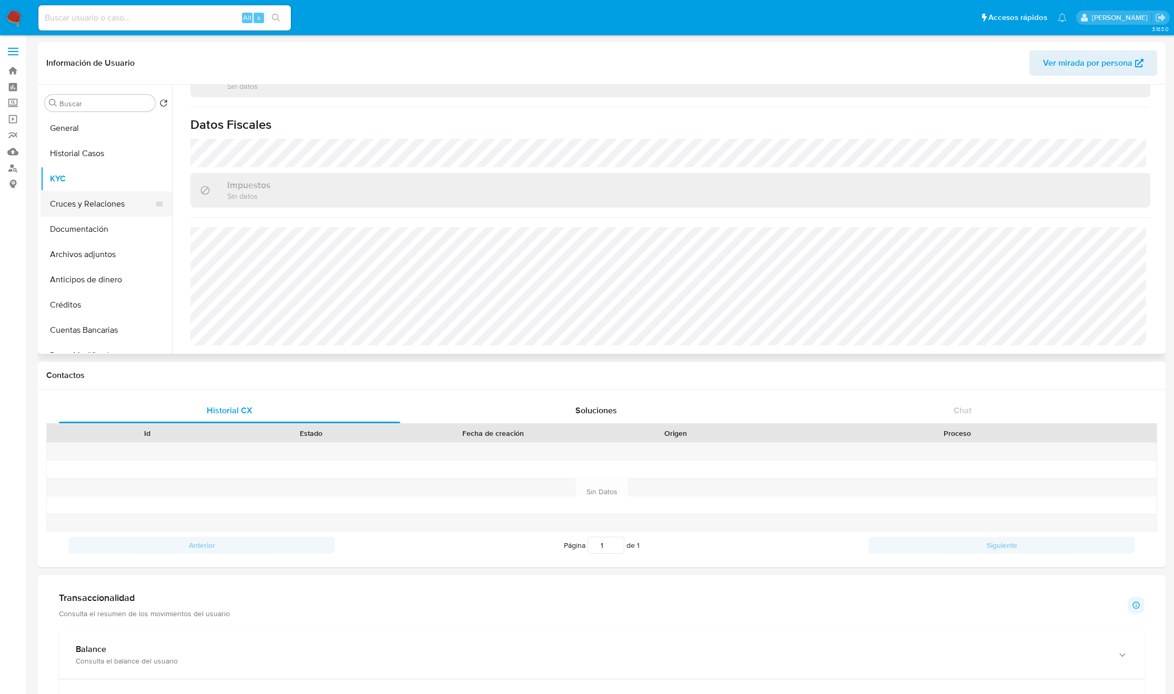
click at [90, 150] on button "Historial Casos" at bounding box center [105, 153] width 131 height 25
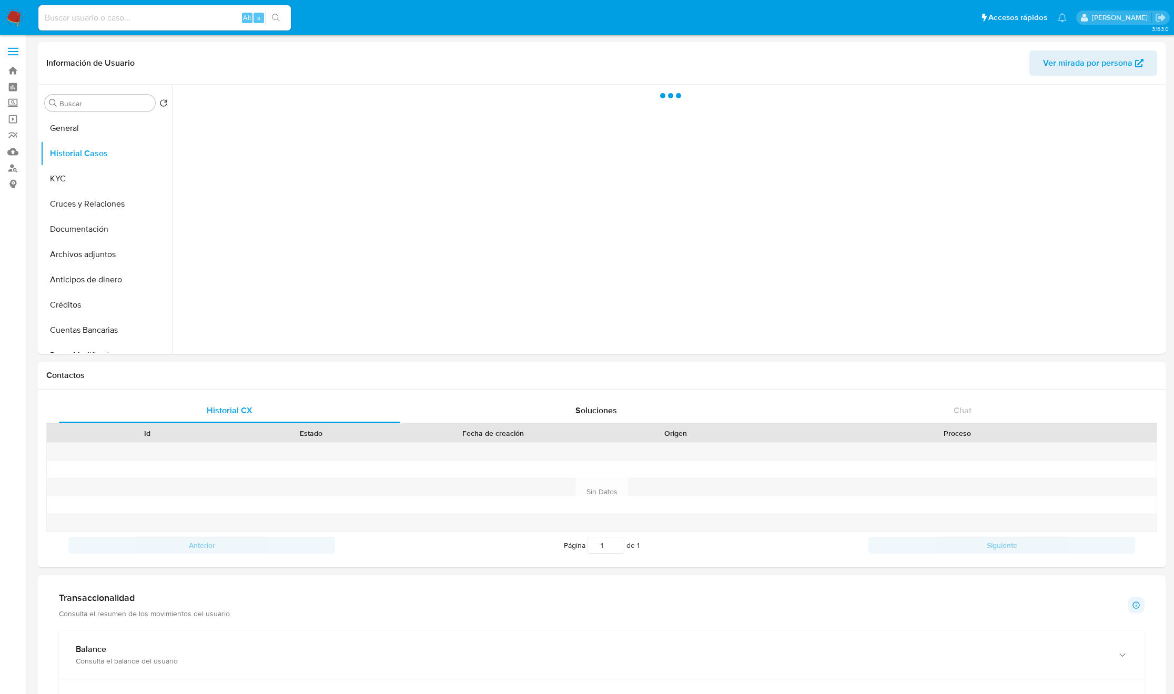
scroll to position [0, 0]
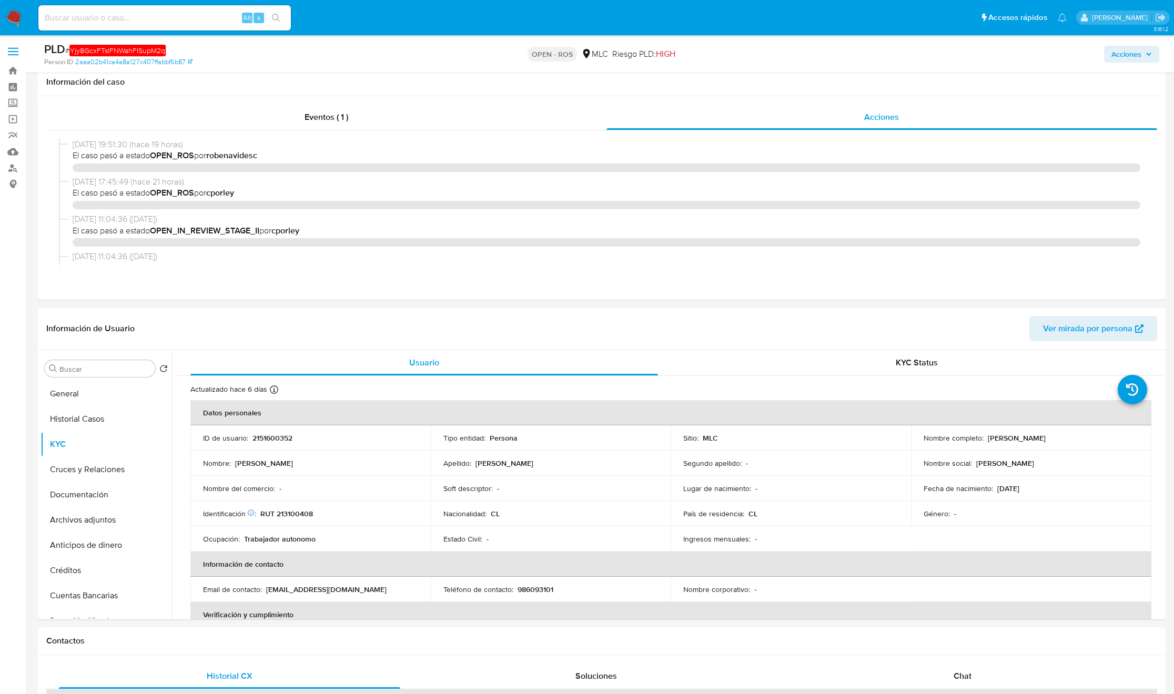
select select "10"
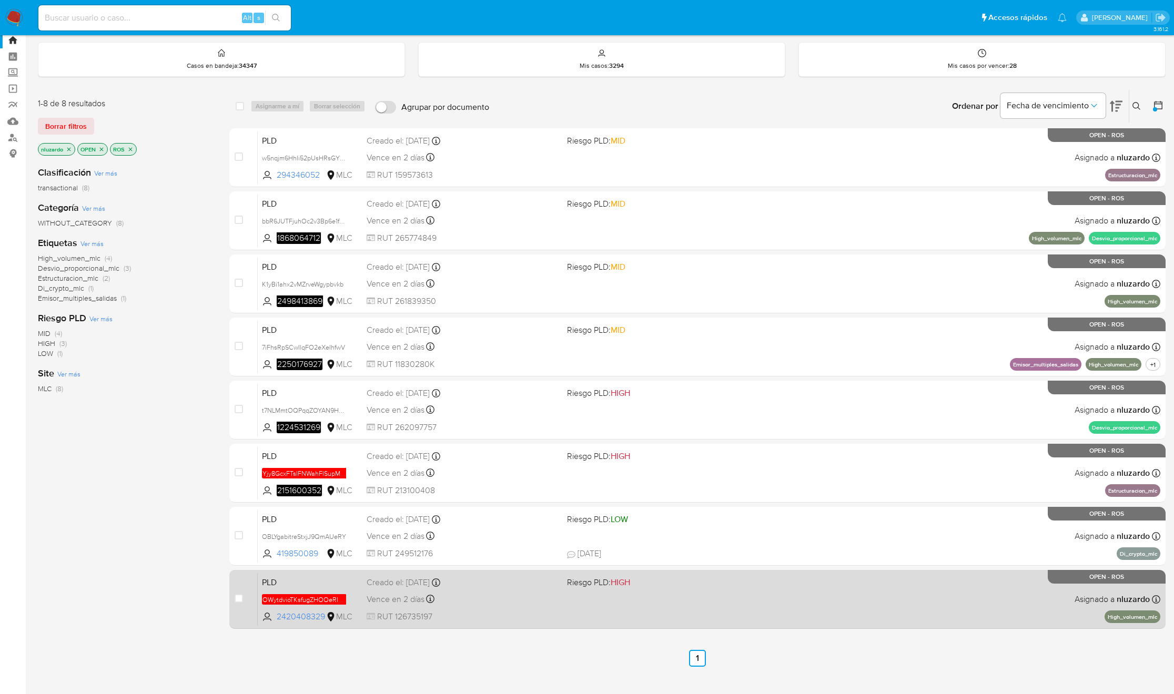
scroll to position [47, 0]
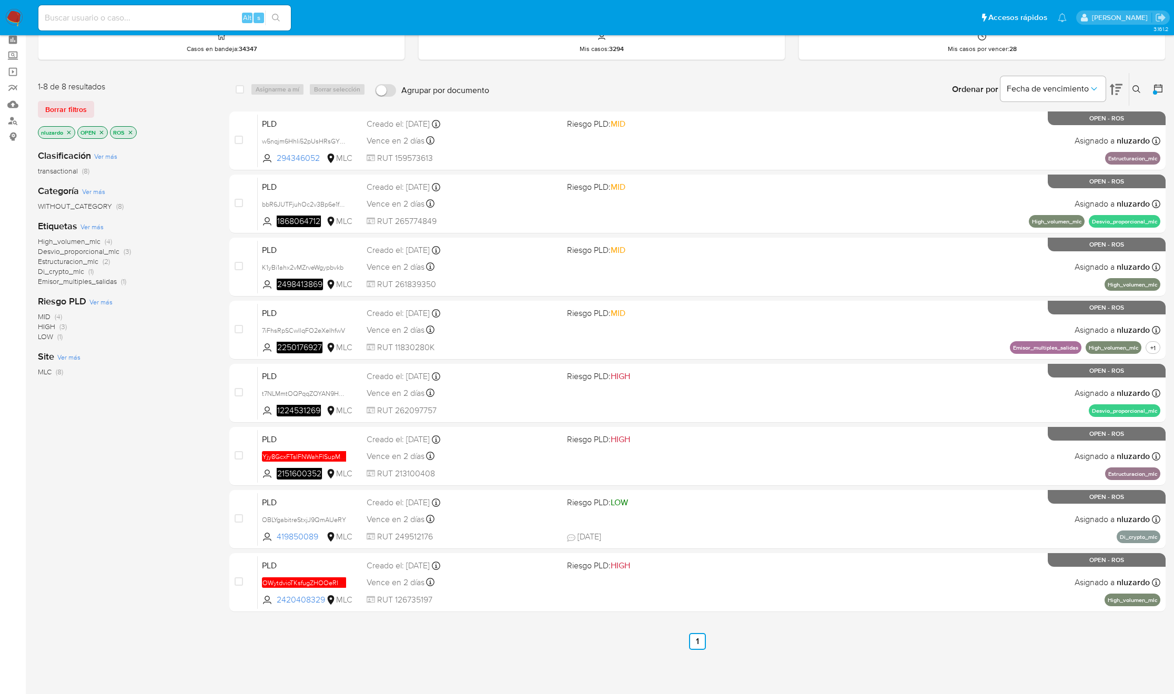
drag, startPoint x: 324, startPoint y: 542, endPoint x: 150, endPoint y: 562, distance: 174.7
click at [177, 562] on div "1-8 de 8 resultados Borrar filtros nluzardo OPEN ROS Clasificación Ver más tran…" at bounding box center [601, 361] width 1127 height 577
click at [150, 562] on div "1-8 de 8 resultados Borrar filtros nluzardo OPEN ROS Clasificación Ver más tran…" at bounding box center [125, 361] width 175 height 577
drag, startPoint x: 330, startPoint y: 538, endPoint x: 170, endPoint y: 554, distance: 160.1
click at [180, 557] on div "1-8 de 8 resultados Borrar filtros nluzardo OPEN ROS Clasificación Ver más tran…" at bounding box center [601, 361] width 1127 height 577
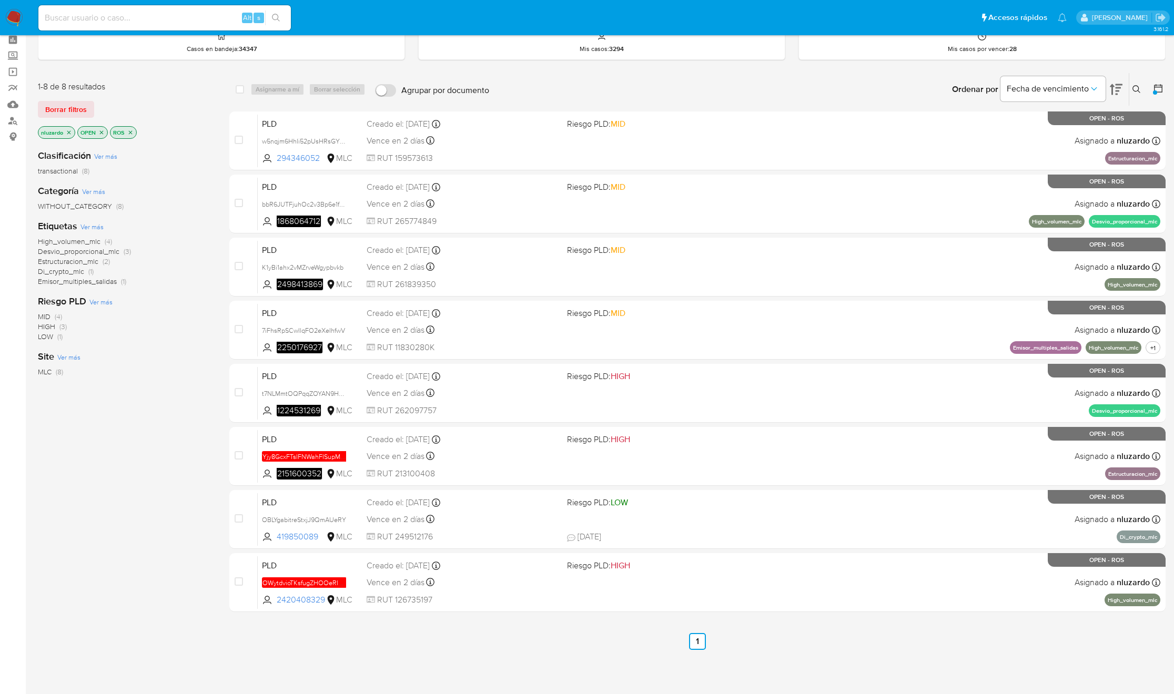
click at [170, 554] on div "1-8 de 8 resultados Borrar filtros nluzardo OPEN ROS Clasificación Ver más tran…" at bounding box center [125, 361] width 175 height 577
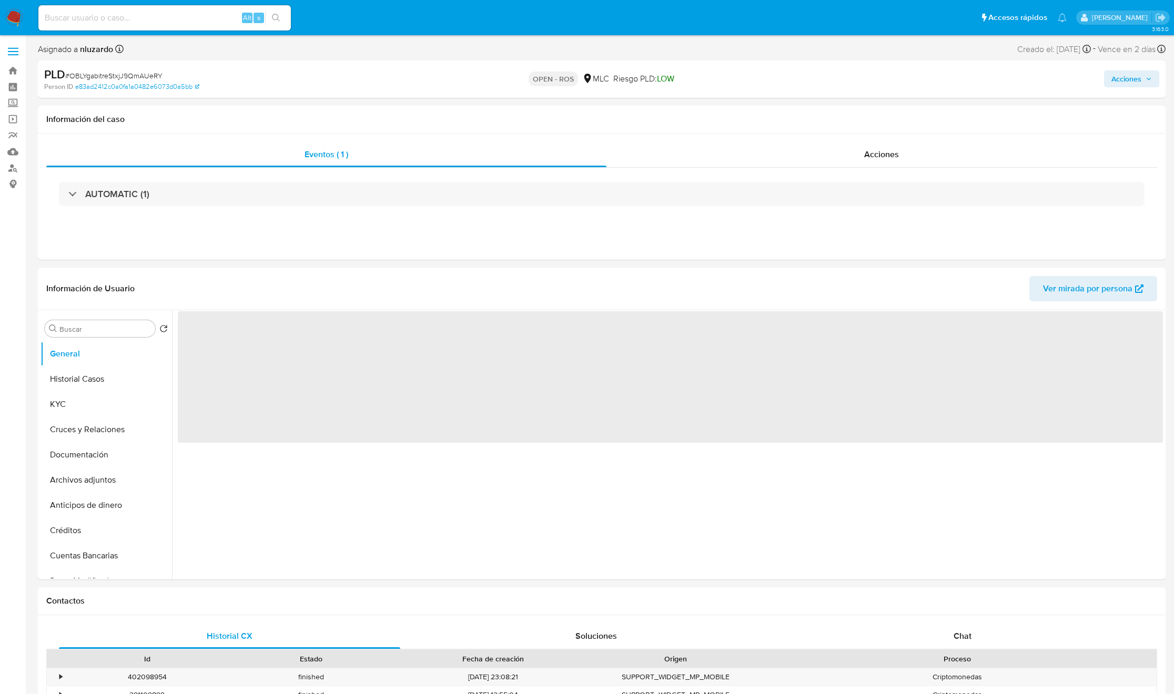
select select "10"
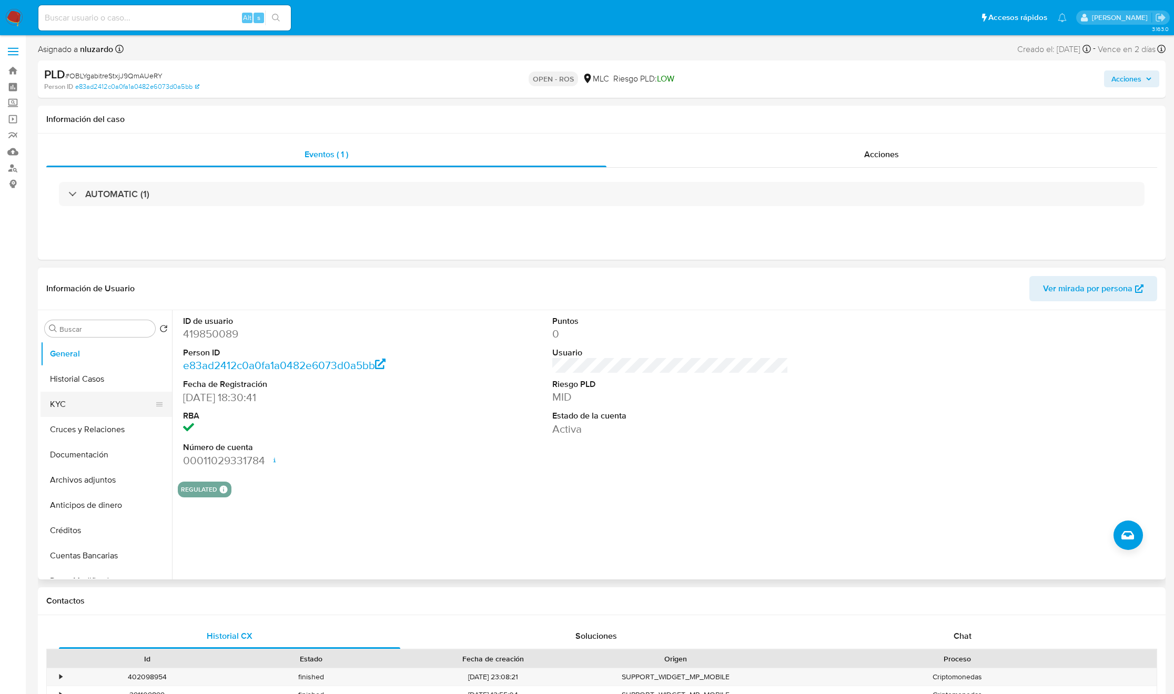
click at [84, 405] on button "KYC" at bounding box center [101, 404] width 123 height 25
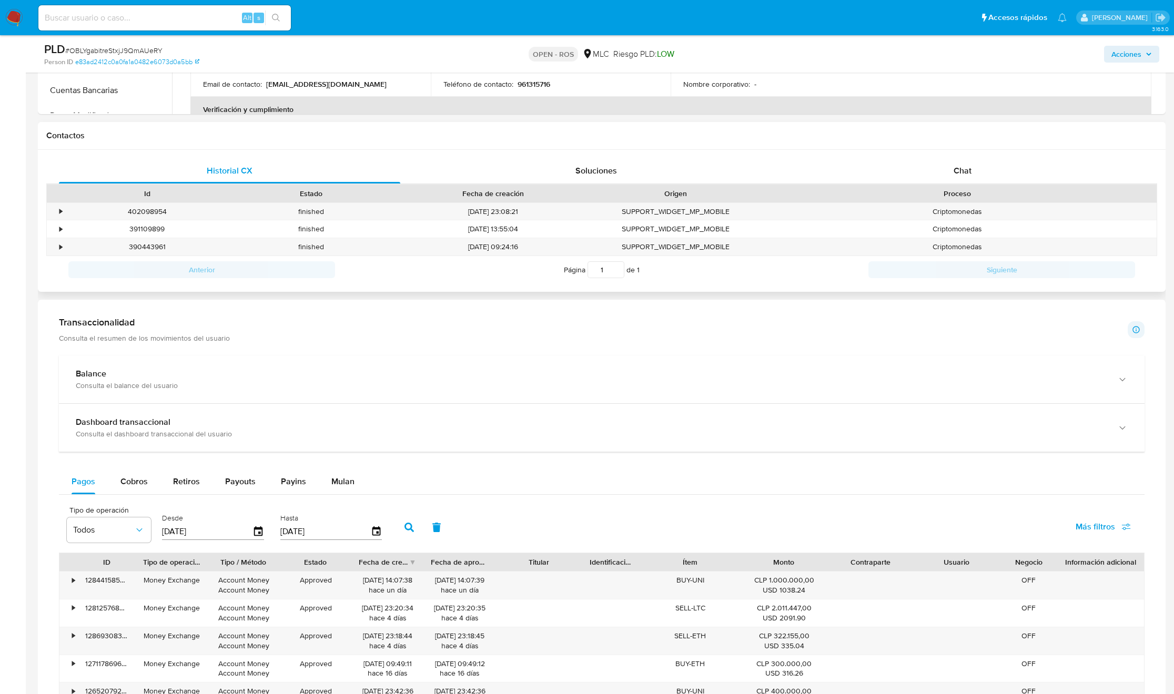
scroll to position [473, 0]
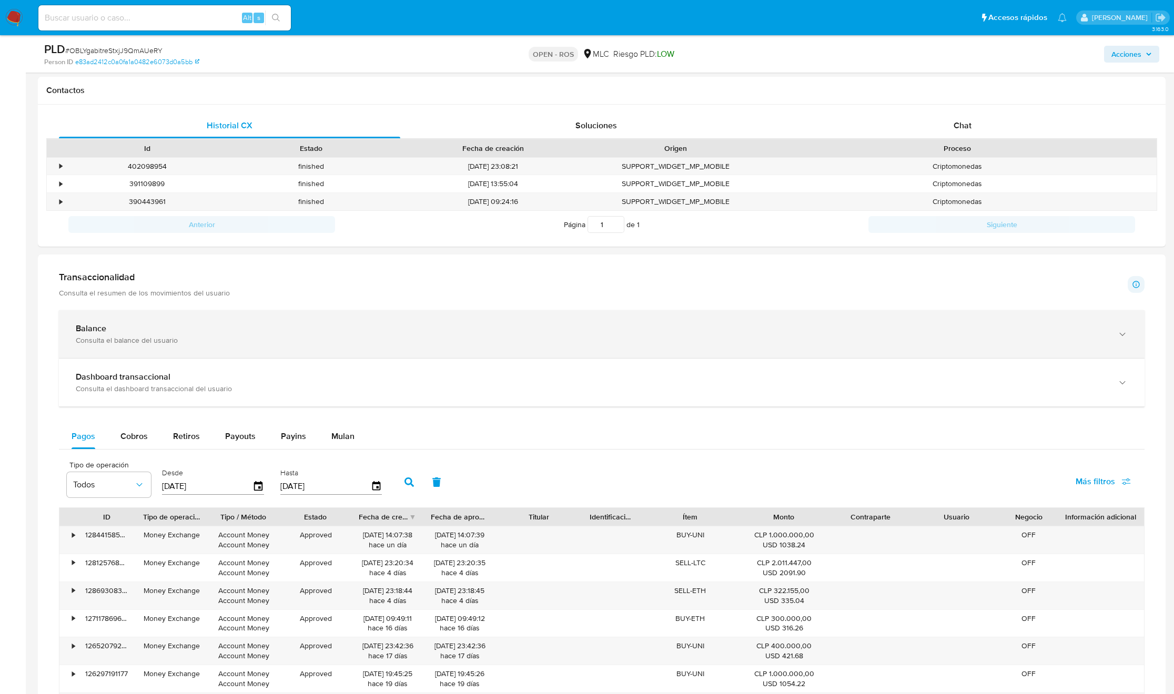
click at [423, 342] on div "Consulta el balance del usuario" at bounding box center [591, 340] width 1031 height 9
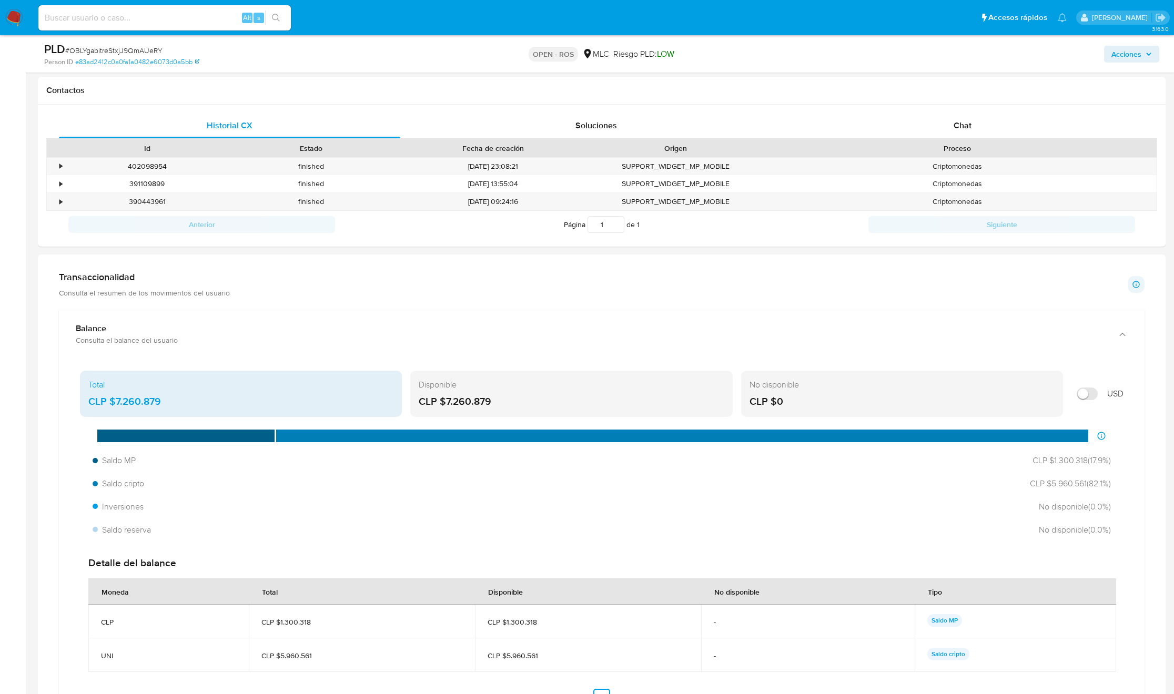
click at [1095, 392] on input "Mostrar en USD" at bounding box center [1086, 394] width 21 height 13
checkbox input "true"
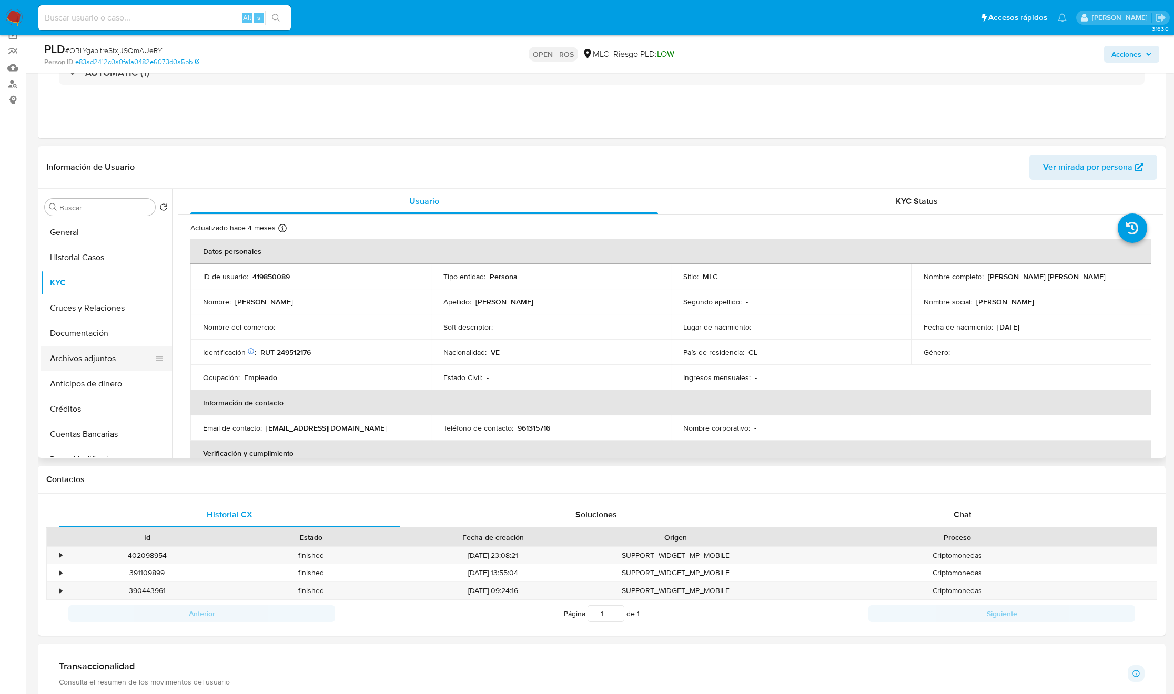
scroll to position [79, 0]
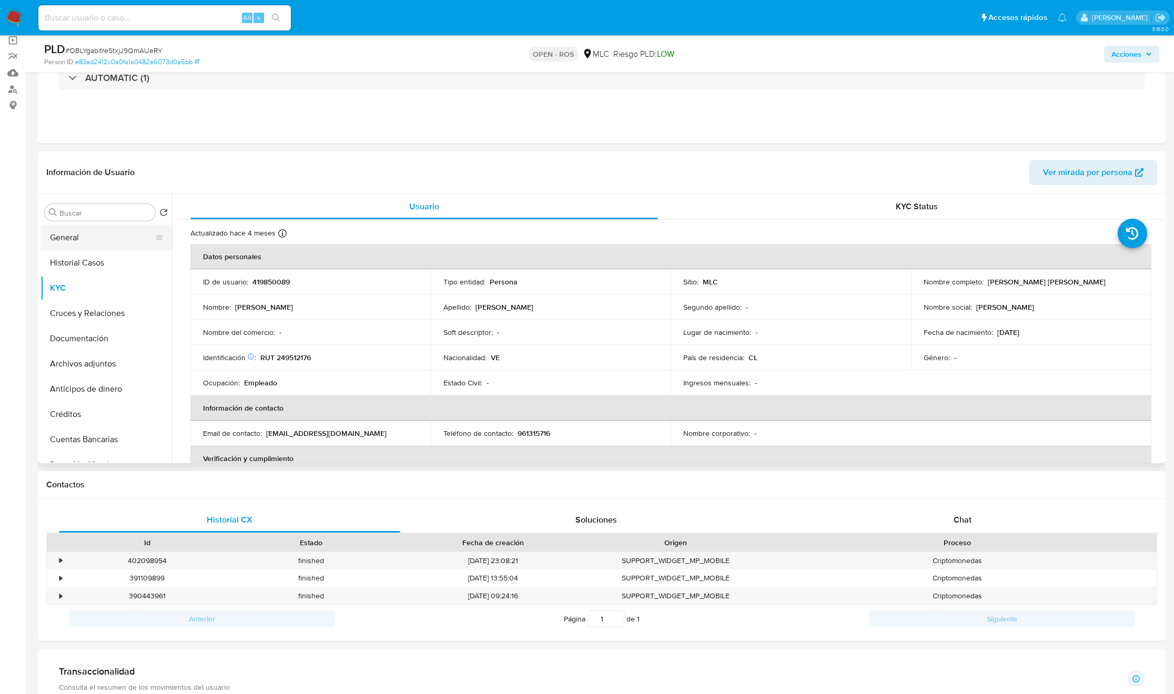
click at [125, 242] on button "General" at bounding box center [101, 237] width 123 height 25
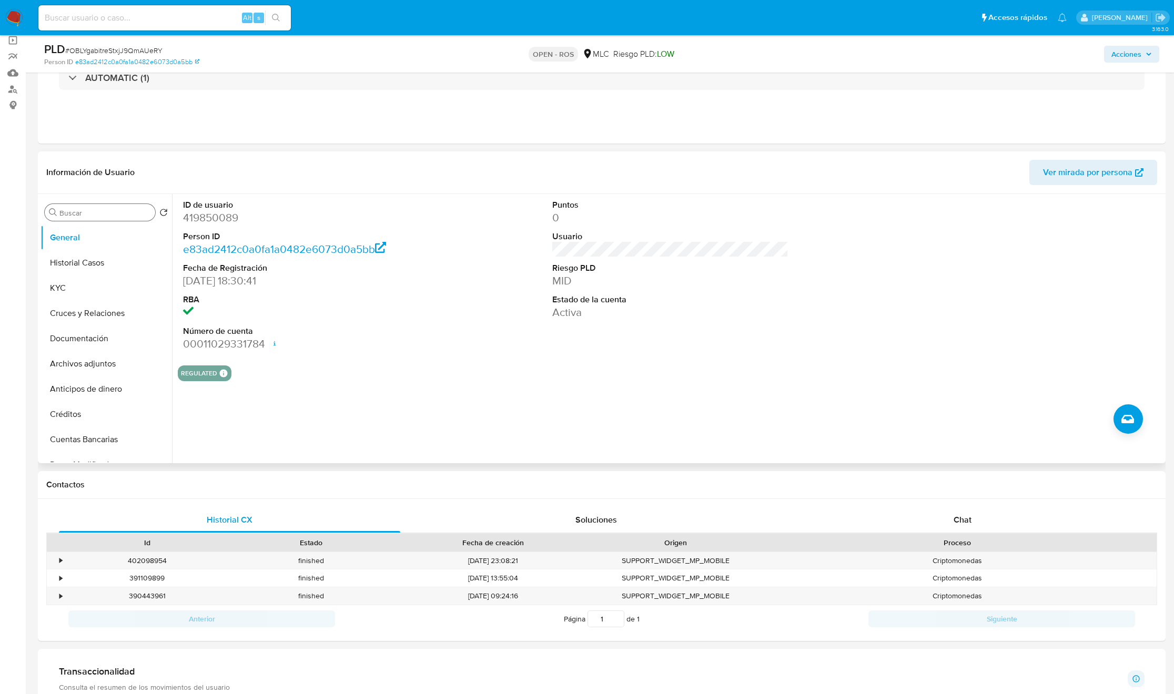
click at [111, 210] on input "Buscar" at bounding box center [105, 212] width 92 height 9
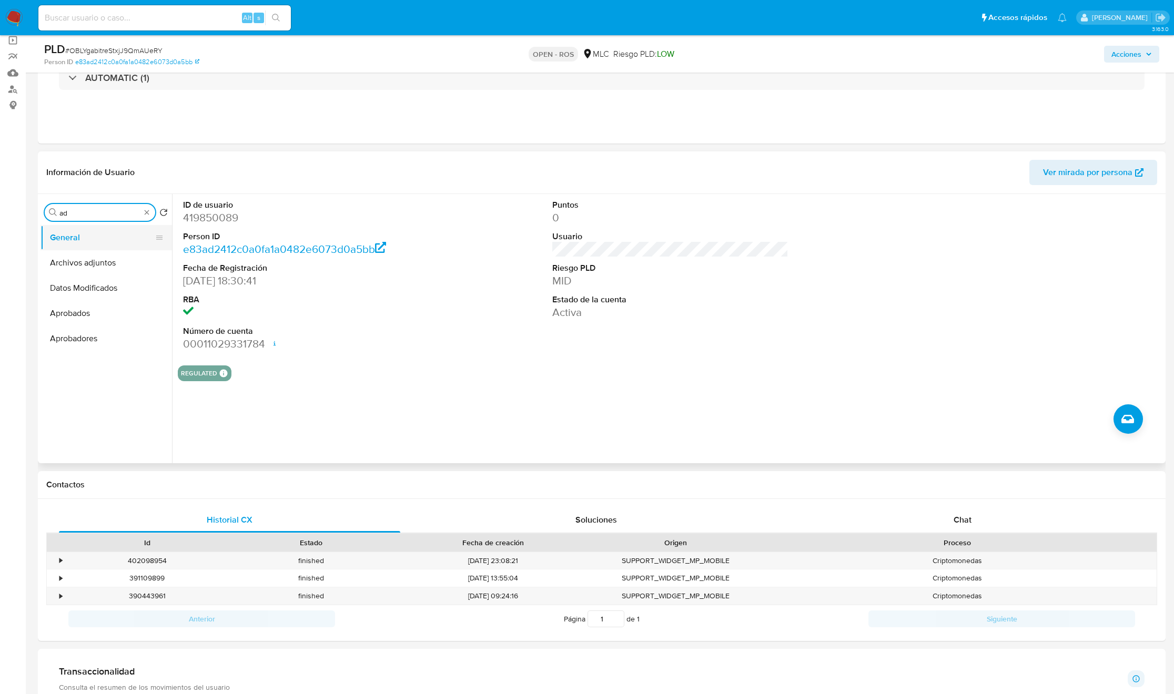
type input "ad"
click at [87, 245] on button "General" at bounding box center [101, 237] width 123 height 25
click at [87, 261] on button "Archivos adjuntos" at bounding box center [101, 262] width 123 height 25
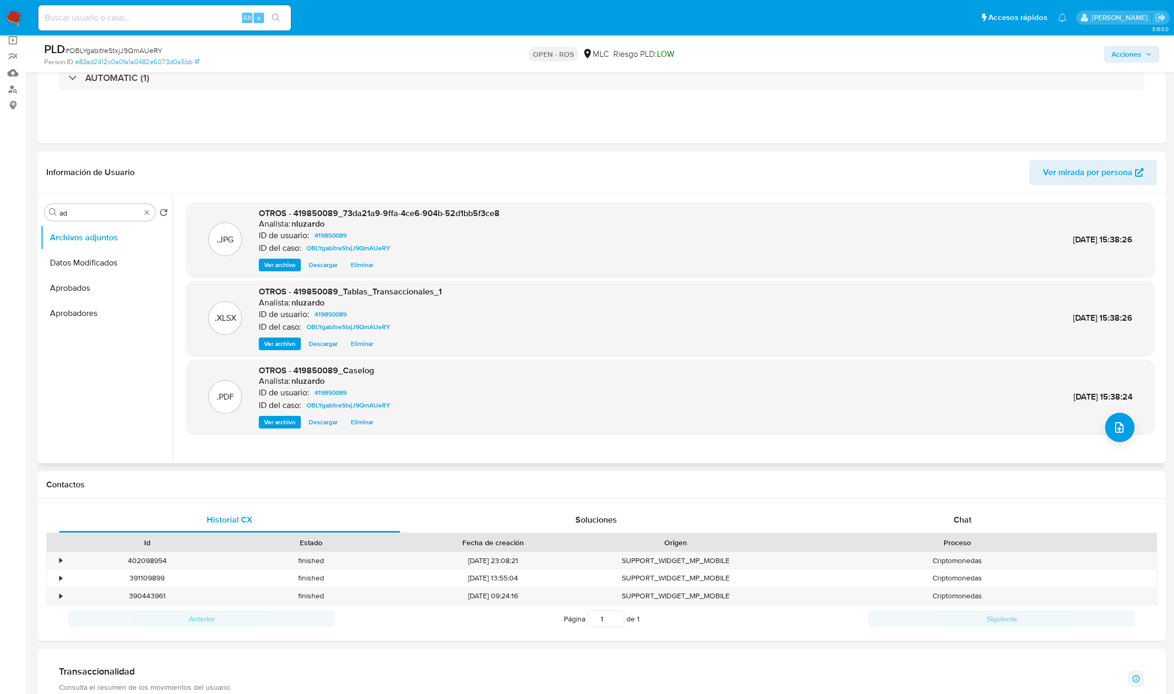
click at [288, 268] on span "Ver archivo" at bounding box center [280, 265] width 32 height 11
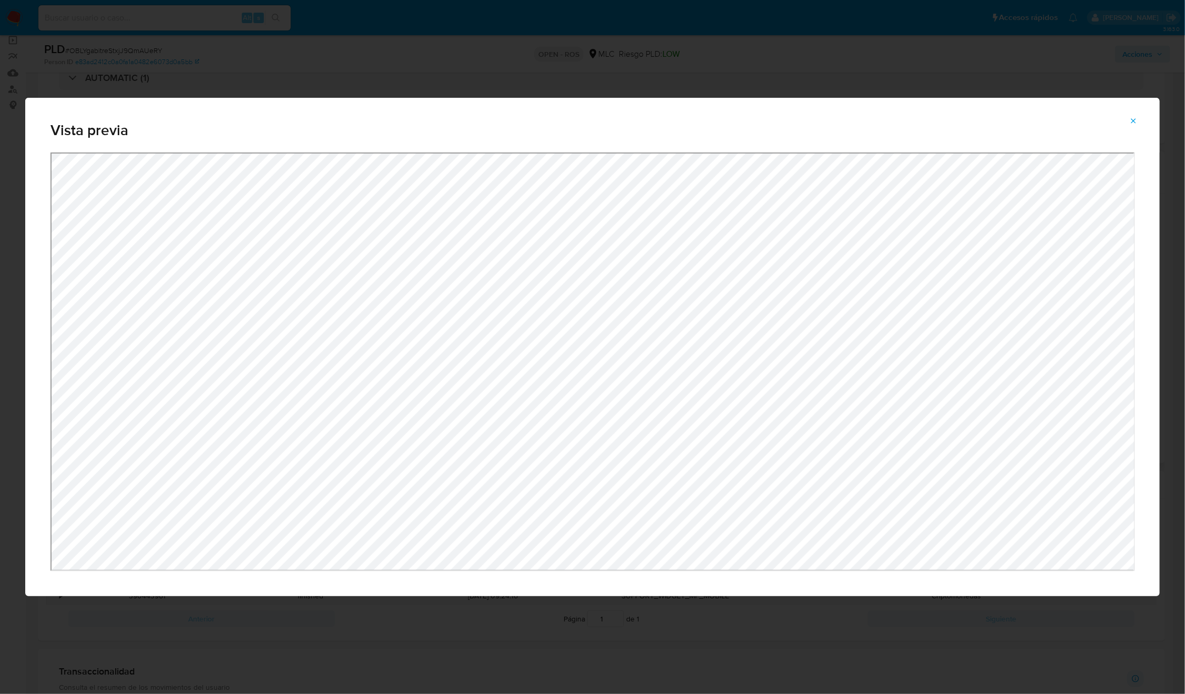
drag, startPoint x: 622, startPoint y: 68, endPoint x: 622, endPoint y: 73, distance: 5.3
click at [622, 68] on div "Vista previa" at bounding box center [592, 347] width 1185 height 694
click at [1139, 120] on button "Attachment preview" at bounding box center [1133, 121] width 23 height 17
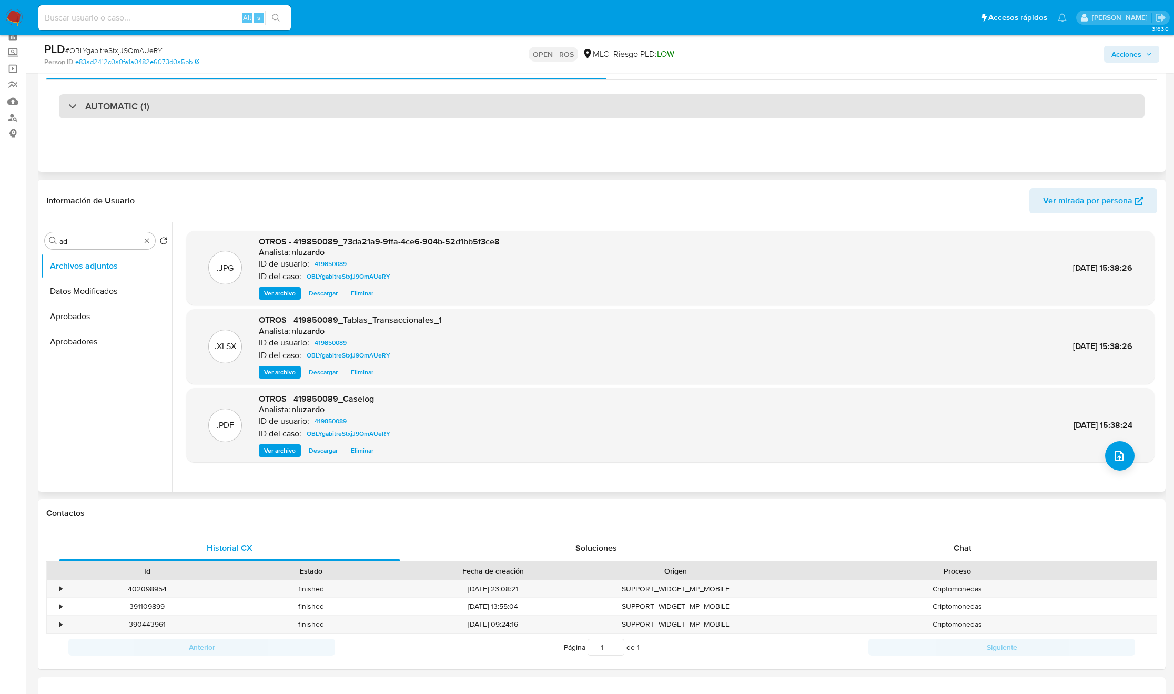
scroll to position [0, 0]
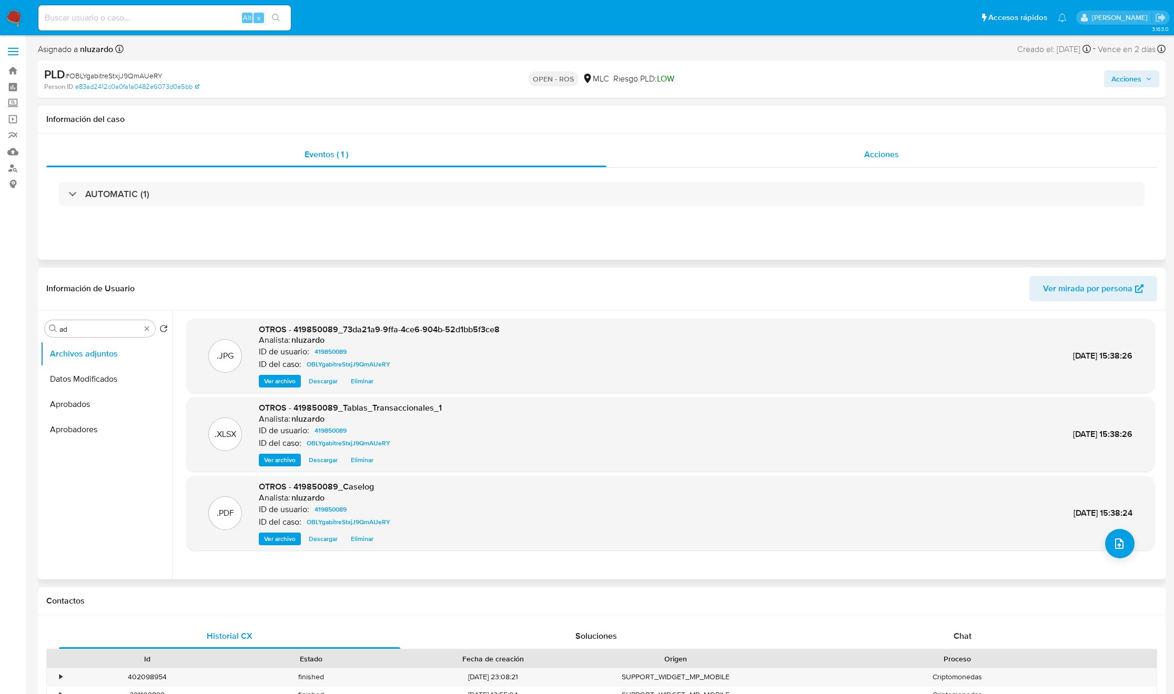
click at [843, 157] on div "Acciones" at bounding box center [881, 154] width 551 height 25
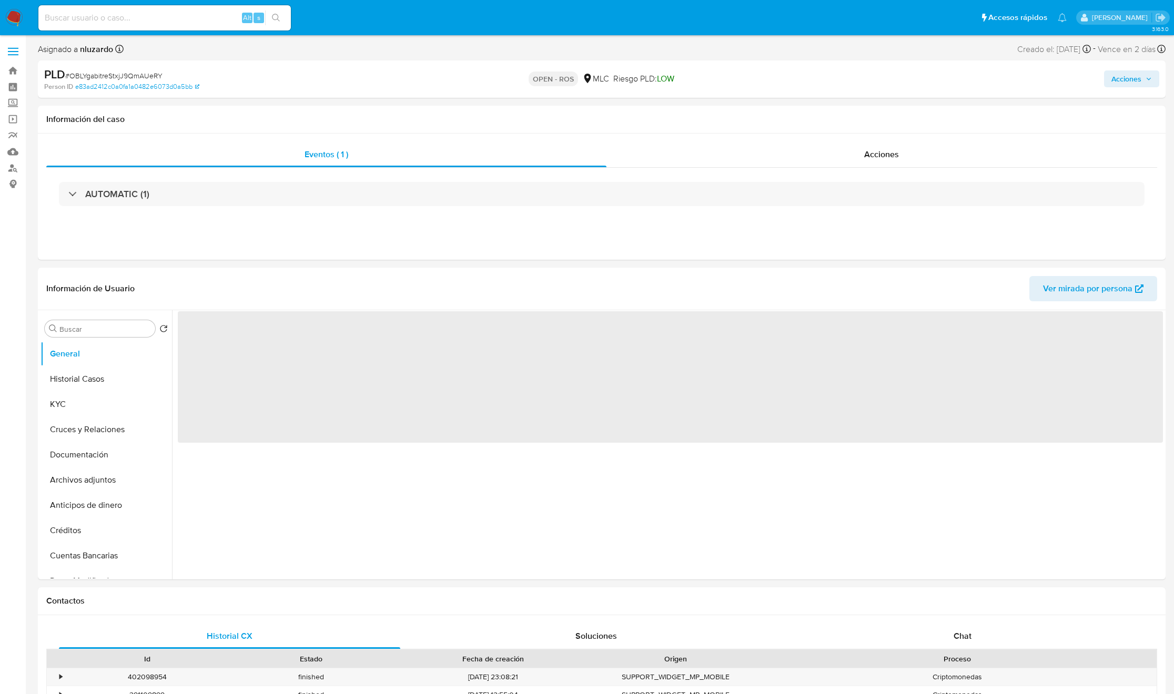
select select "10"
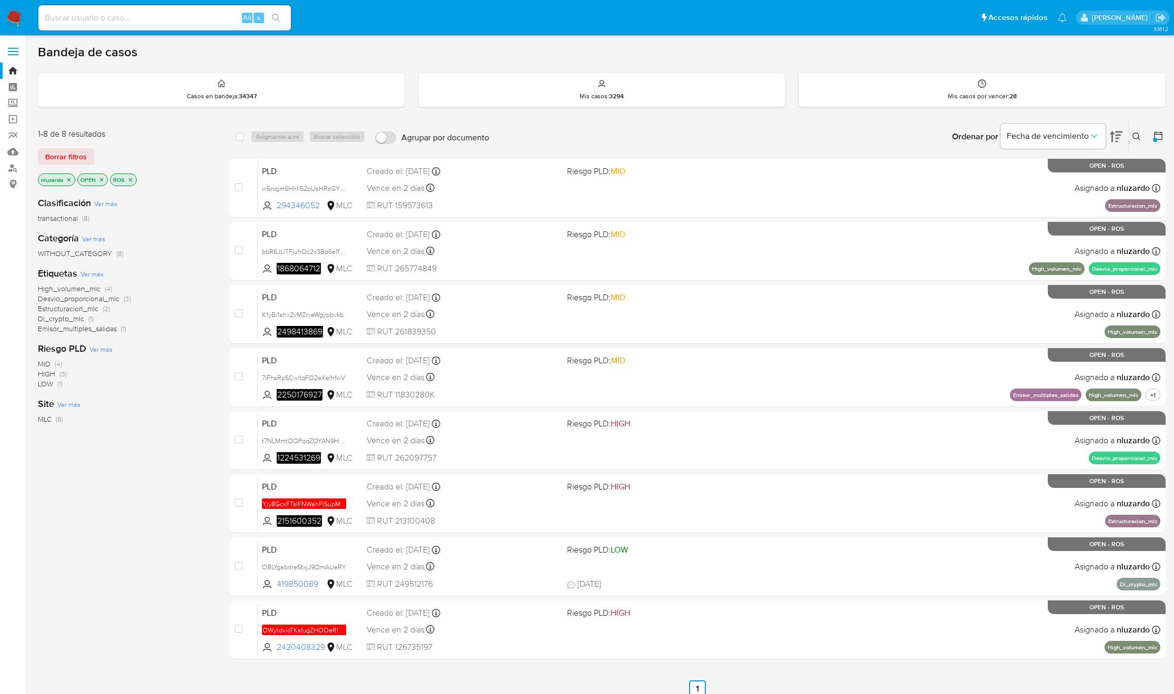
scroll to position [47, 0]
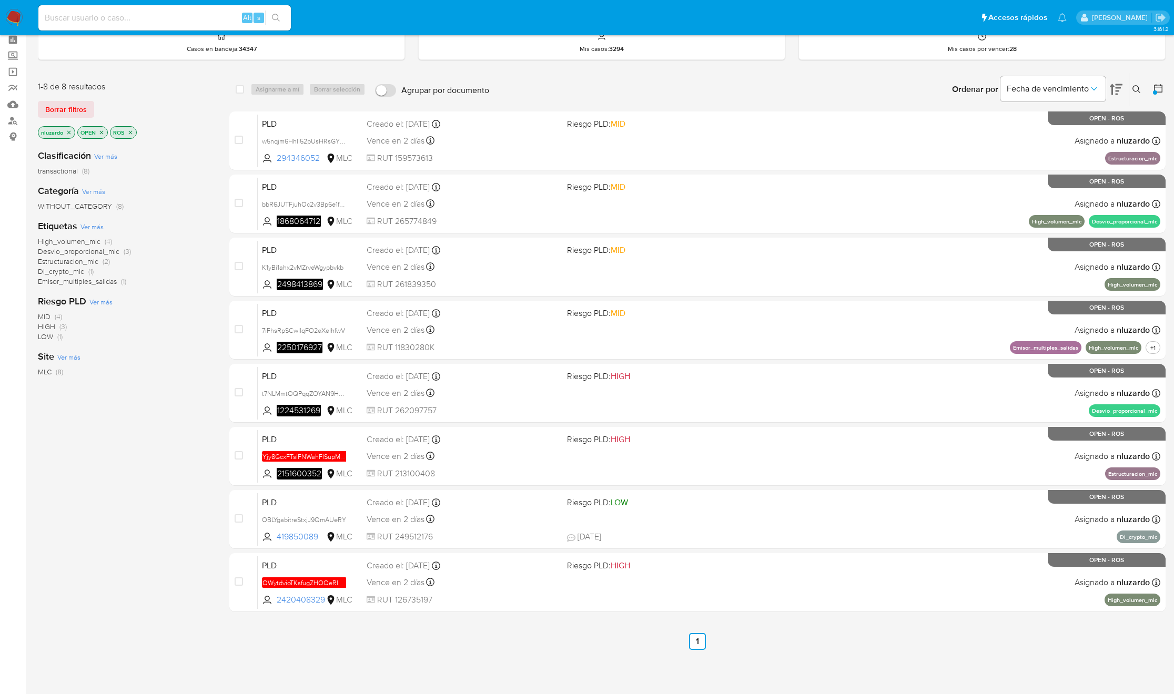
click at [146, 508] on div "1-8 de 8 resultados Borrar filtros nluzardo OPEN ROS Clasificación Ver más tran…" at bounding box center [125, 361] width 175 height 577
click at [161, 478] on div "Clasificación Ver más transactional (8) Categoría Ver más WITHOUT_CATEGORY (8) …" at bounding box center [125, 320] width 175 height 358
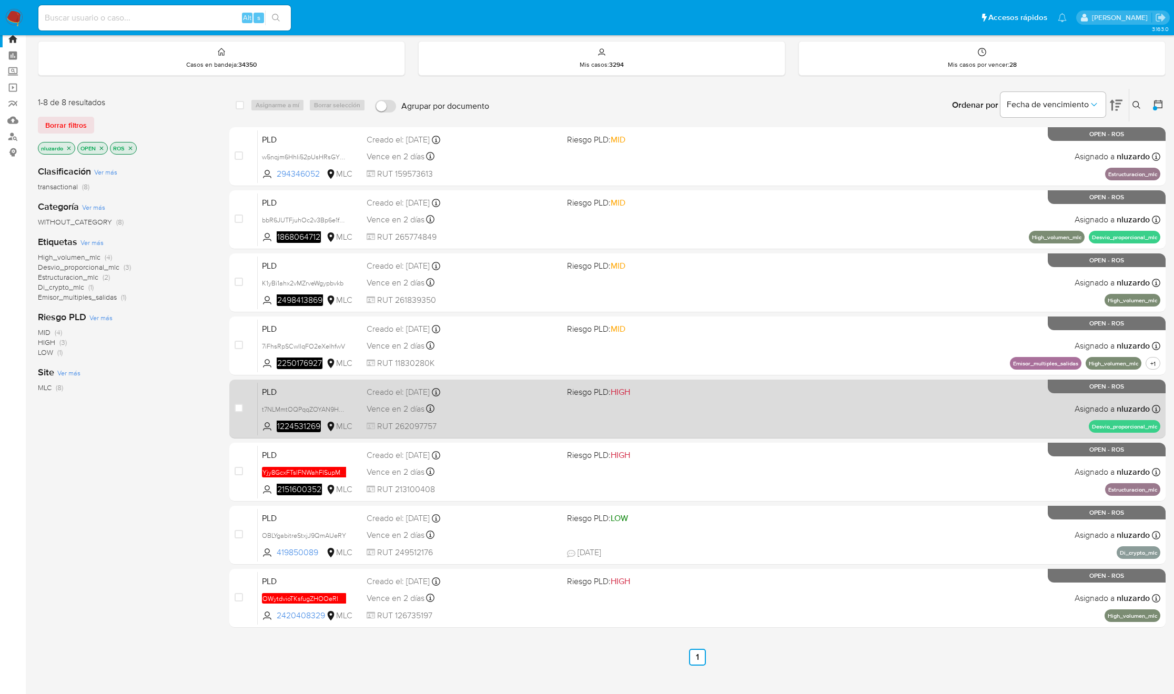
scroll to position [47, 0]
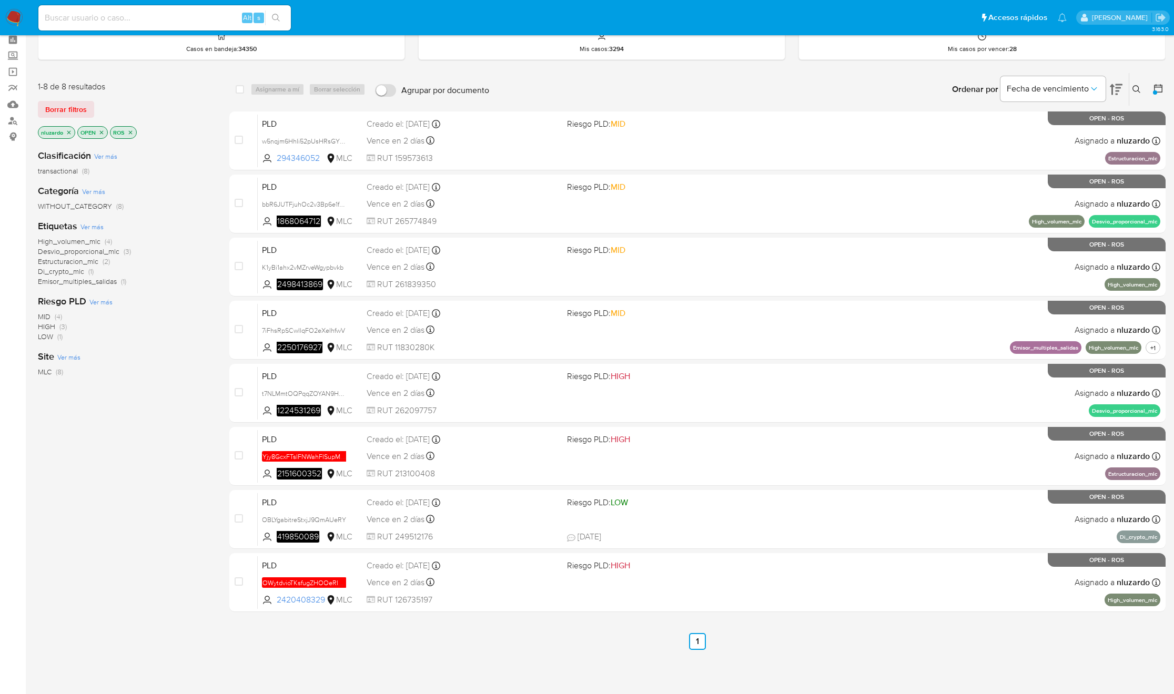
click at [92, 606] on div "1-8 de 8 resultados Borrar filtros nluzardo OPEN ROS Clasificación Ver más tran…" at bounding box center [125, 361] width 175 height 577
drag, startPoint x: 330, startPoint y: 603, endPoint x: 193, endPoint y: 630, distance: 139.3
click at [223, 631] on div "1-8 de 8 resultados Borrar filtros nluzardo OPEN ROS Clasificación Ver más tran…" at bounding box center [601, 361] width 1127 height 577
drag, startPoint x: 190, startPoint y: 630, endPoint x: 207, endPoint y: 625, distance: 18.0
click at [190, 629] on div "1-8 de 8 resultados Borrar filtros nluzardo OPEN ROS Clasificación Ver más tran…" at bounding box center [125, 361] width 175 height 577
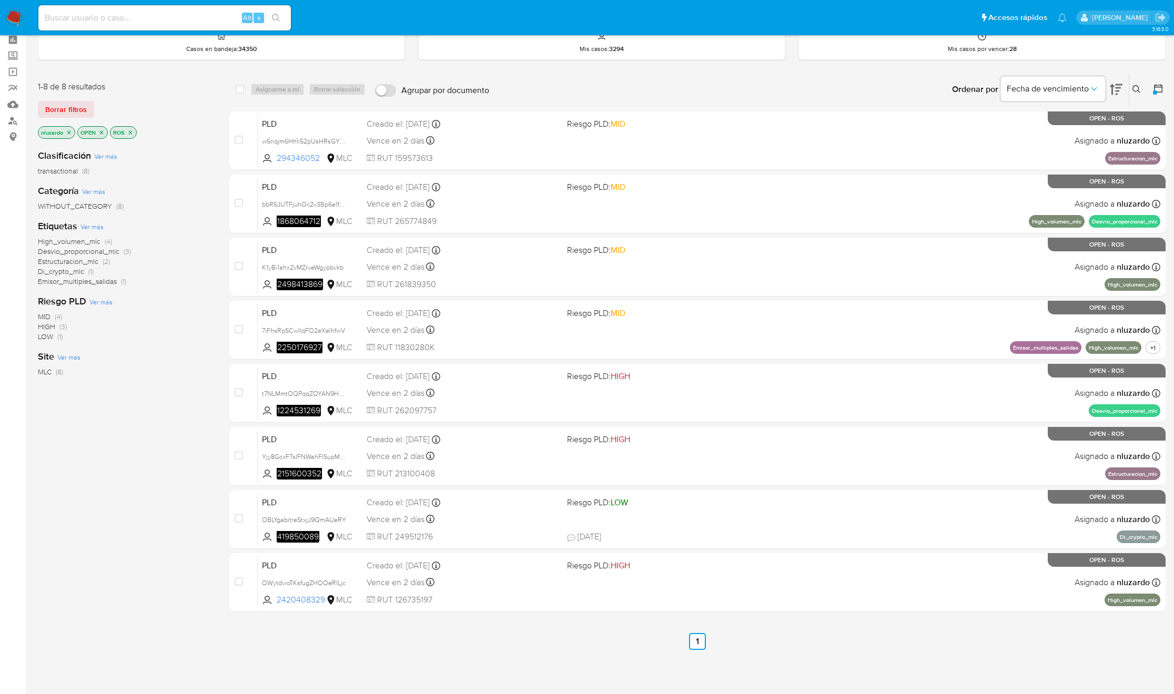
click at [112, 517] on div "1-8 de 8 resultados Borrar filtros nluzardo OPEN ROS Clasificación Ver más tran…" at bounding box center [125, 361] width 175 height 577
drag, startPoint x: 327, startPoint y: 603, endPoint x: 174, endPoint y: 652, distance: 160.7
click at [174, 653] on div "3.163.0" at bounding box center [601, 341] width 1127 height 693
click at [169, 647] on div "1-8 de 8 resultados Borrar filtros nluzardo OPEN ROS Clasificación Ver más tran…" at bounding box center [125, 361] width 175 height 577
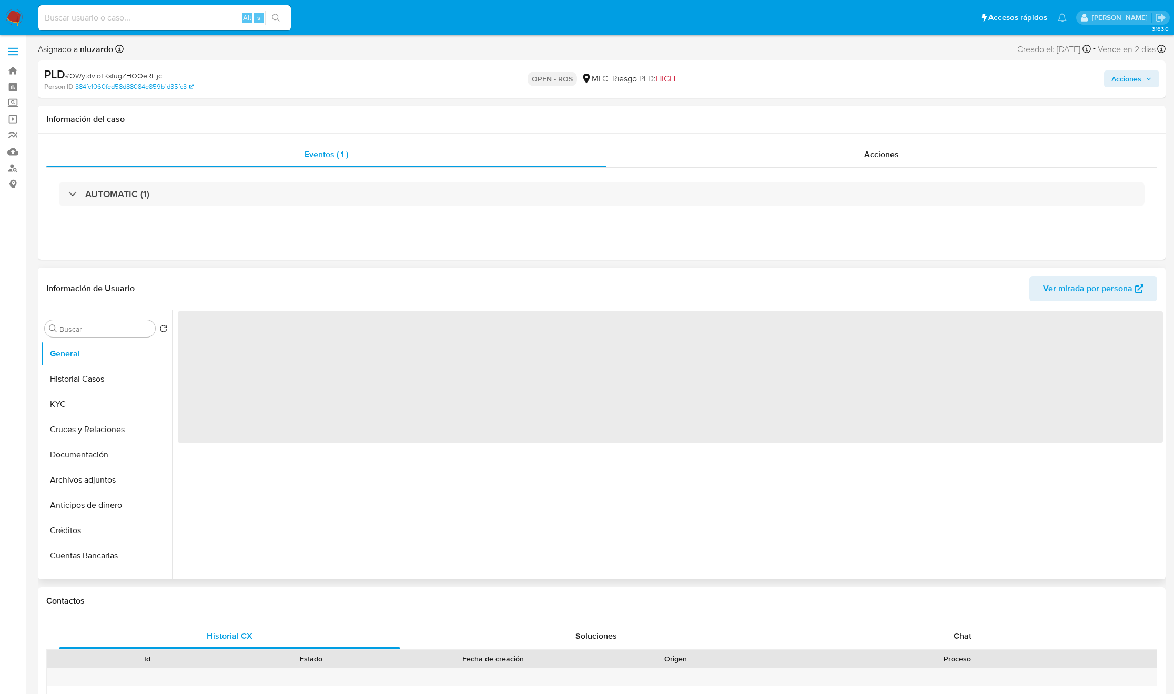
select select "10"
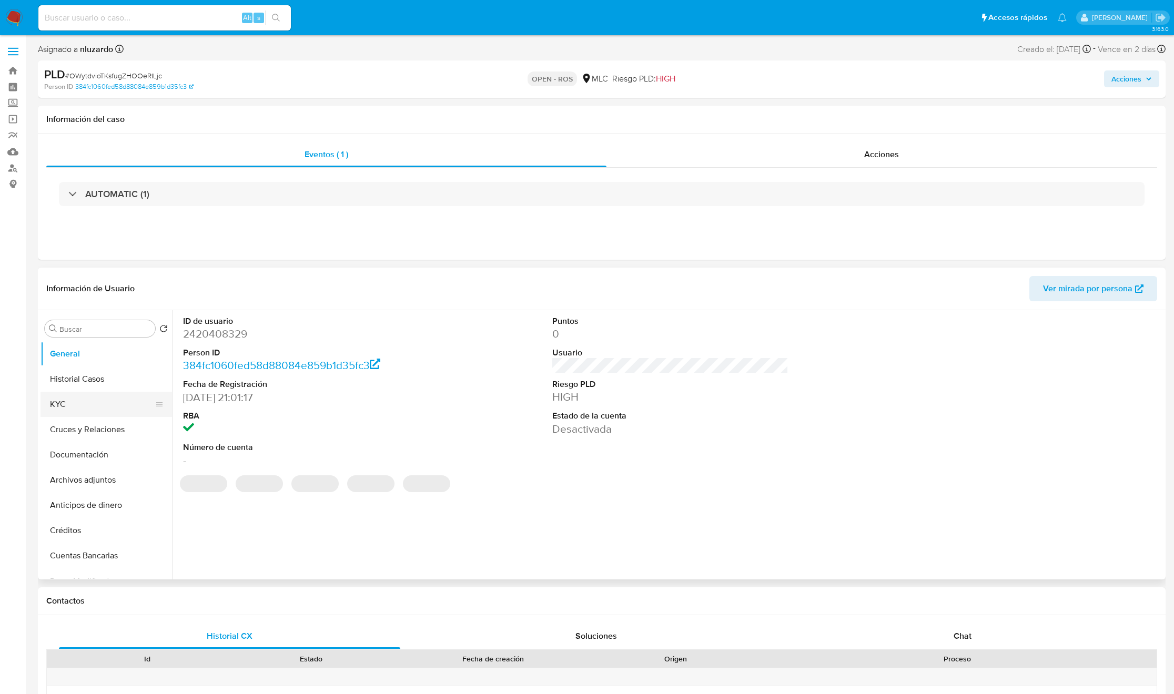
click at [49, 410] on button "KYC" at bounding box center [101, 404] width 123 height 25
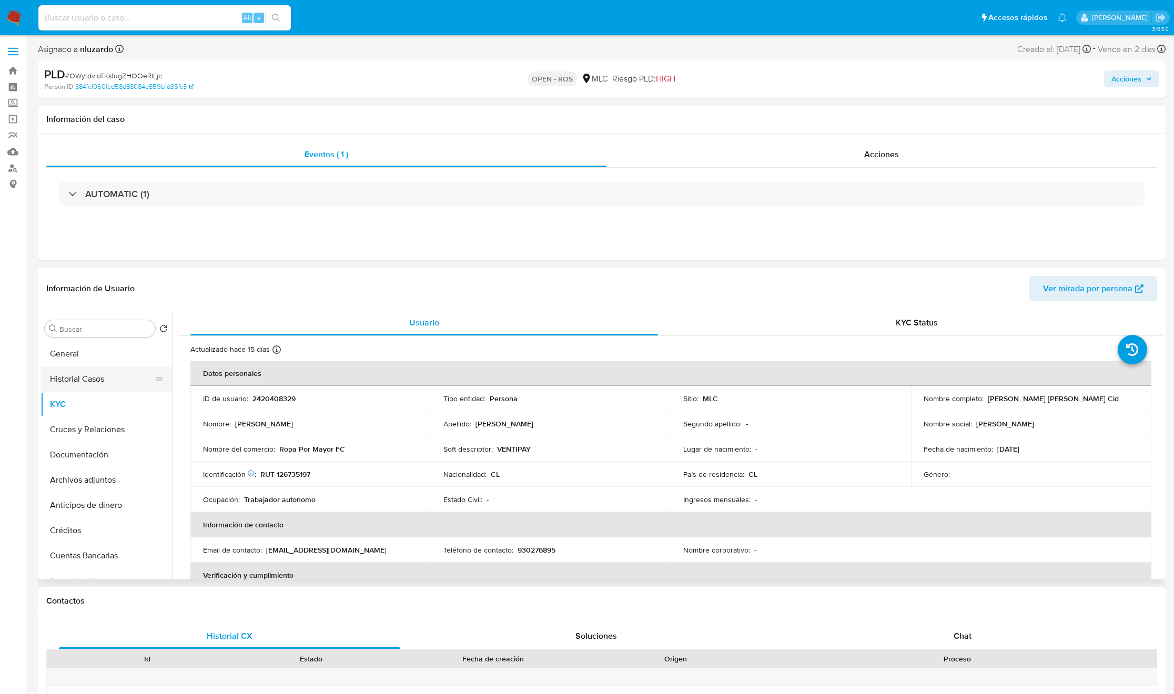
click at [60, 388] on button "Historial Casos" at bounding box center [101, 379] width 123 height 25
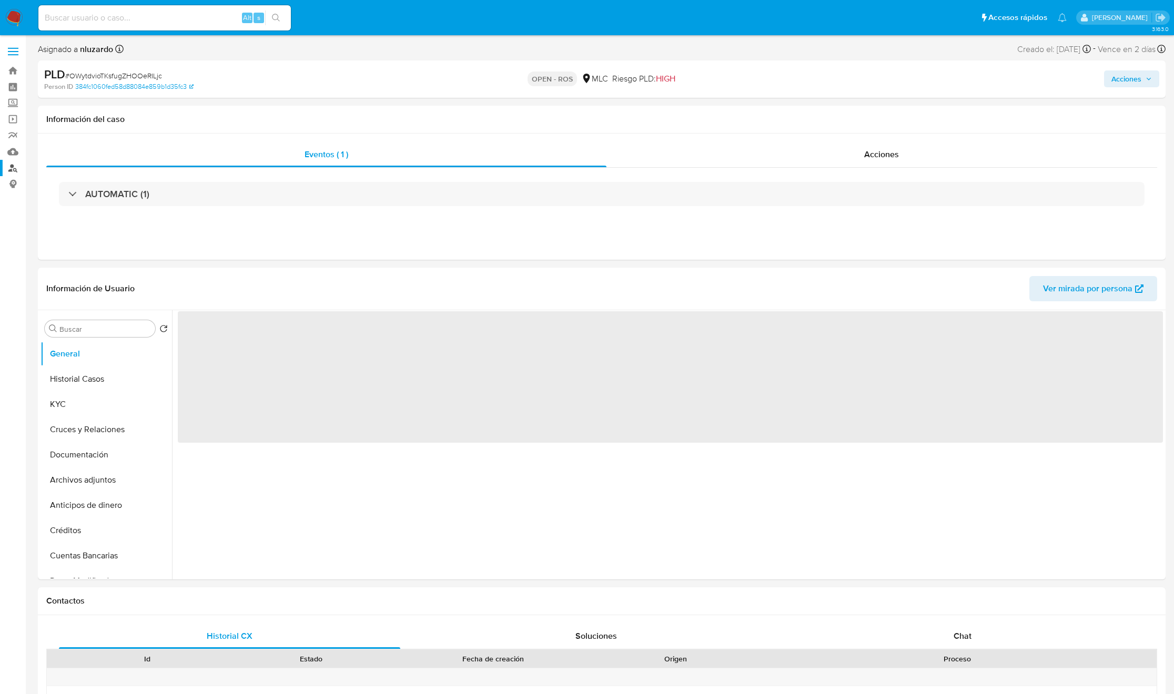
select select "10"
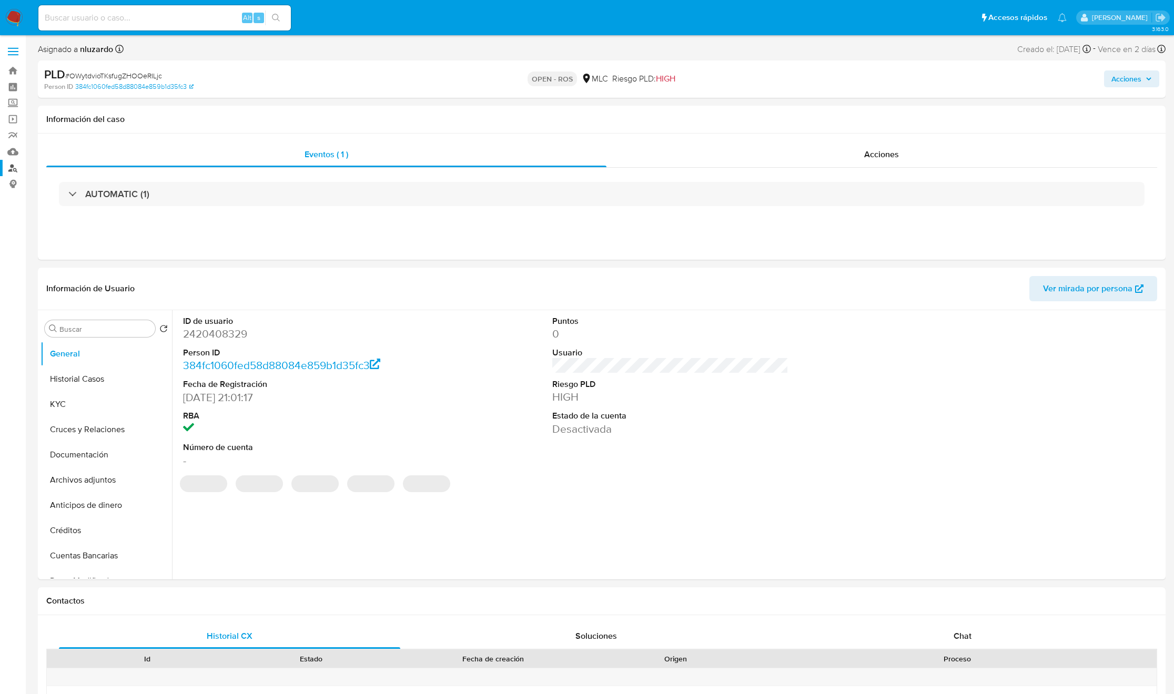
click at [8, 169] on link "Buscador de personas" at bounding box center [62, 168] width 125 height 16
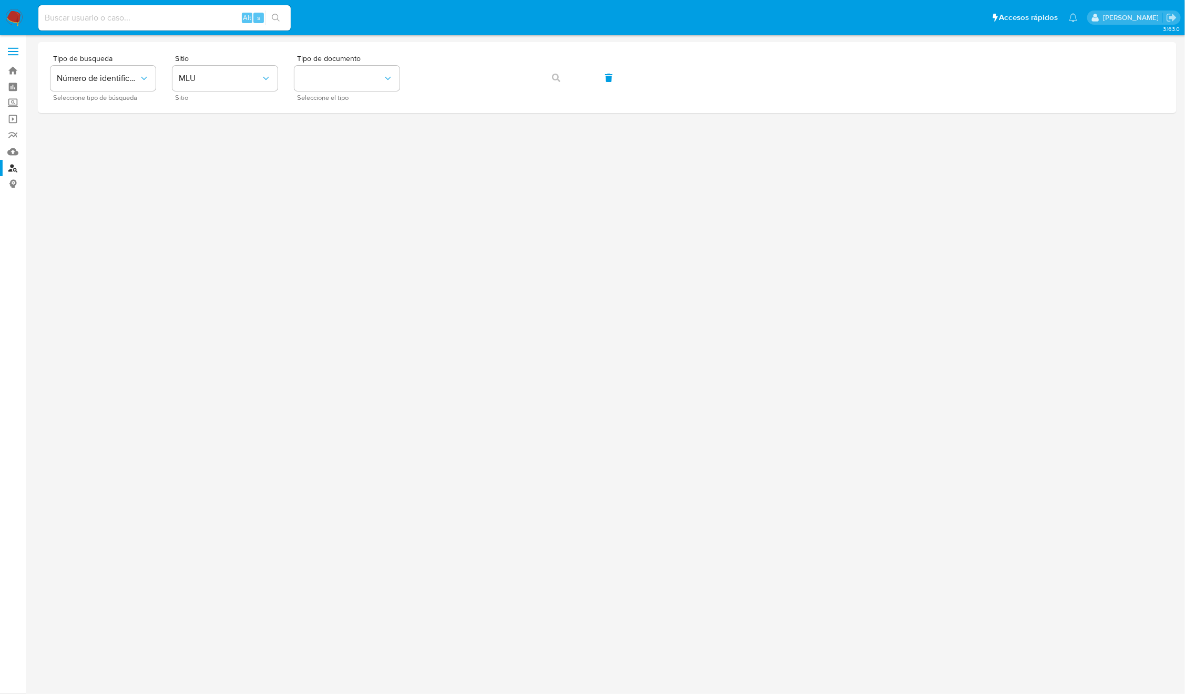
click at [197, 13] on input at bounding box center [164, 18] width 252 height 14
paste input "672475940"
type input "672475940"
click at [276, 17] on icon "search-icon" at bounding box center [276, 18] width 8 height 8
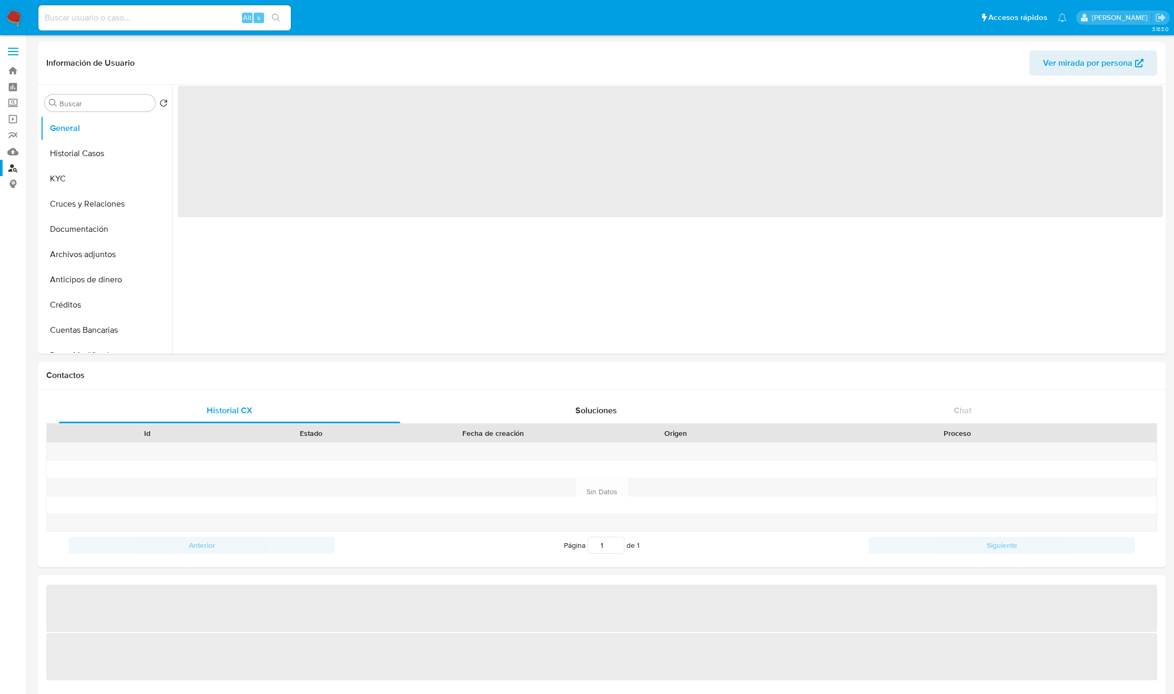
select select "10"
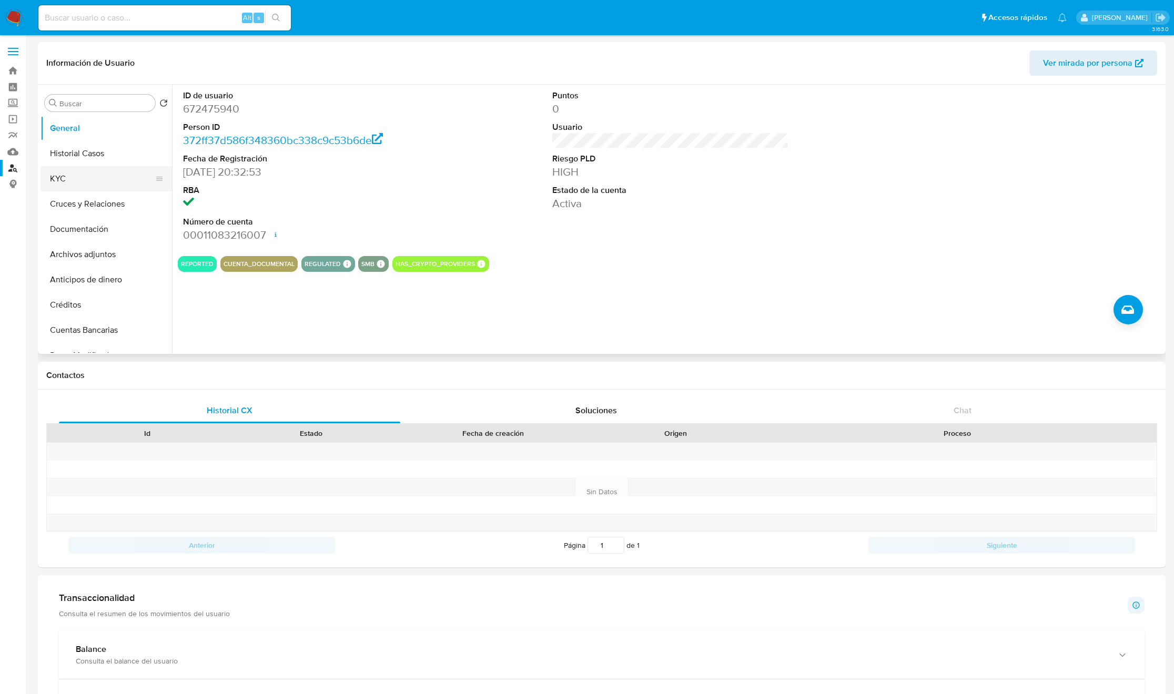
click at [90, 178] on button "KYC" at bounding box center [101, 178] width 123 height 25
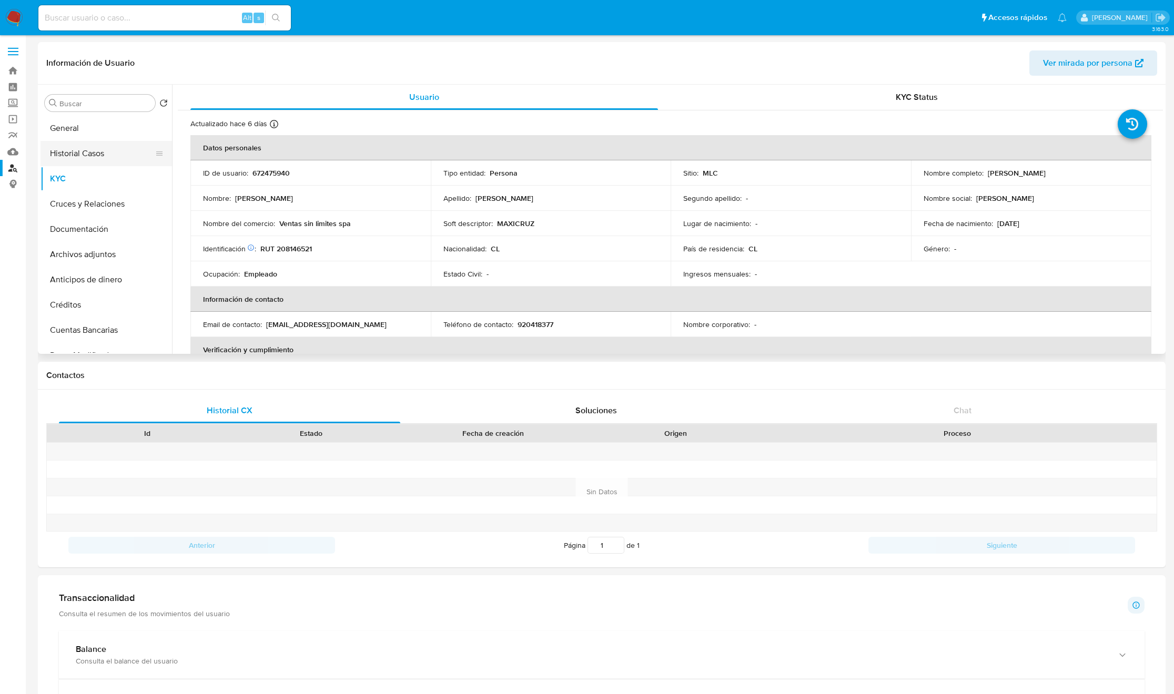
click at [92, 156] on button "Historial Casos" at bounding box center [101, 153] width 123 height 25
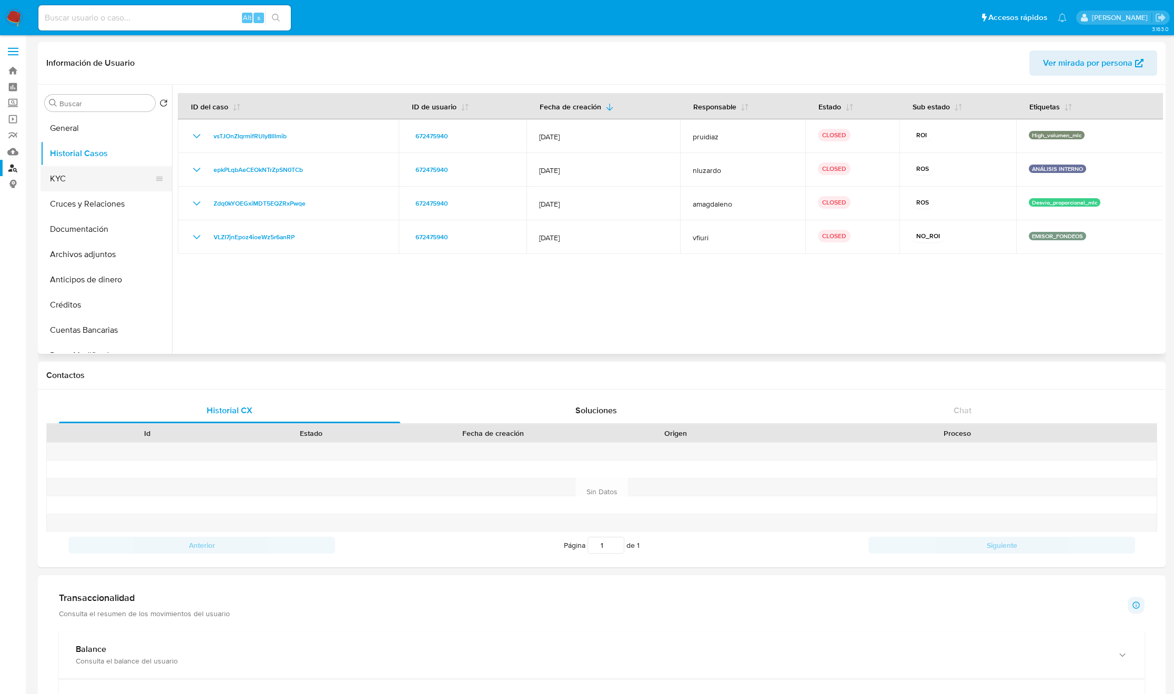
click at [68, 182] on button "KYC" at bounding box center [101, 178] width 123 height 25
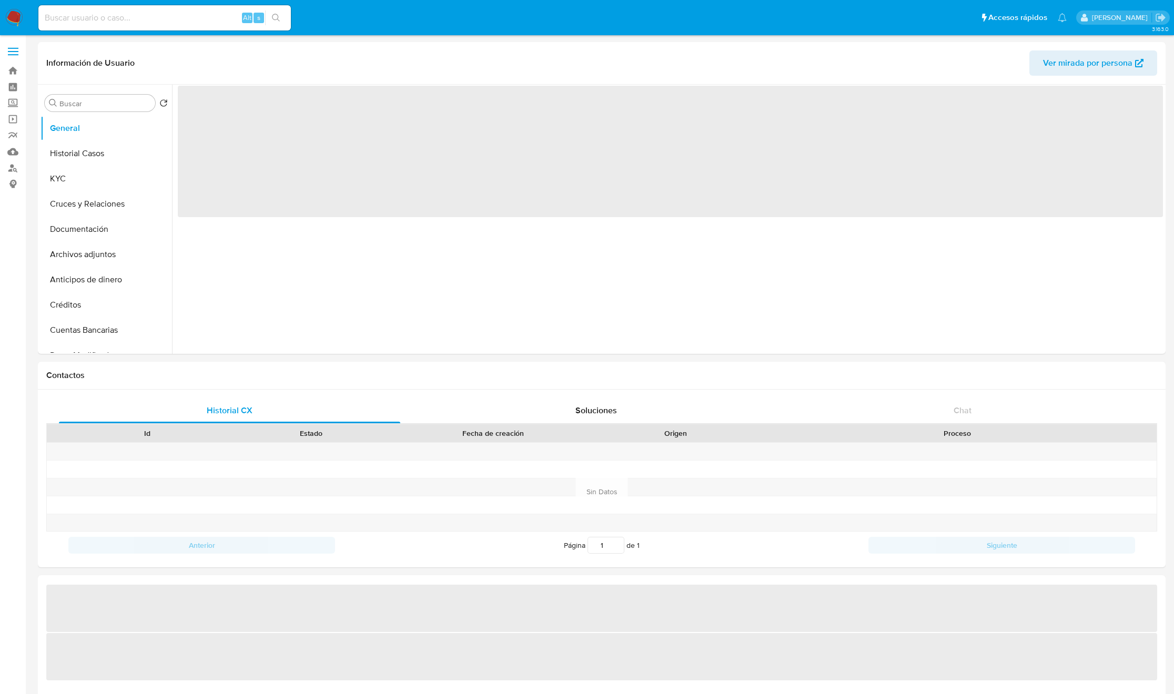
select select "10"
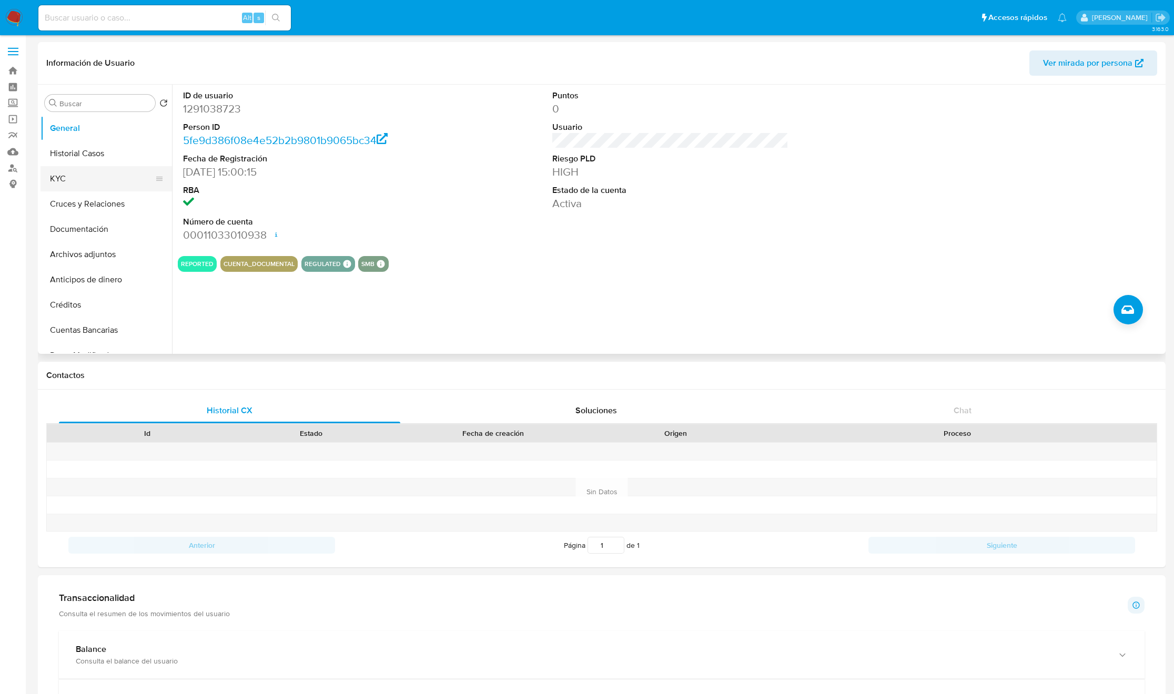
click at [117, 184] on button "KYC" at bounding box center [101, 178] width 123 height 25
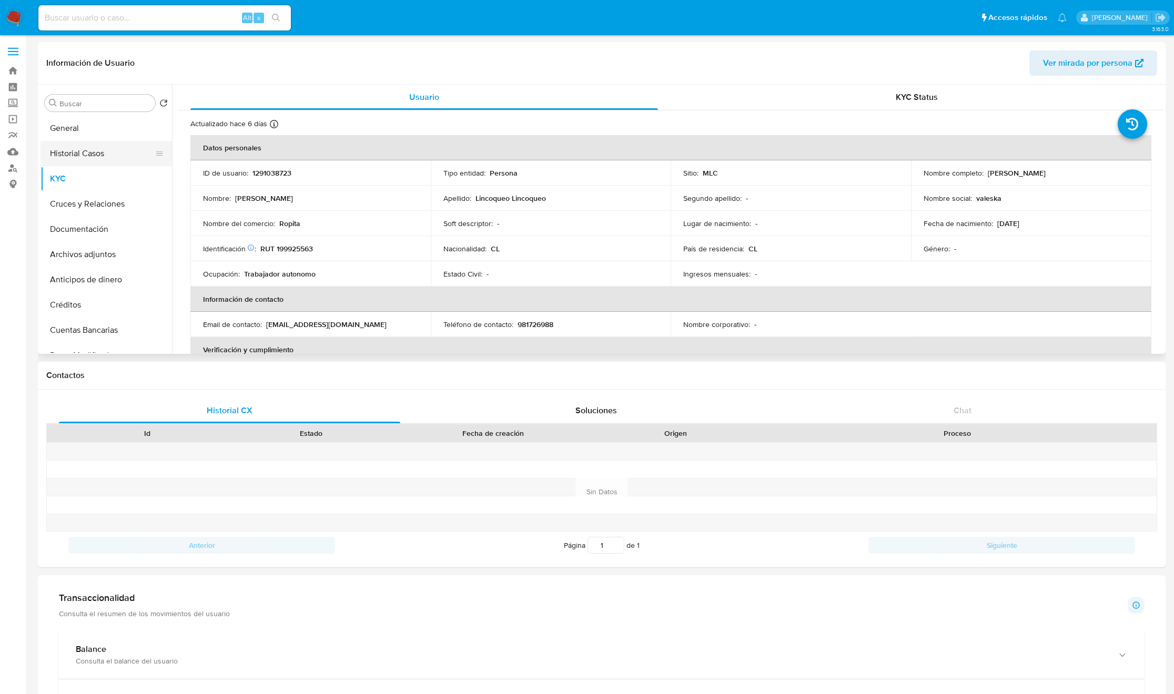
click at [103, 145] on button "Historial Casos" at bounding box center [101, 153] width 123 height 25
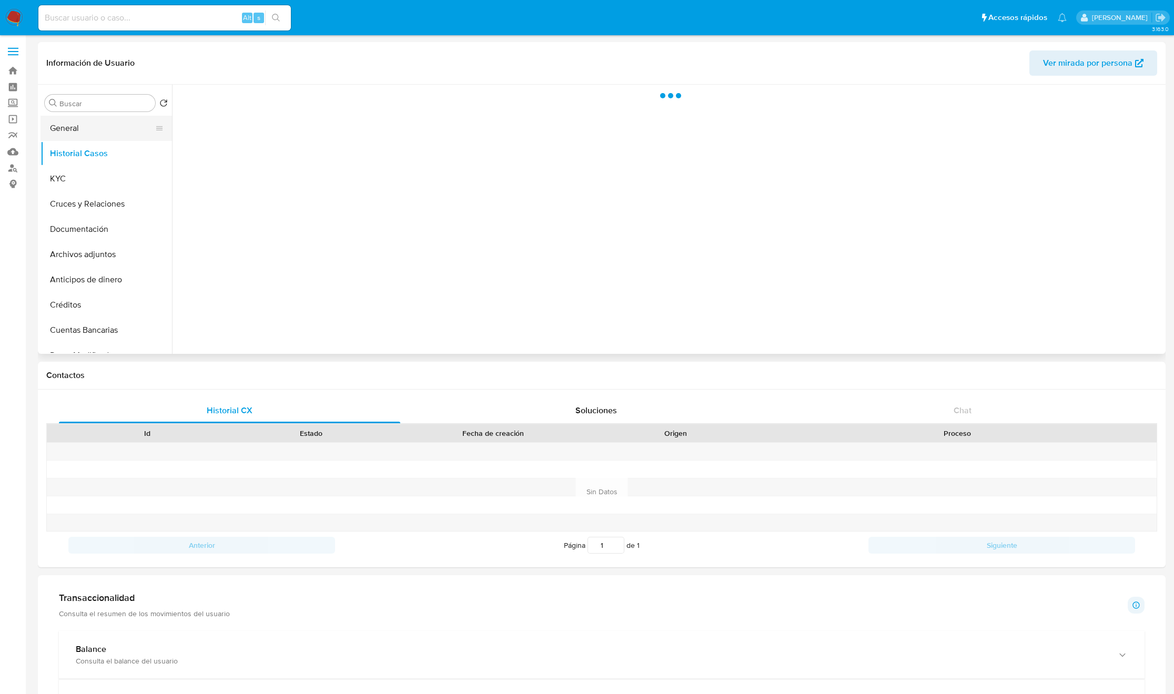
click at [100, 136] on button "General" at bounding box center [101, 128] width 123 height 25
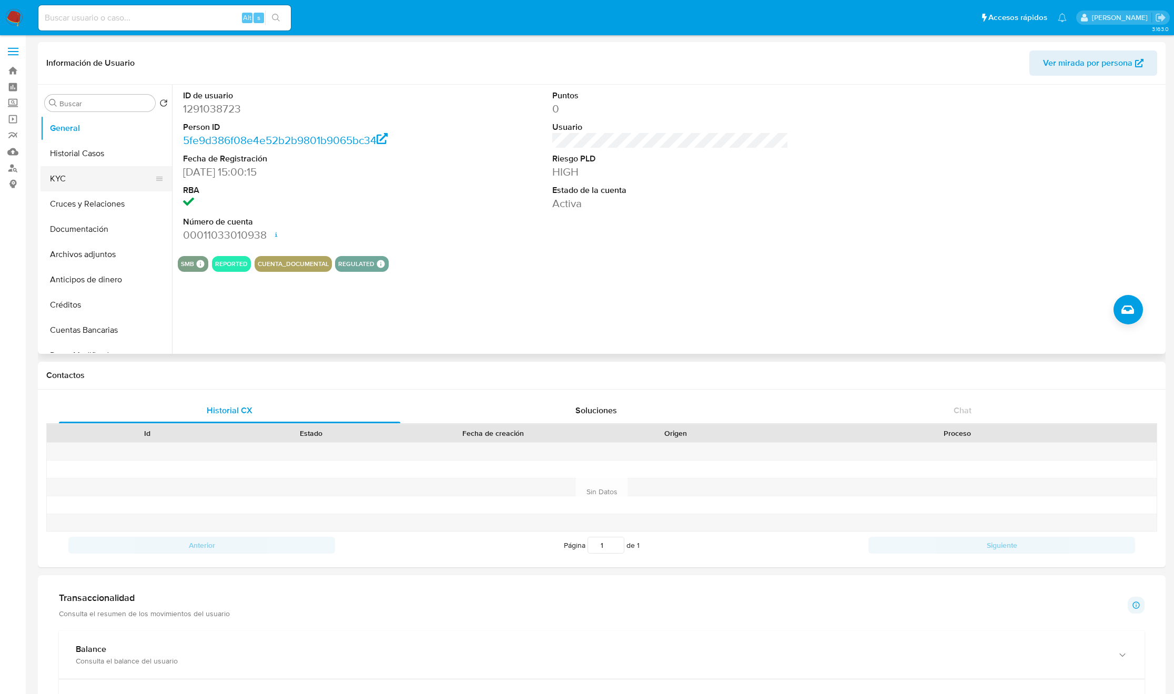
click at [97, 180] on button "KYC" at bounding box center [101, 178] width 123 height 25
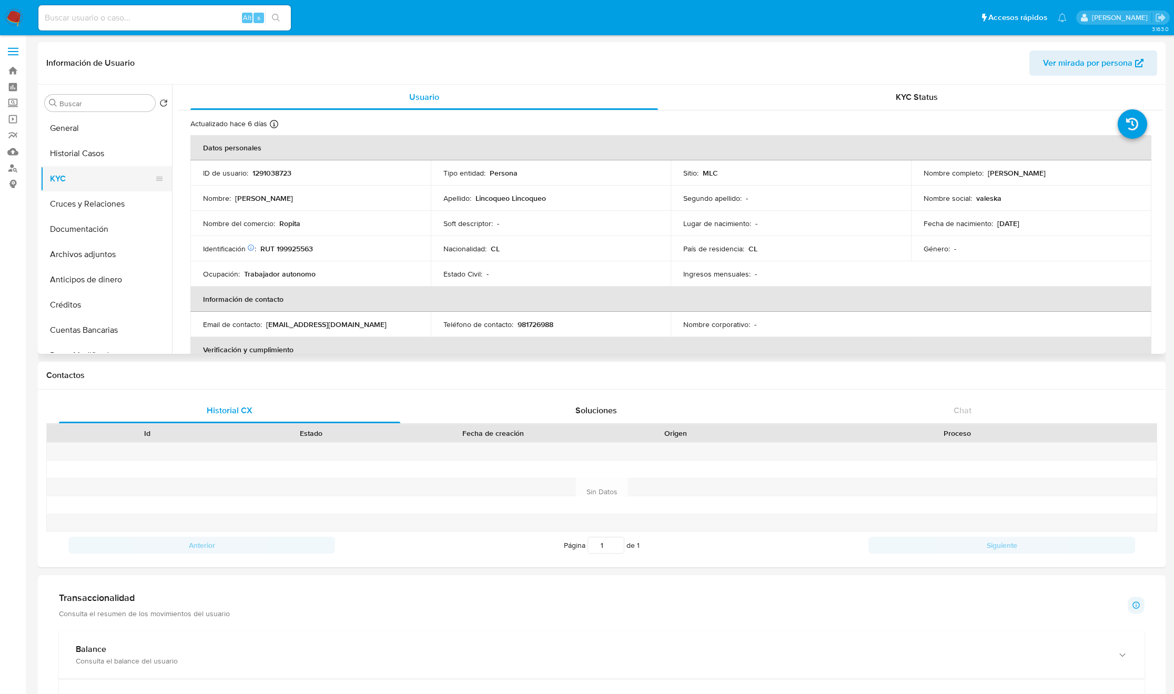
drag, startPoint x: 73, startPoint y: 155, endPoint x: 123, endPoint y: 169, distance: 52.4
click at [73, 155] on button "Historial Casos" at bounding box center [105, 153] width 131 height 25
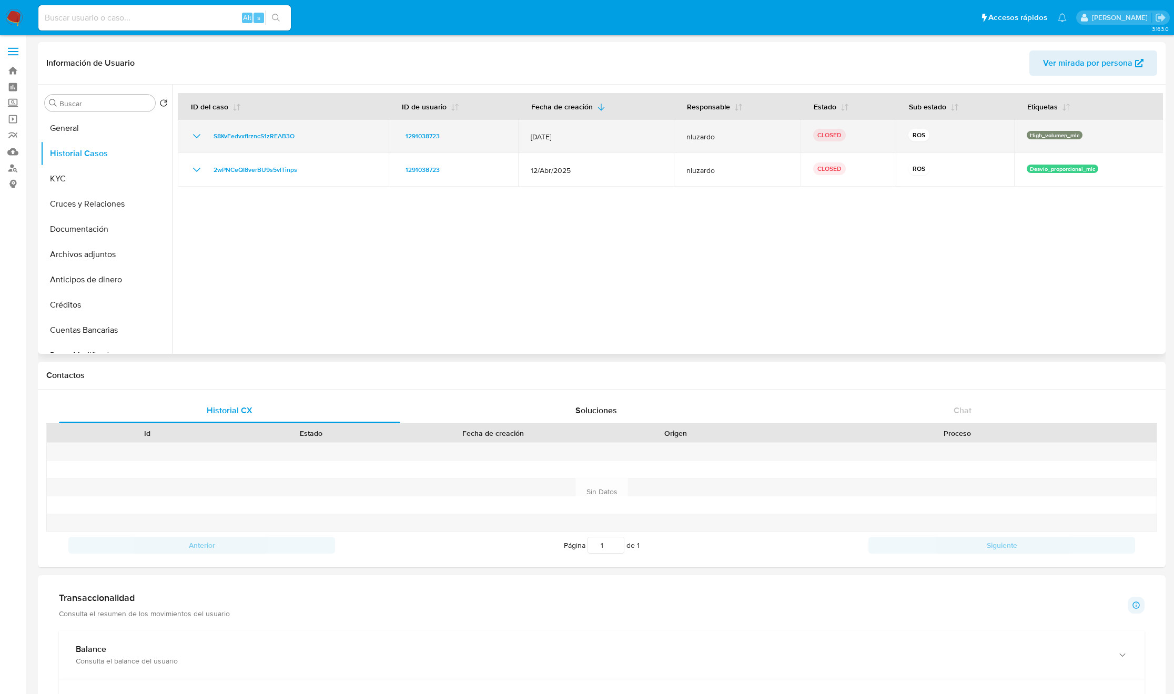
click at [189, 136] on td "S8KvFedvxfIrzncS1zREAB3O" at bounding box center [283, 136] width 211 height 34
click at [197, 136] on icon "Mostrar/Ocultar" at bounding box center [196, 136] width 13 height 13
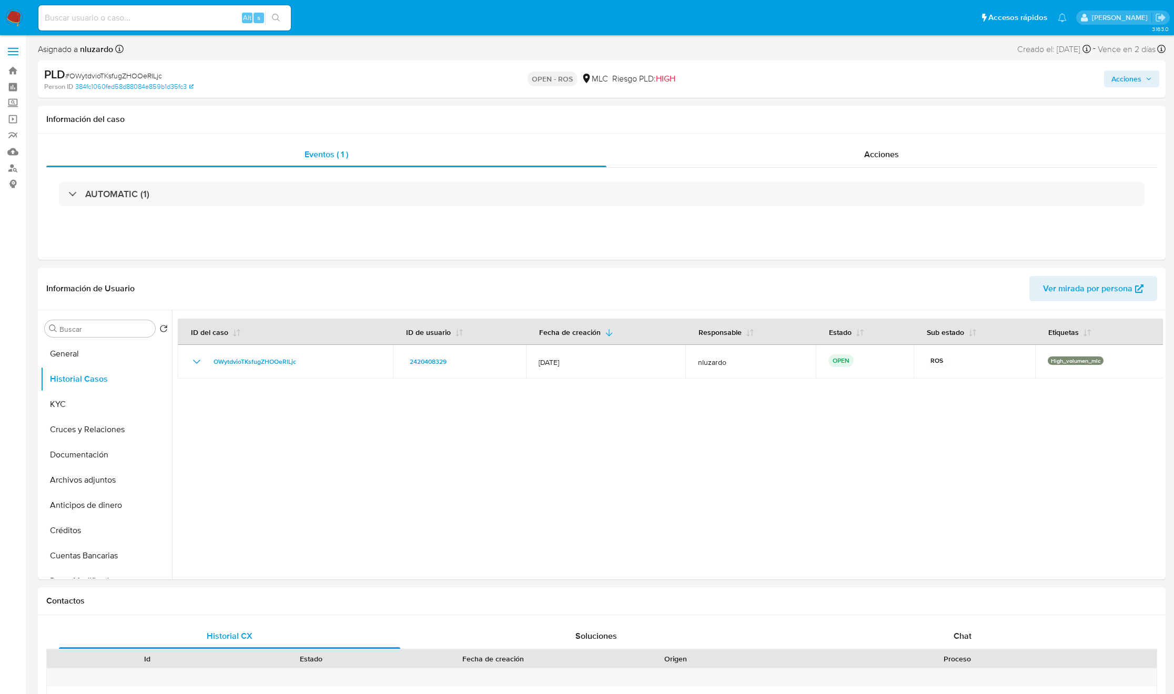
select select "10"
click at [833, 160] on div "Acciones" at bounding box center [881, 154] width 551 height 25
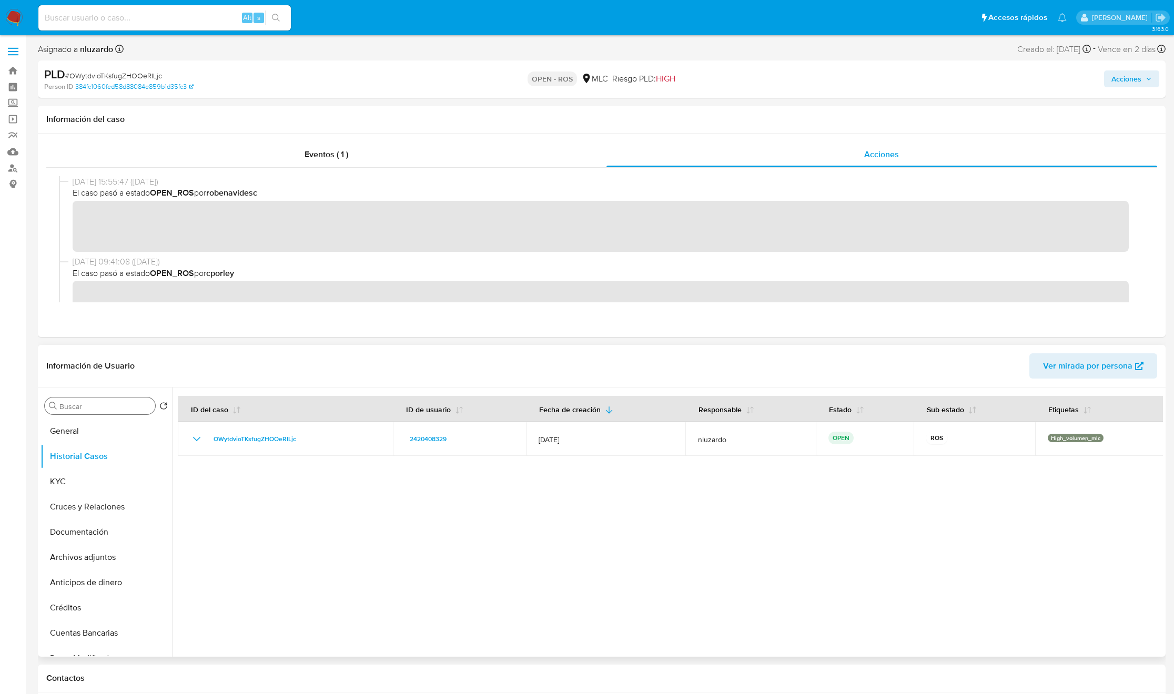
click at [81, 409] on input "Buscar" at bounding box center [105, 406] width 92 height 9
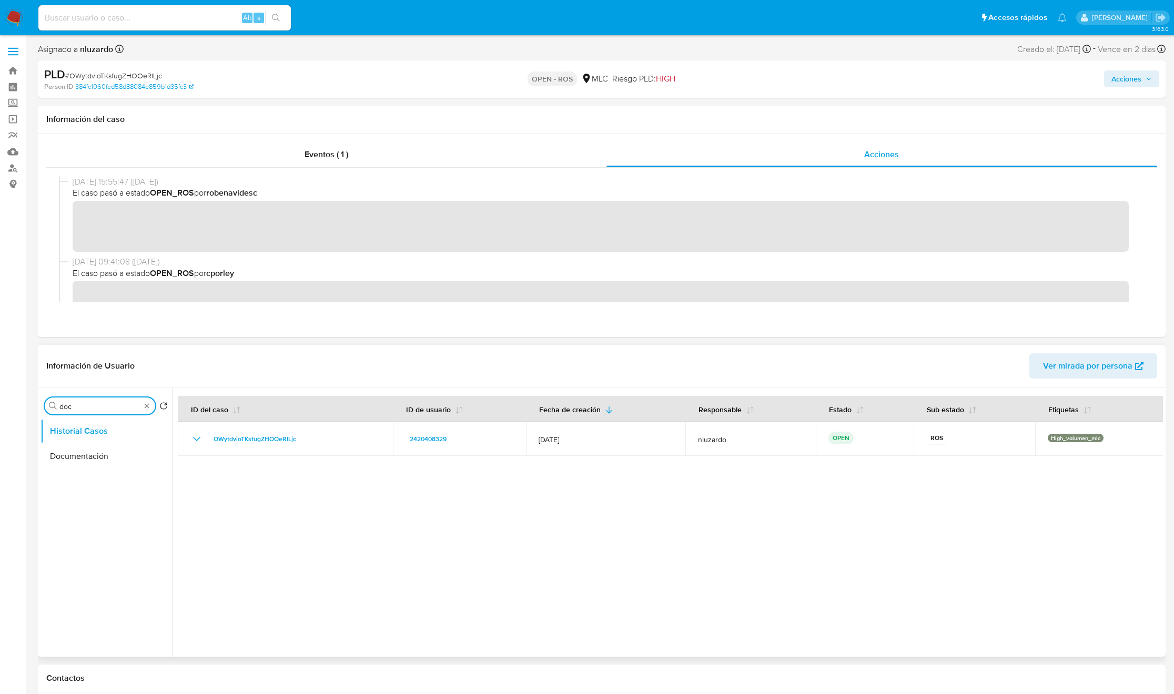
type input "doc"
click at [79, 456] on button "Documentación" at bounding box center [105, 456] width 131 height 25
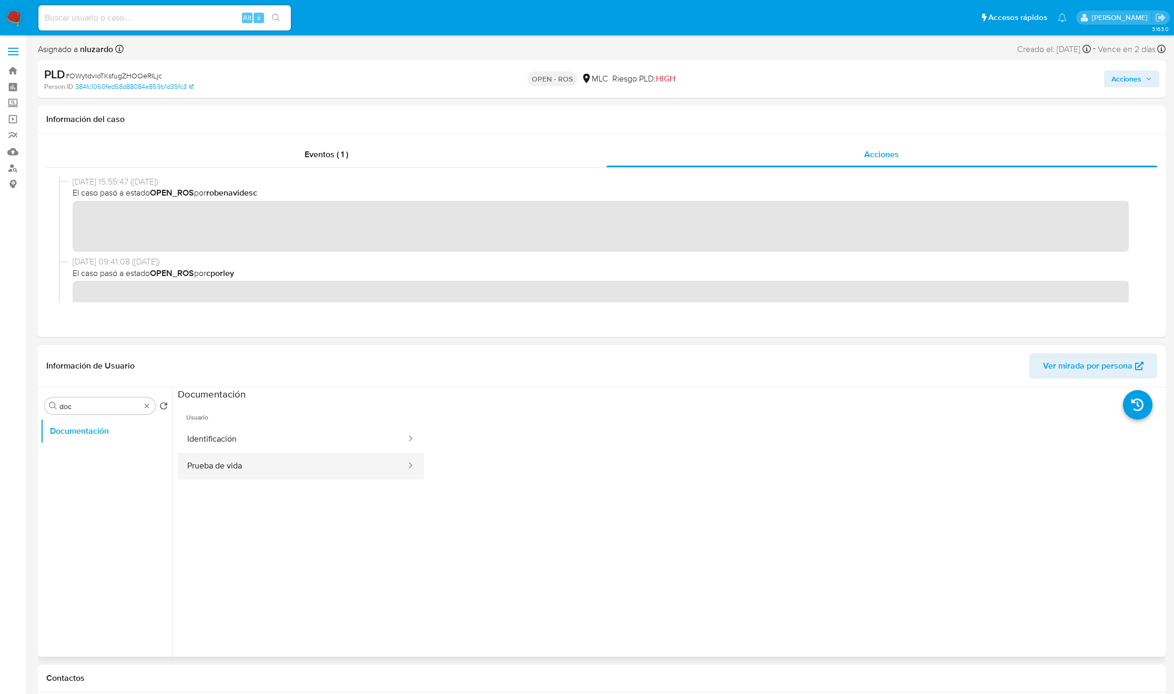
click at [235, 466] on button "Prueba de vida" at bounding box center [292, 466] width 229 height 27
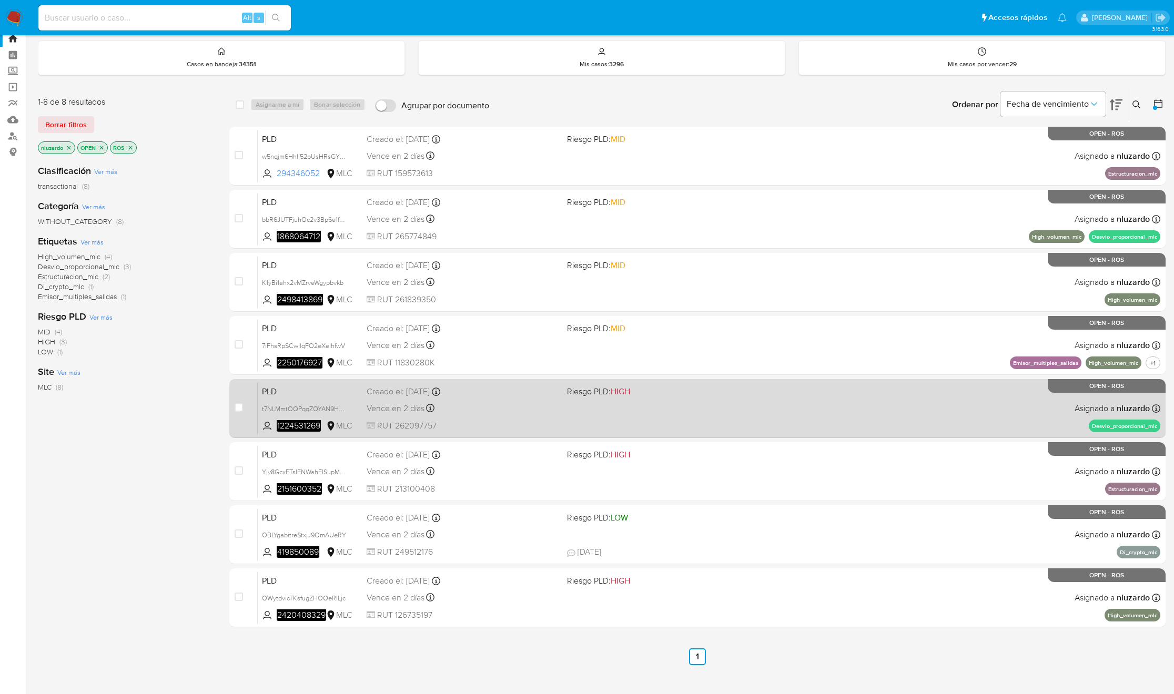
scroll to position [47, 0]
